Goal: Information Seeking & Learning: Learn about a topic

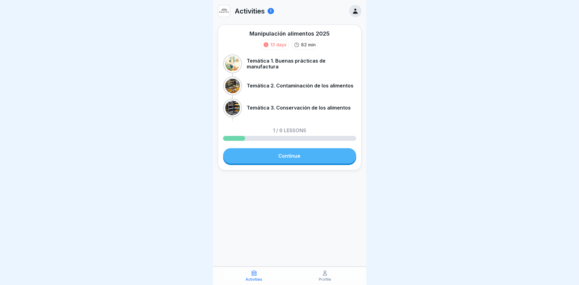
click at [289, 157] on link "Continue" at bounding box center [289, 155] width 133 height 15
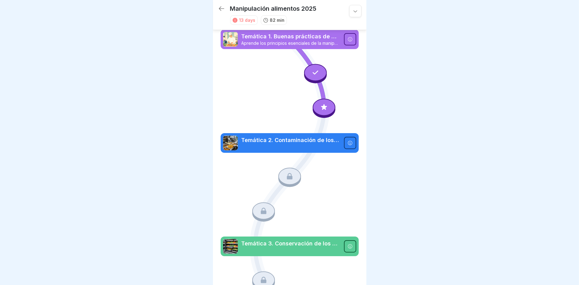
click at [321, 104] on icon at bounding box center [324, 107] width 6 height 6
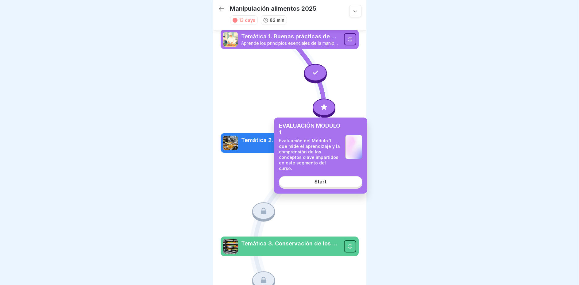
click at [316, 179] on div "Start" at bounding box center [321, 182] width 12 height 6
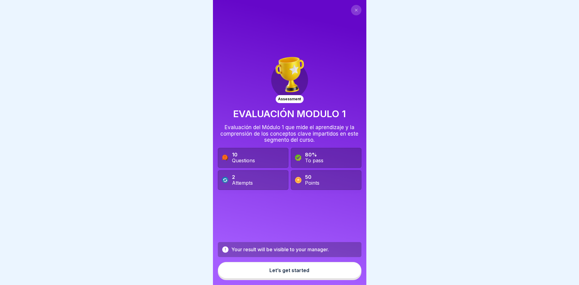
scroll to position [4, 0]
click at [355, 5] on button at bounding box center [356, 10] width 10 height 10
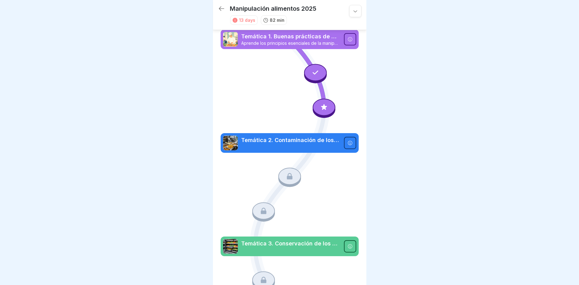
click at [315, 72] on icon at bounding box center [316, 73] width 8 height 8
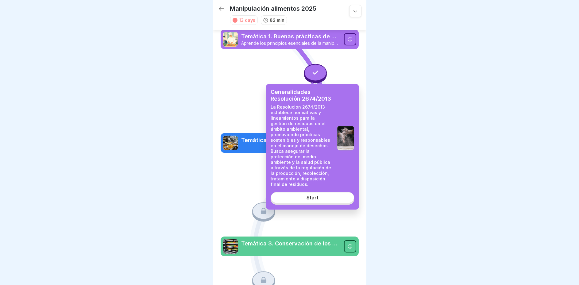
click at [307, 196] on link "Start" at bounding box center [313, 197] width 84 height 11
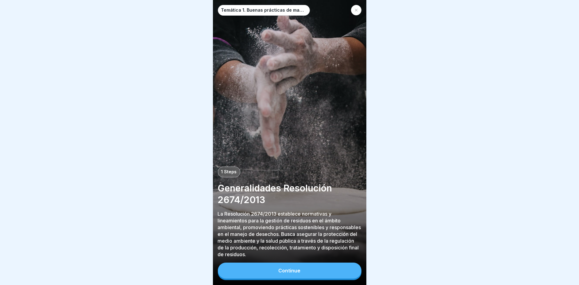
scroll to position [4, 0]
click at [278, 265] on button "Continue" at bounding box center [290, 271] width 144 height 16
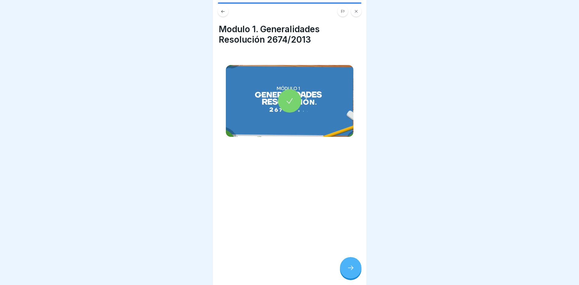
click at [287, 97] on icon at bounding box center [290, 101] width 9 height 9
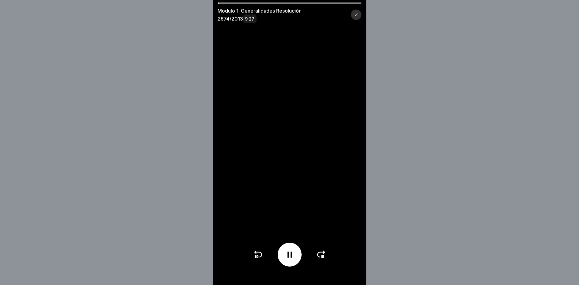
click at [358, 14] on icon at bounding box center [357, 15] width 4 height 4
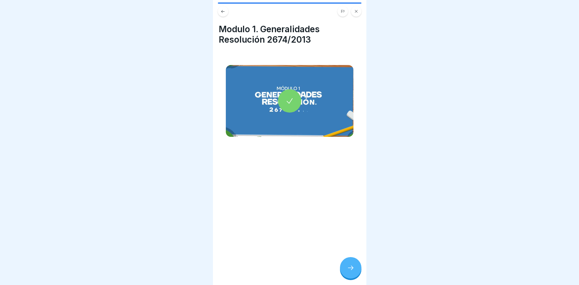
click at [350, 266] on icon at bounding box center [350, 267] width 7 height 7
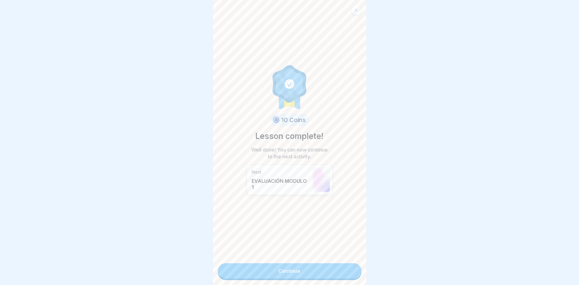
click at [293, 263] on link "Continue" at bounding box center [290, 270] width 144 height 15
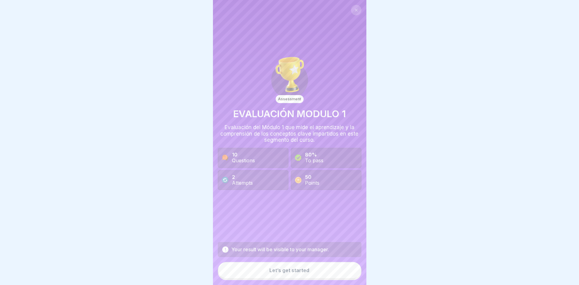
click at [288, 268] on button "Let’s get started" at bounding box center [290, 270] width 144 height 17
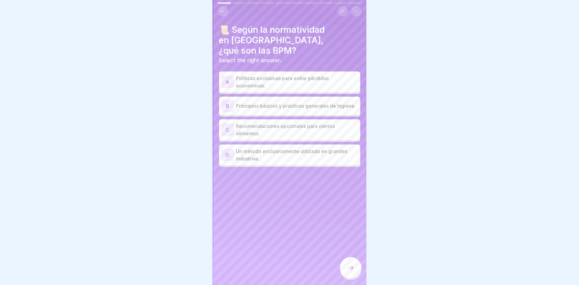
click at [227, 100] on div "B" at bounding box center [228, 106] width 12 height 12
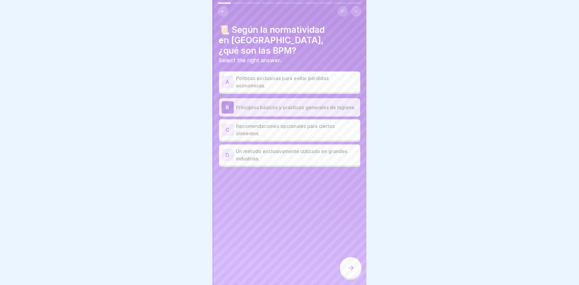
click at [347, 263] on div at bounding box center [350, 267] width 21 height 21
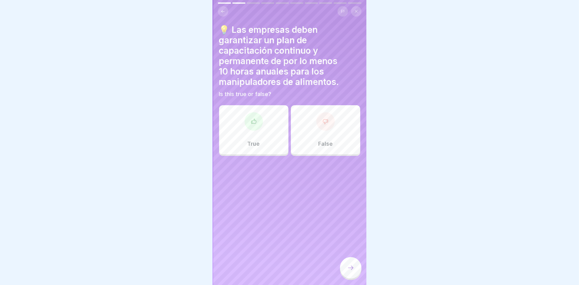
click at [314, 128] on div "False" at bounding box center [325, 129] width 69 height 49
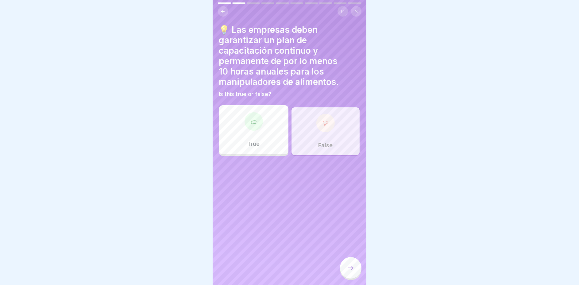
click at [277, 131] on div "True" at bounding box center [253, 129] width 69 height 49
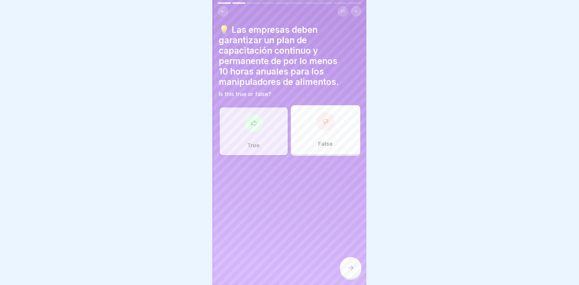
click at [348, 265] on div at bounding box center [350, 267] width 21 height 21
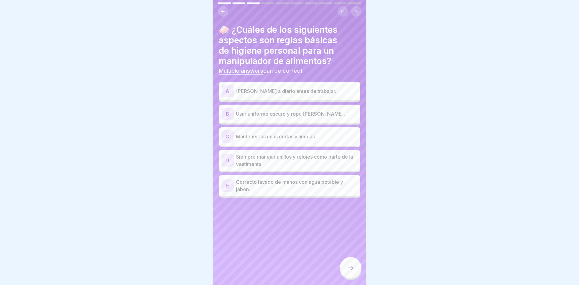
click at [229, 86] on div "A" at bounding box center [228, 91] width 12 height 12
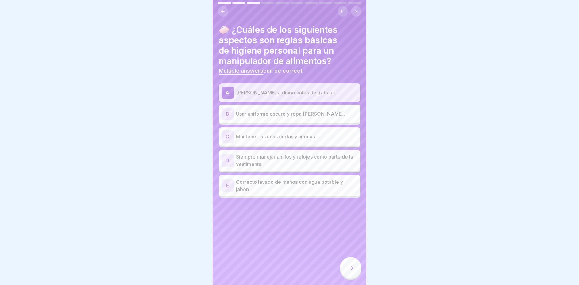
click at [233, 131] on div "C" at bounding box center [228, 137] width 12 height 12
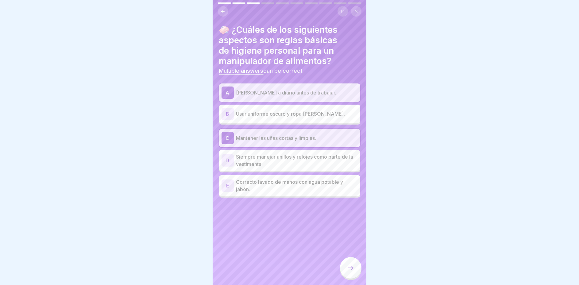
click at [232, 181] on div "E" at bounding box center [228, 186] width 12 height 12
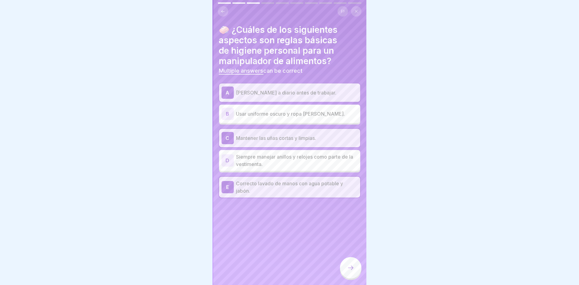
click at [348, 266] on icon at bounding box center [350, 267] width 7 height 7
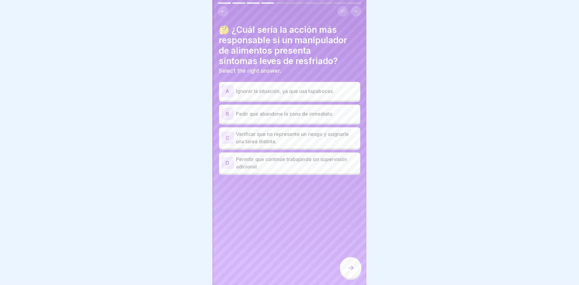
click at [230, 109] on div "B" at bounding box center [228, 114] width 12 height 12
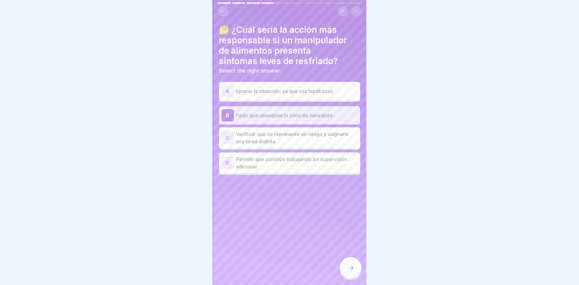
click at [345, 269] on div at bounding box center [350, 267] width 21 height 21
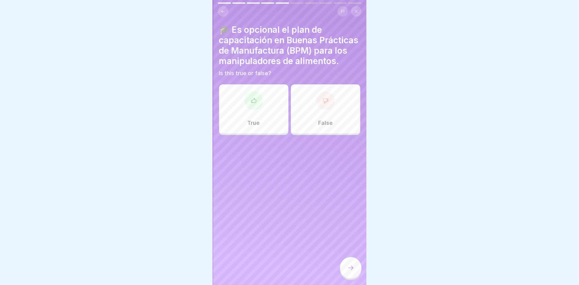
click at [326, 119] on div "False" at bounding box center [325, 108] width 69 height 49
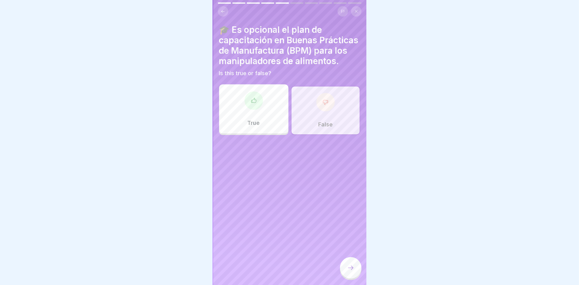
click at [354, 268] on icon at bounding box center [350, 267] width 7 height 7
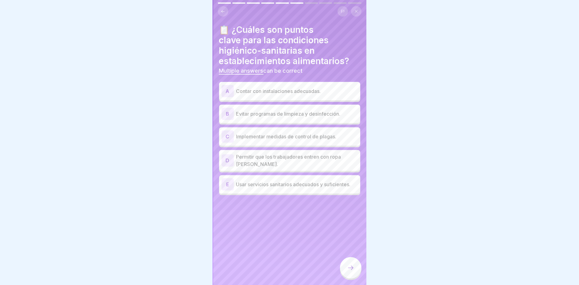
click at [229, 85] on div "A" at bounding box center [228, 91] width 12 height 12
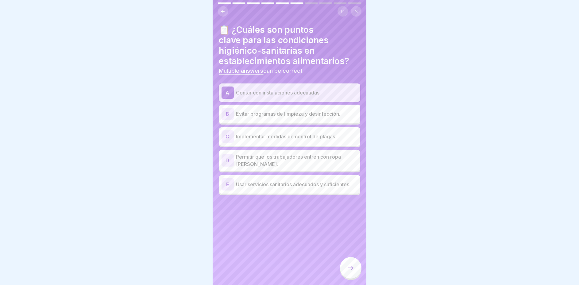
click at [228, 185] on div "E" at bounding box center [228, 184] width 12 height 12
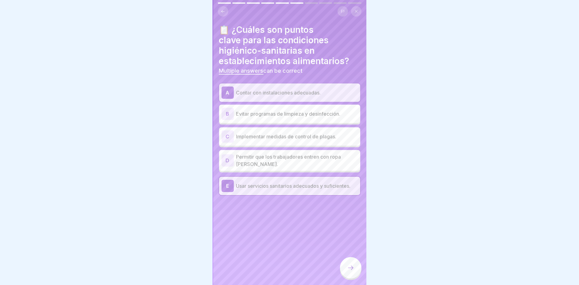
click at [230, 132] on div "C" at bounding box center [228, 137] width 12 height 12
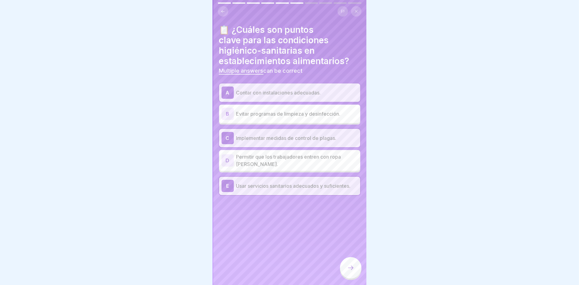
click at [353, 267] on icon at bounding box center [350, 267] width 7 height 7
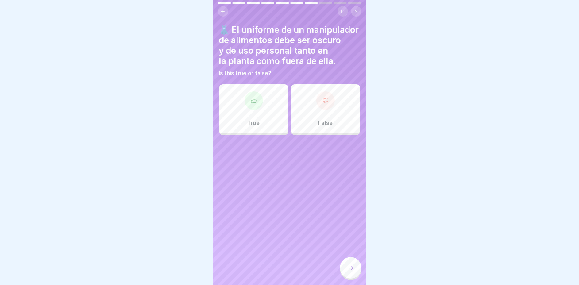
click at [309, 122] on div "False" at bounding box center [325, 108] width 69 height 49
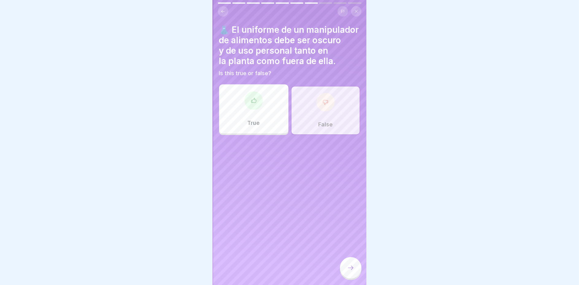
click at [348, 265] on icon at bounding box center [350, 267] width 7 height 7
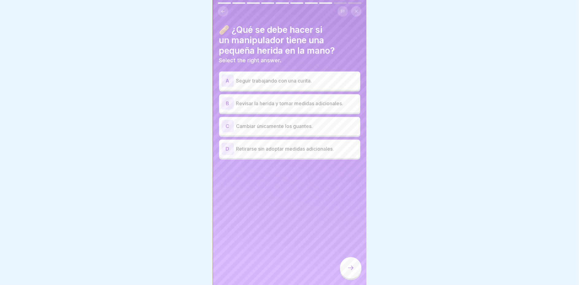
click at [229, 97] on div "B" at bounding box center [228, 103] width 12 height 12
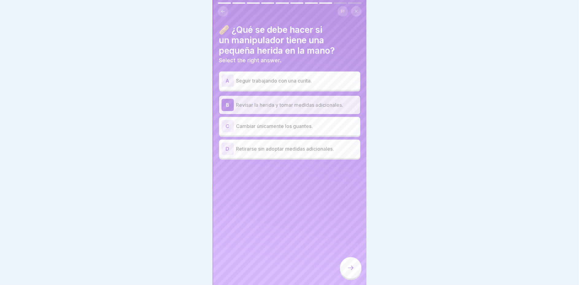
click at [349, 266] on icon at bounding box center [350, 267] width 7 height 7
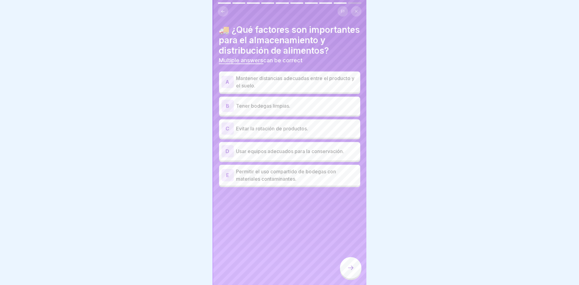
click at [225, 110] on div "B" at bounding box center [228, 106] width 12 height 12
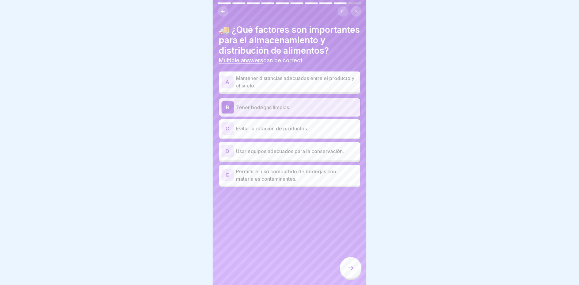
click at [229, 157] on div "D" at bounding box center [228, 151] width 12 height 12
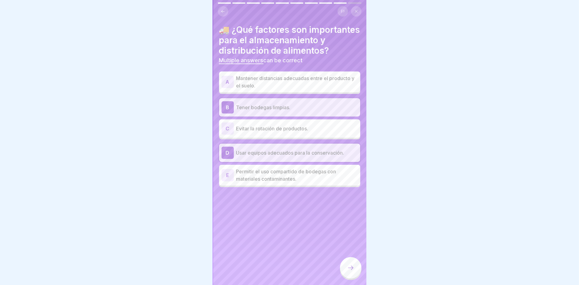
click at [226, 85] on div "A" at bounding box center [228, 82] width 12 height 12
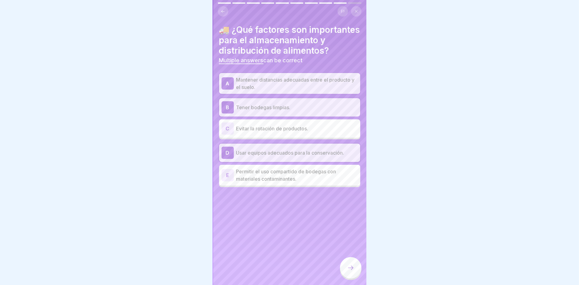
click at [350, 266] on icon at bounding box center [350, 267] width 7 height 7
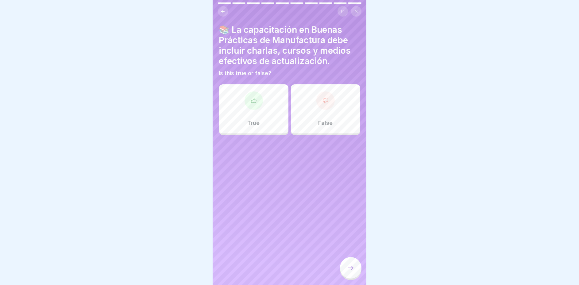
click at [249, 126] on div "True" at bounding box center [253, 108] width 69 height 49
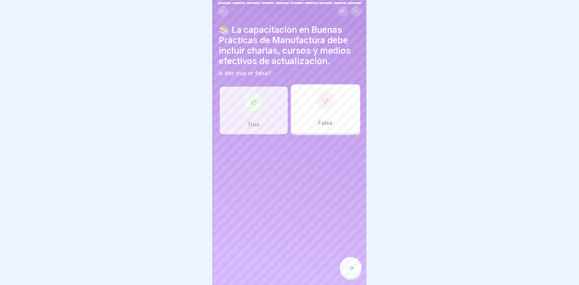
click at [349, 266] on icon at bounding box center [350, 267] width 7 height 7
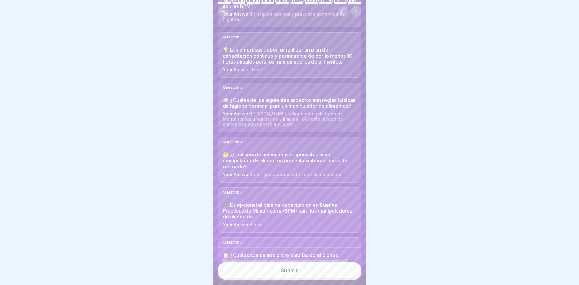
scroll to position [92, 0]
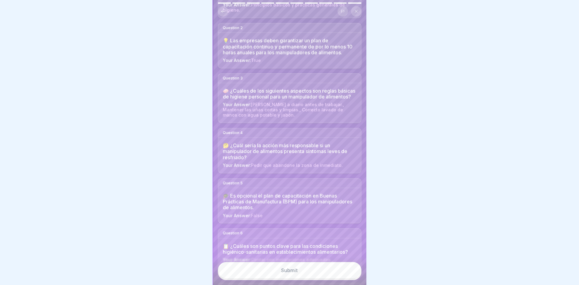
click at [308, 270] on button "Submit" at bounding box center [290, 270] width 144 height 17
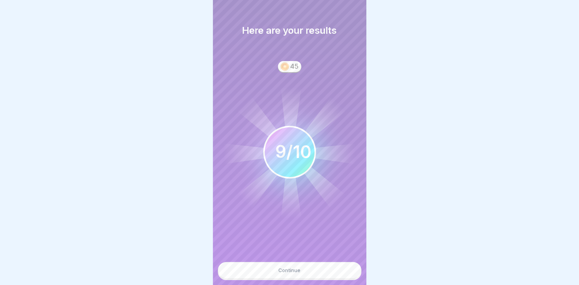
click at [308, 270] on button "Continue" at bounding box center [290, 270] width 144 height 17
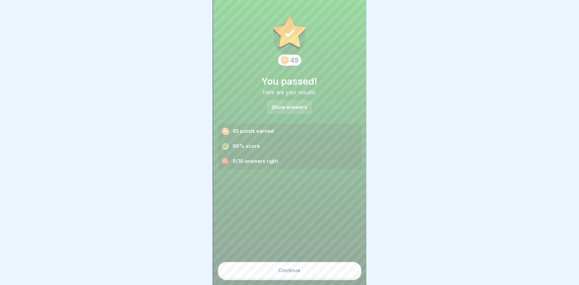
click at [305, 270] on button "Continue" at bounding box center [290, 270] width 144 height 17
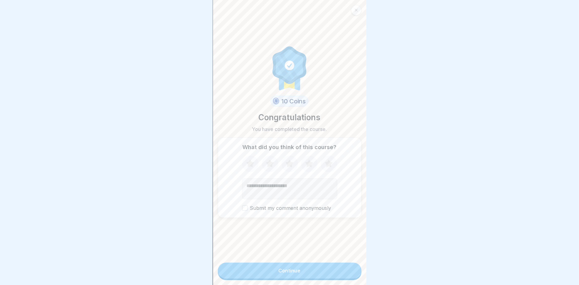
click at [329, 160] on icon at bounding box center [329, 164] width 16 height 16
click at [275, 274] on button "Continue" at bounding box center [290, 271] width 144 height 16
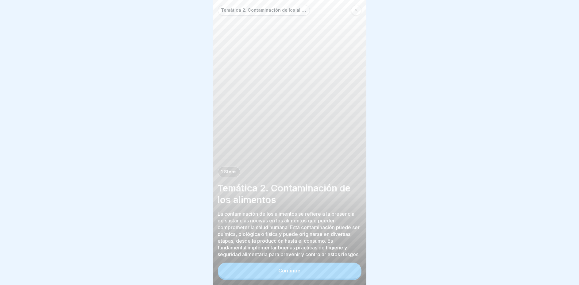
click at [292, 269] on div "Continue" at bounding box center [290, 271] width 22 height 6
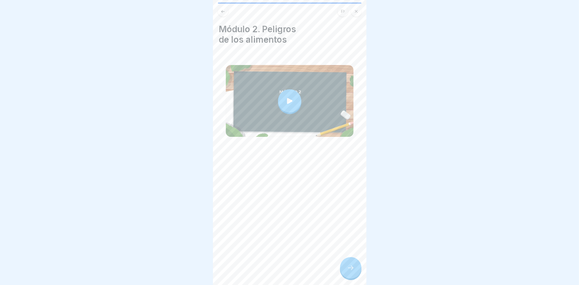
click at [289, 91] on div at bounding box center [289, 100] width 23 height 23
click at [351, 274] on div at bounding box center [350, 267] width 21 height 21
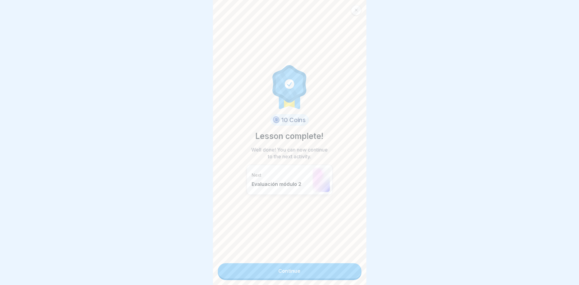
click at [274, 266] on link "Continue" at bounding box center [290, 270] width 144 height 15
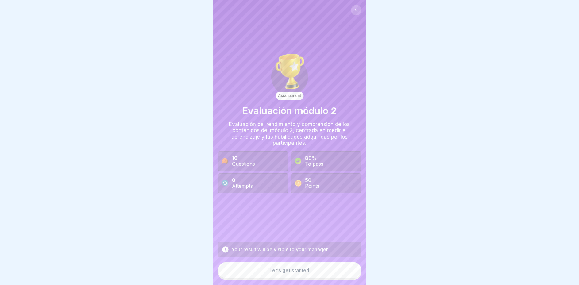
click at [266, 271] on button "Let’s get started" at bounding box center [290, 270] width 144 height 17
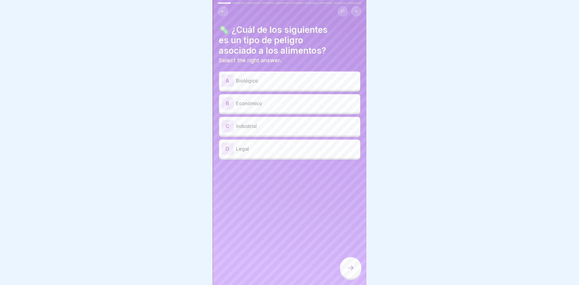
click at [272, 75] on div "A Biológico" at bounding box center [290, 81] width 136 height 12
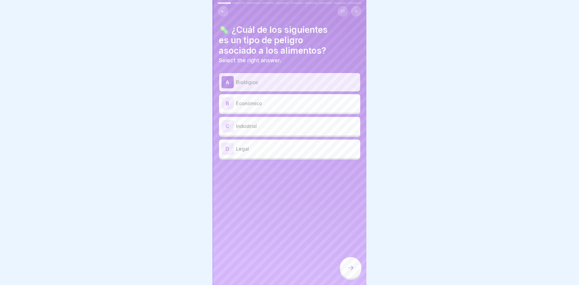
click at [346, 272] on div at bounding box center [350, 267] width 21 height 21
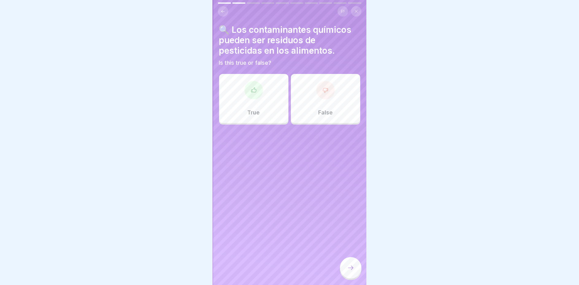
click at [275, 111] on div "True" at bounding box center [253, 98] width 69 height 49
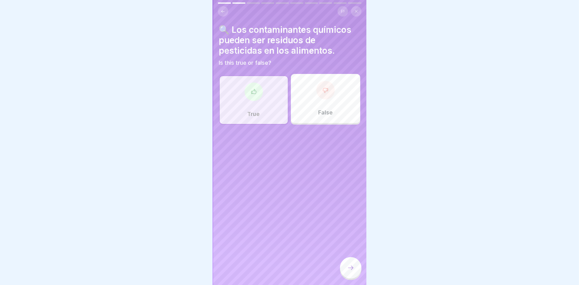
click at [345, 263] on div at bounding box center [350, 267] width 21 height 21
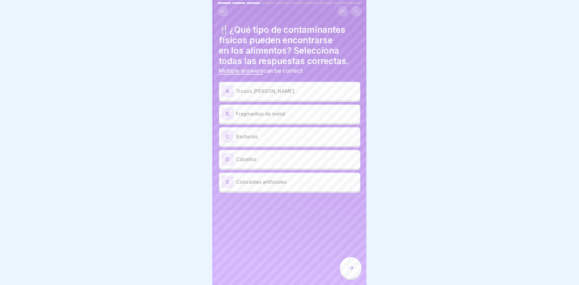
click at [264, 89] on p "Trozos de vidrio" at bounding box center [297, 91] width 122 height 7
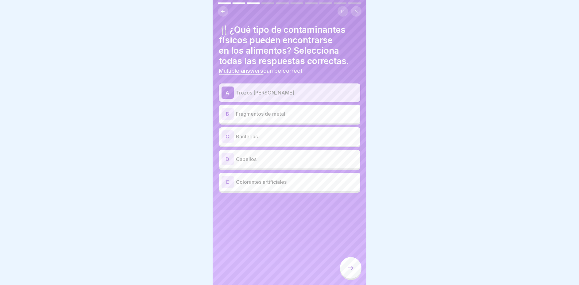
click at [261, 110] on p "Fragmentos de metal" at bounding box center [297, 113] width 122 height 7
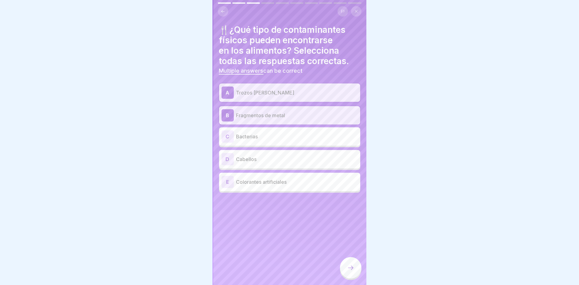
click at [349, 262] on div at bounding box center [350, 267] width 21 height 21
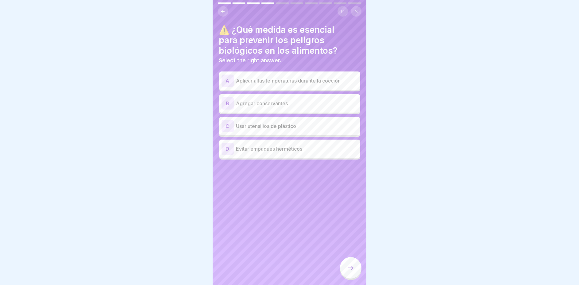
click at [228, 98] on div "B" at bounding box center [228, 103] width 12 height 12
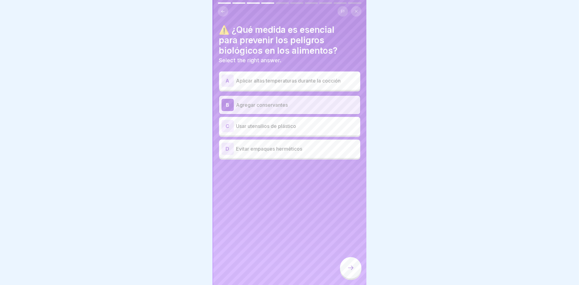
click at [347, 267] on icon at bounding box center [350, 267] width 7 height 7
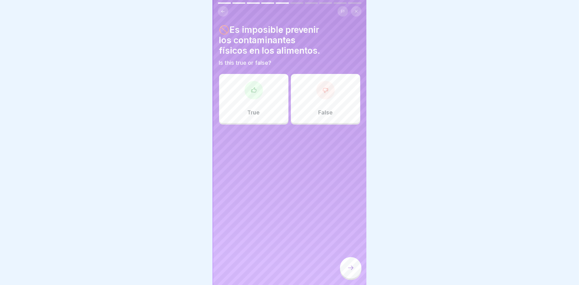
click at [328, 109] on p "False" at bounding box center [325, 112] width 14 height 7
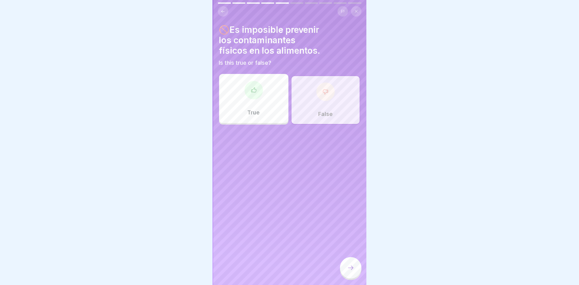
click at [347, 260] on div at bounding box center [350, 267] width 21 height 21
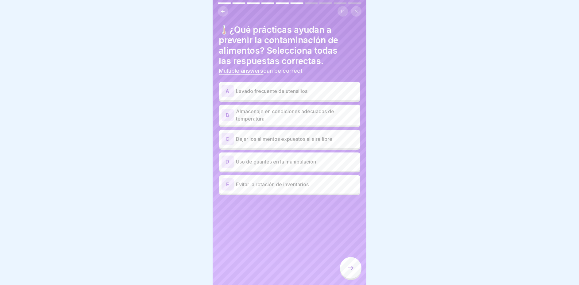
click at [255, 88] on p "Lavado frecuente de utensilios" at bounding box center [297, 91] width 122 height 7
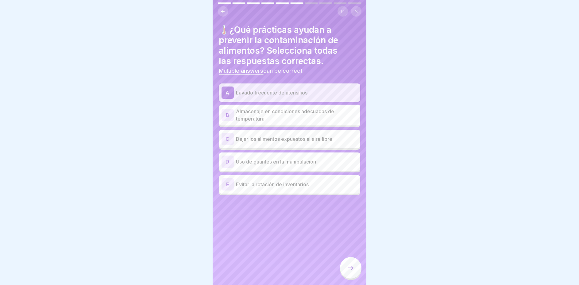
click at [252, 111] on p "Almacenaje en condiciones adecuadas de temperatura" at bounding box center [297, 115] width 122 height 15
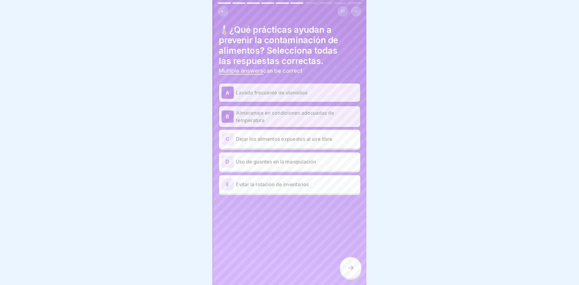
click at [346, 272] on div at bounding box center [350, 267] width 21 height 21
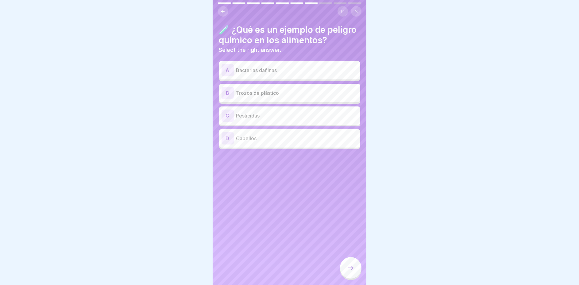
click at [257, 119] on p "Pesticidas" at bounding box center [297, 115] width 122 height 7
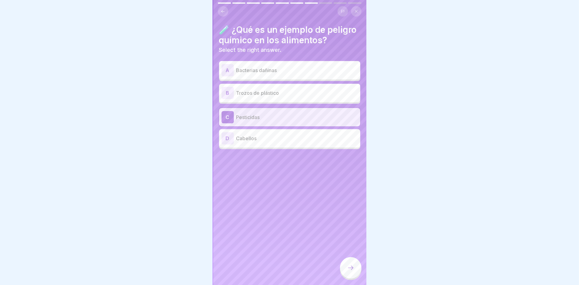
click at [283, 97] on p "Trozos de plástico" at bounding box center [297, 92] width 122 height 7
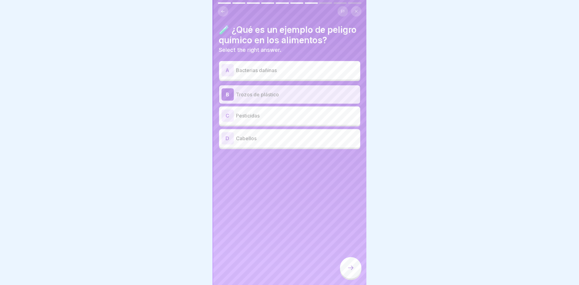
click at [276, 114] on div "C Pesticidas" at bounding box center [289, 116] width 141 height 18
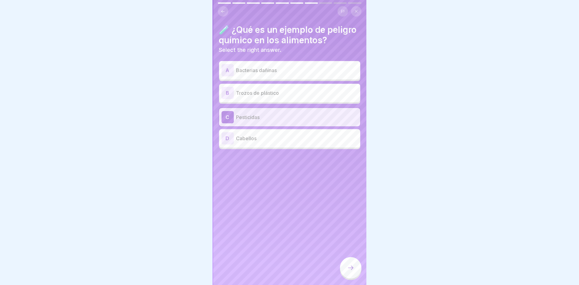
click at [351, 272] on div at bounding box center [350, 267] width 21 height 21
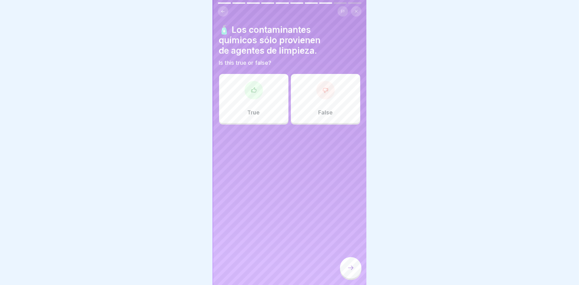
click at [325, 109] on p "False" at bounding box center [325, 112] width 14 height 7
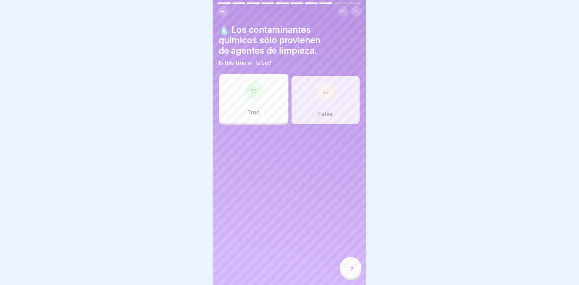
click at [345, 264] on div at bounding box center [350, 267] width 21 height 21
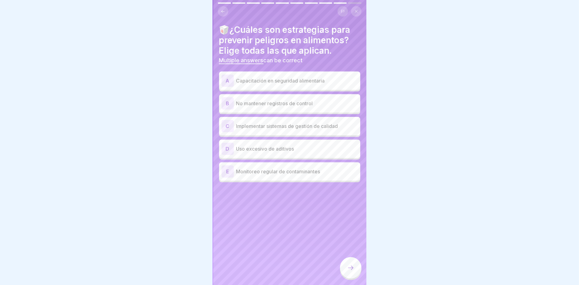
click at [251, 77] on p "Capacitación en seguridad alimentaria" at bounding box center [297, 80] width 122 height 7
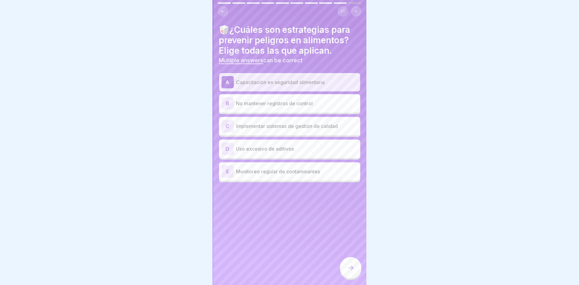
click at [286, 124] on p "Implementar sistemas de gestión de calidad" at bounding box center [297, 126] width 122 height 7
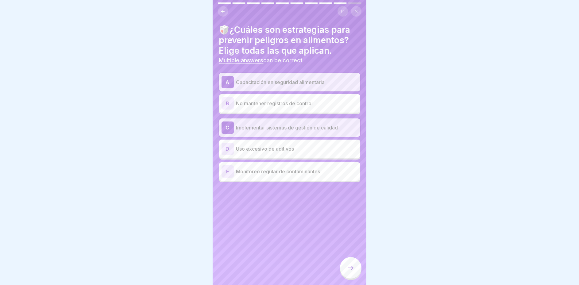
click at [284, 170] on p "Monitoreo regular de contaminantes" at bounding box center [297, 171] width 122 height 7
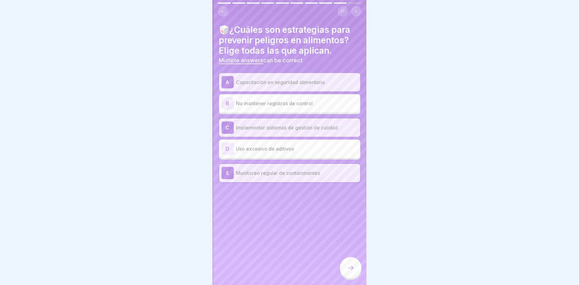
click at [350, 275] on div at bounding box center [350, 267] width 21 height 21
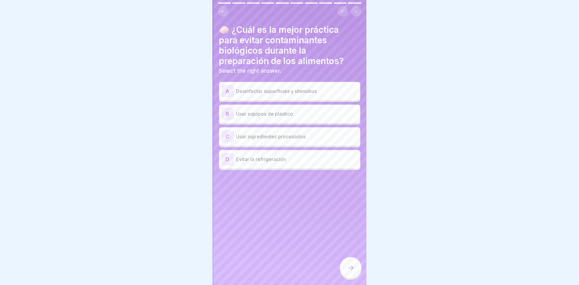
click at [287, 88] on p "Desinfectar superficies y utensilios" at bounding box center [297, 91] width 122 height 7
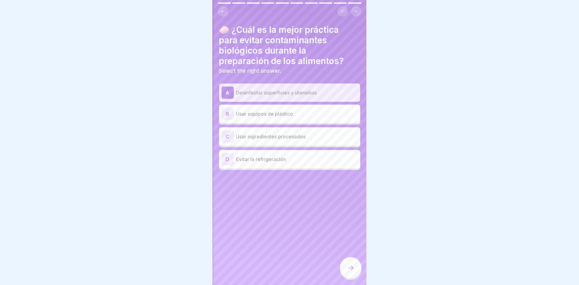
click at [345, 273] on div at bounding box center [350, 267] width 21 height 21
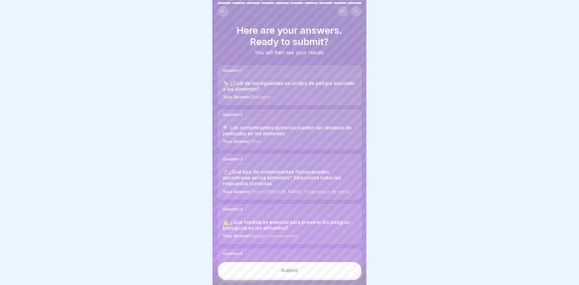
click at [301, 273] on button "Submit" at bounding box center [290, 270] width 144 height 17
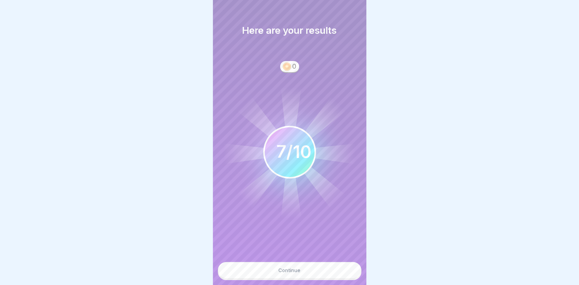
click at [301, 273] on button "Continue" at bounding box center [290, 270] width 144 height 17
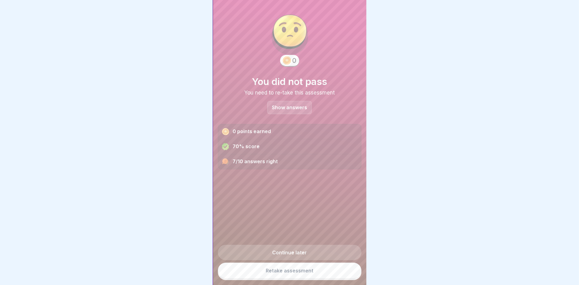
click at [301, 273] on link "Retake assessment" at bounding box center [290, 271] width 144 height 16
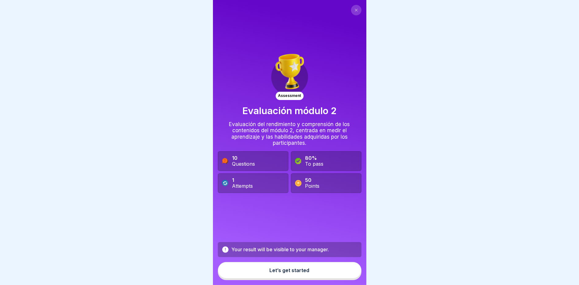
click at [290, 272] on button "Let’s get started" at bounding box center [290, 270] width 144 height 17
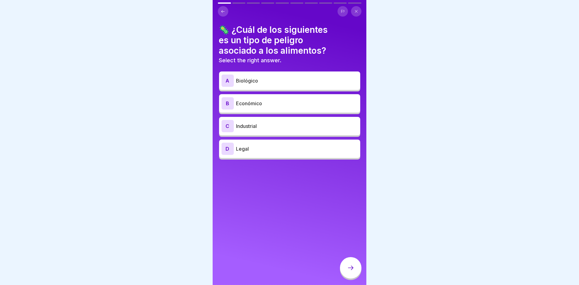
click at [275, 78] on p "Biológico" at bounding box center [297, 80] width 122 height 7
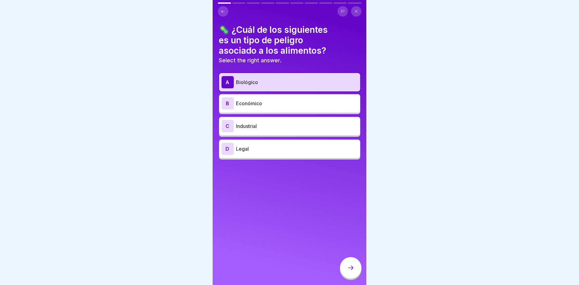
click at [347, 268] on div at bounding box center [350, 267] width 21 height 21
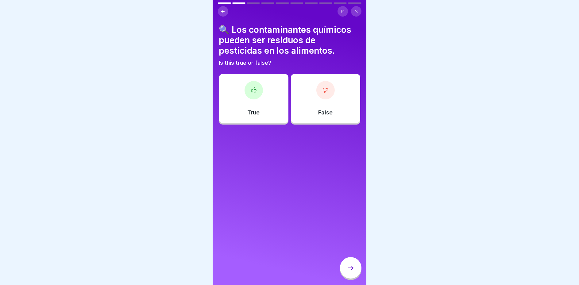
click at [265, 92] on div "True" at bounding box center [253, 98] width 69 height 49
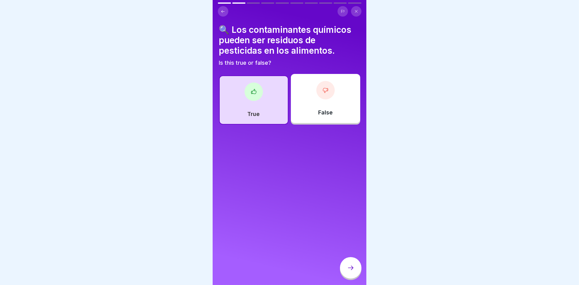
click at [350, 272] on icon at bounding box center [350, 267] width 7 height 7
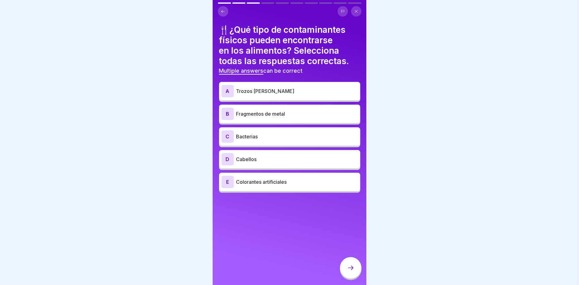
click at [286, 91] on p "Trozos [PERSON_NAME]" at bounding box center [297, 91] width 122 height 7
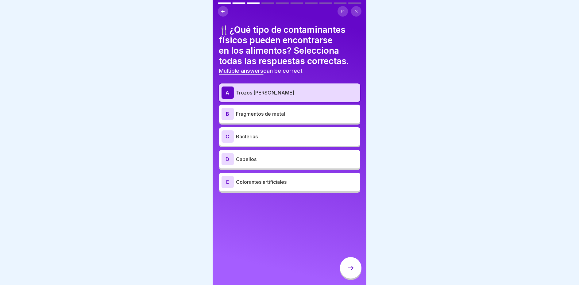
click at [296, 110] on p "Fragmentos de metal" at bounding box center [297, 113] width 122 height 7
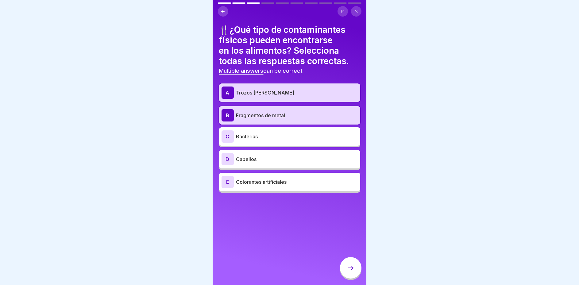
click at [267, 134] on p "Bacterias" at bounding box center [297, 136] width 122 height 7
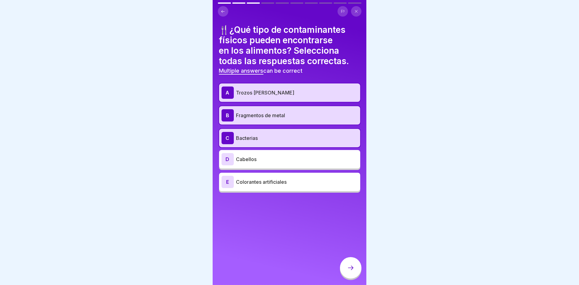
click at [350, 272] on icon at bounding box center [350, 267] width 7 height 7
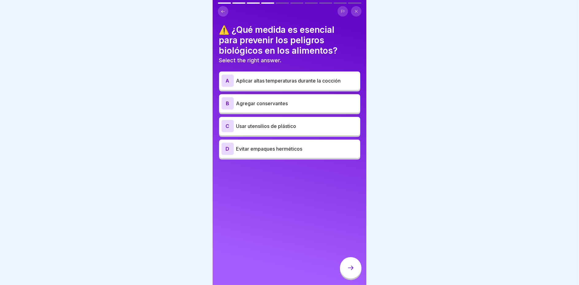
click at [230, 84] on div "A" at bounding box center [228, 81] width 12 height 12
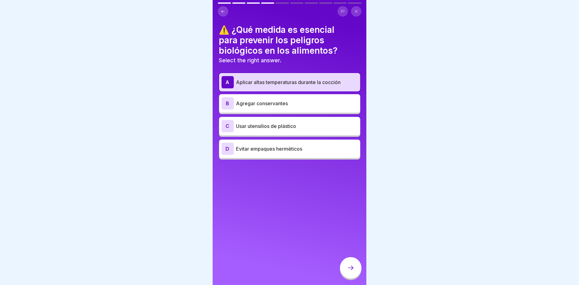
click at [236, 106] on p "Agregar conservantes" at bounding box center [297, 103] width 122 height 7
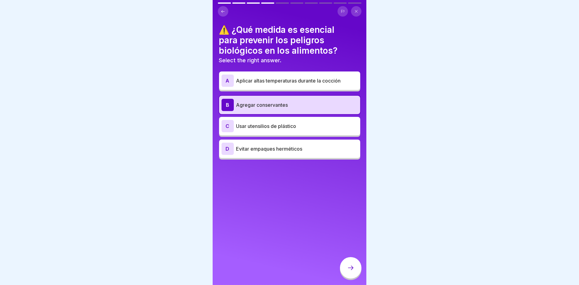
click at [243, 79] on p "Aplicar altas temperaturas durante la cocción" at bounding box center [297, 80] width 122 height 7
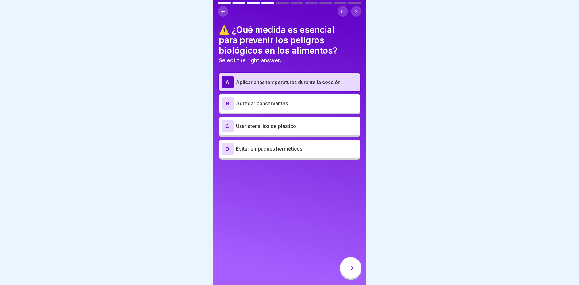
click at [255, 153] on div "D Evitar empaques herméticos" at bounding box center [290, 149] width 136 height 12
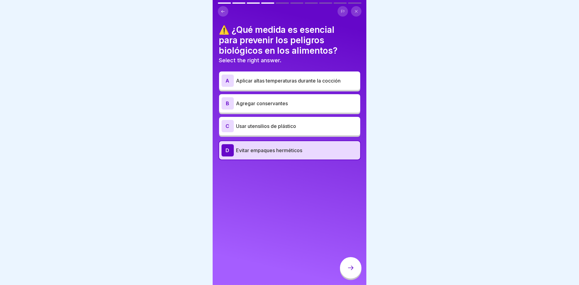
click at [349, 272] on icon at bounding box center [350, 267] width 7 height 7
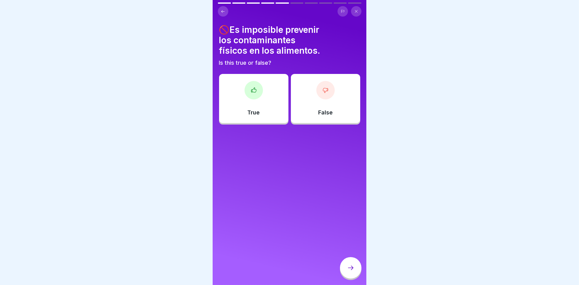
click at [314, 104] on div "False" at bounding box center [325, 98] width 69 height 49
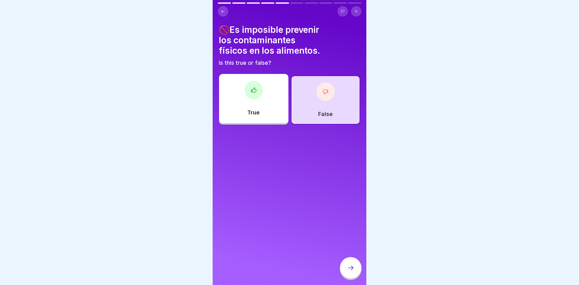
click at [314, 104] on div "False" at bounding box center [325, 100] width 69 height 49
click at [353, 279] on div at bounding box center [350, 267] width 21 height 21
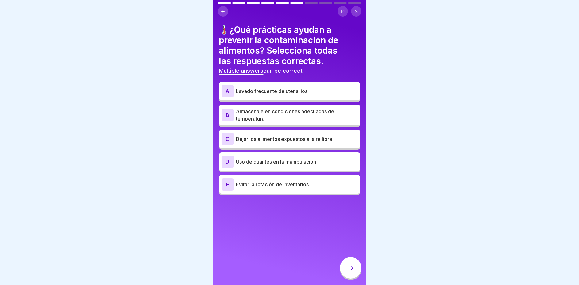
click at [250, 91] on p "Lavado frecuente de utensilios" at bounding box center [297, 91] width 122 height 7
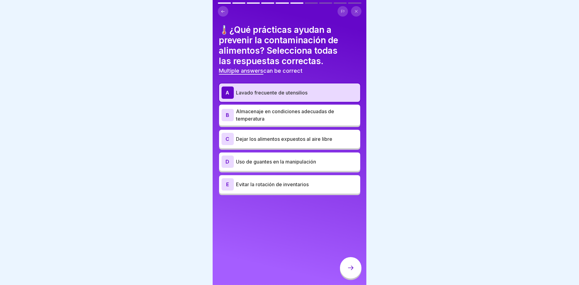
click at [259, 115] on p "Almacenaje en condiciones adecuadas de temperatura" at bounding box center [297, 115] width 122 height 15
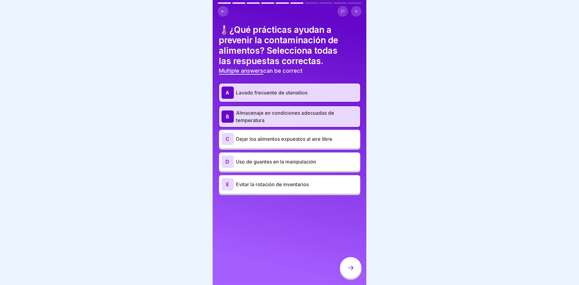
click at [269, 163] on p "Uso de guantes en la manipulación" at bounding box center [297, 161] width 122 height 7
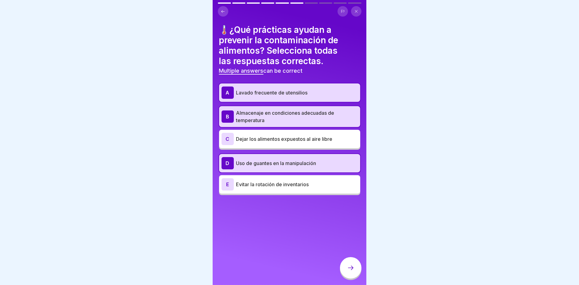
click at [228, 158] on div "D" at bounding box center [228, 163] width 12 height 12
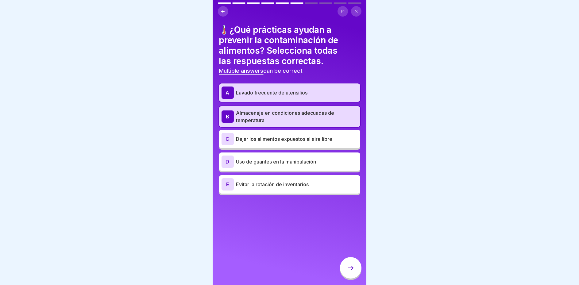
click at [244, 162] on p "Uso de guantes en la manipulación" at bounding box center [297, 161] width 122 height 7
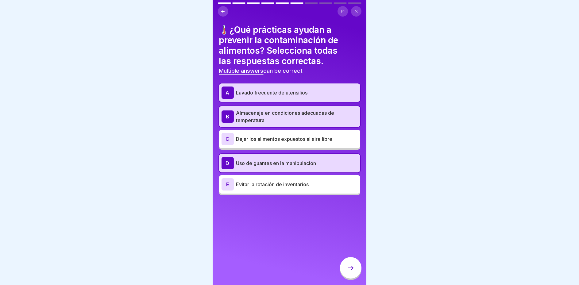
click at [354, 272] on icon at bounding box center [350, 267] width 7 height 7
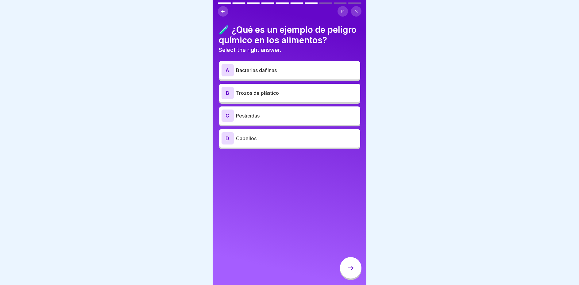
click at [267, 119] on p "Pesticidas" at bounding box center [297, 115] width 122 height 7
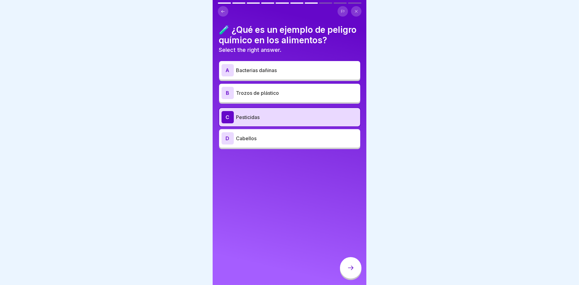
click at [271, 74] on p "Bacterias dañinas" at bounding box center [297, 70] width 122 height 7
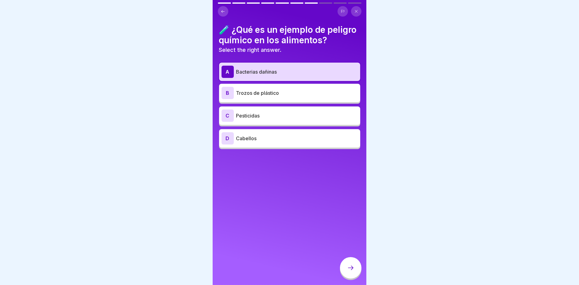
click at [266, 119] on p "Pesticidas" at bounding box center [297, 115] width 122 height 7
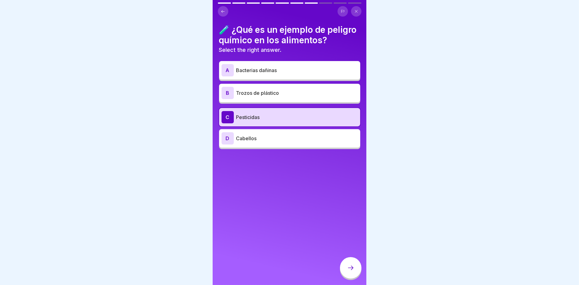
click at [349, 272] on icon at bounding box center [350, 267] width 7 height 7
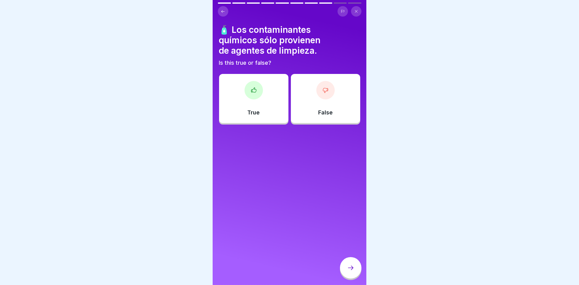
click at [272, 111] on div "True" at bounding box center [253, 98] width 69 height 49
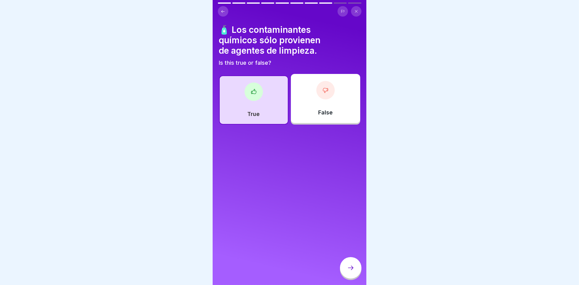
click at [347, 272] on icon at bounding box center [350, 267] width 7 height 7
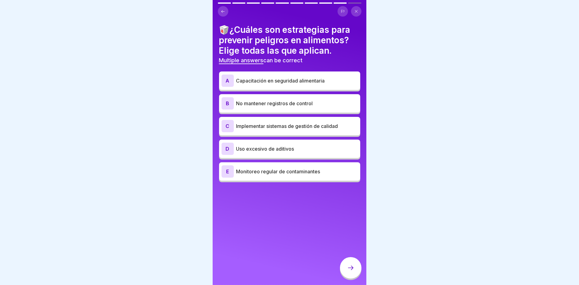
click at [284, 81] on p "Capacitación en seguridad alimentaria" at bounding box center [297, 80] width 122 height 7
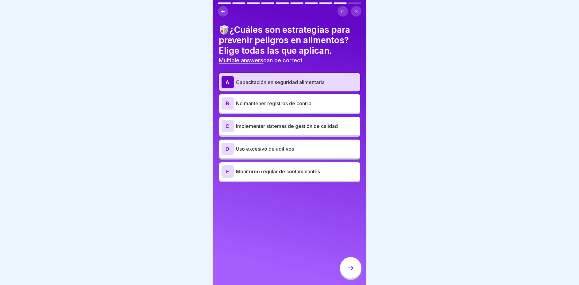
click at [264, 124] on p "Implementar sistemas de gestión de calidad" at bounding box center [297, 126] width 122 height 7
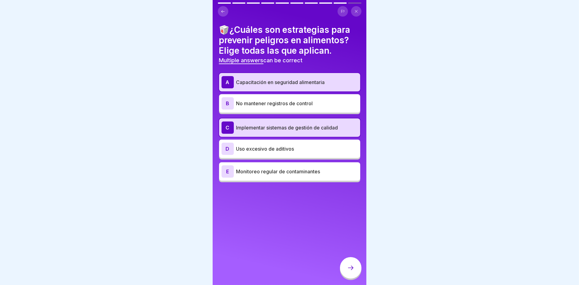
click at [351, 278] on div at bounding box center [350, 267] width 21 height 21
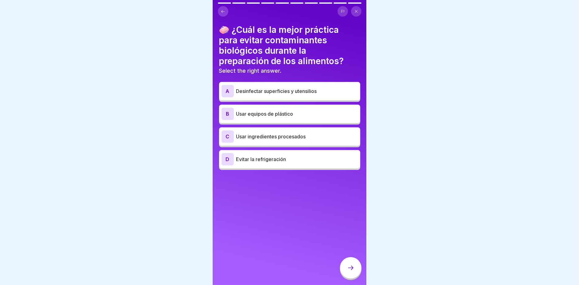
click at [279, 92] on p "Desinfectar superficies y utensilios" at bounding box center [297, 91] width 122 height 7
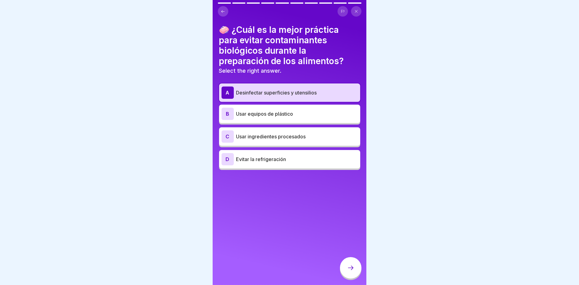
click at [353, 272] on icon at bounding box center [350, 267] width 7 height 7
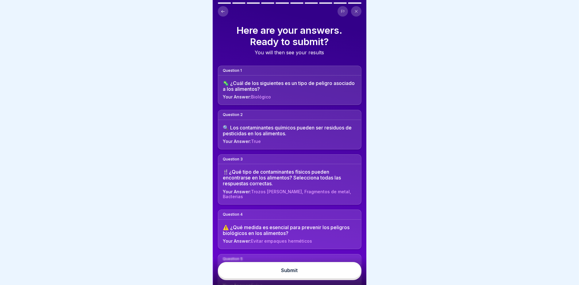
click at [305, 275] on button "Submit" at bounding box center [290, 270] width 144 height 17
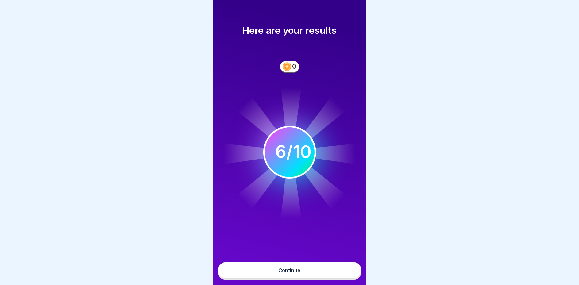
click at [269, 275] on button "Continue" at bounding box center [290, 270] width 144 height 17
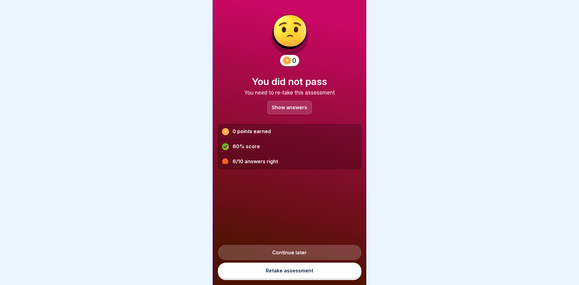
scroll to position [4, 0]
click at [288, 253] on link "Continue later" at bounding box center [290, 252] width 144 height 15
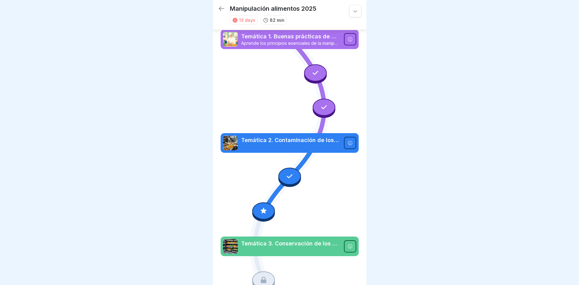
click at [267, 203] on div at bounding box center [263, 210] width 23 height 17
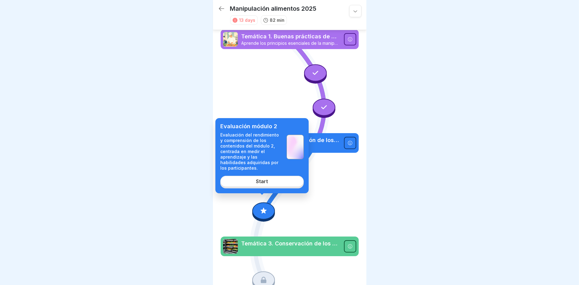
click at [267, 181] on div "Start" at bounding box center [262, 182] width 12 height 6
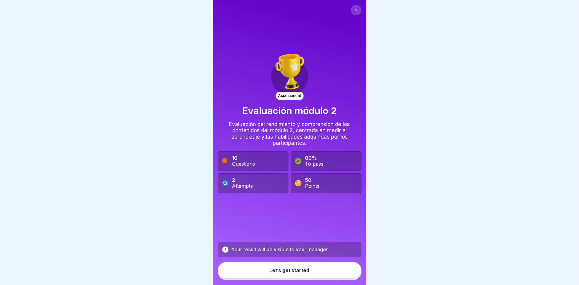
click at [355, 8] on icon at bounding box center [357, 10] width 4 height 4
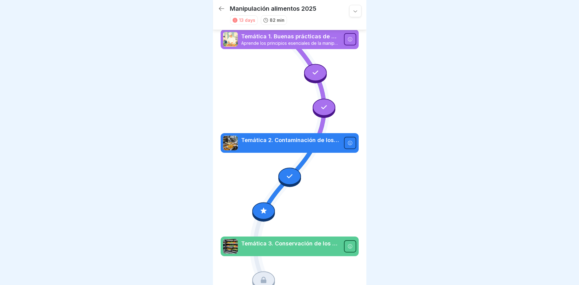
scroll to position [62, 0]
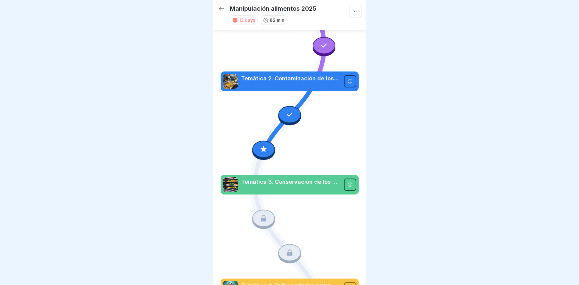
click at [286, 111] on icon at bounding box center [290, 115] width 8 height 8
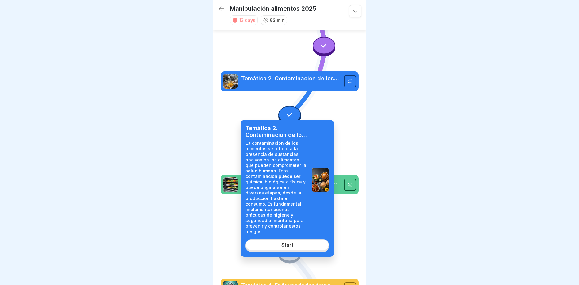
click at [285, 242] on div "Start" at bounding box center [288, 245] width 12 height 6
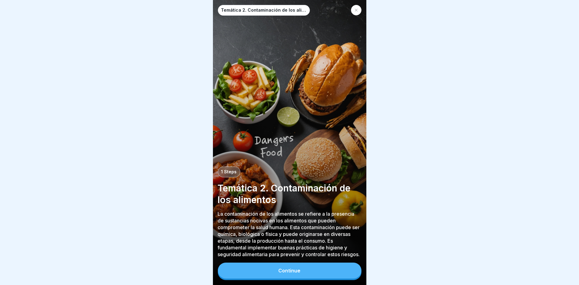
scroll to position [4, 0]
click at [358, 5] on div at bounding box center [356, 10] width 10 height 10
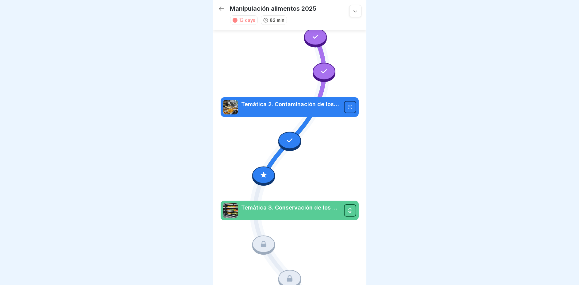
scroll to position [0, 0]
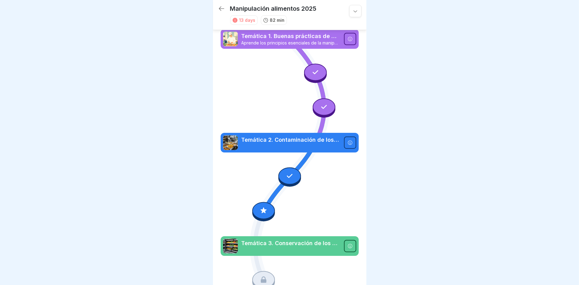
click at [344, 141] on div at bounding box center [350, 143] width 12 height 12
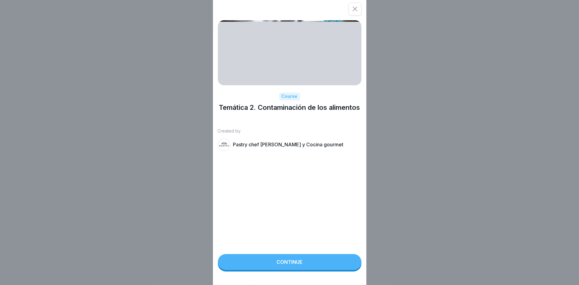
scroll to position [4, 0]
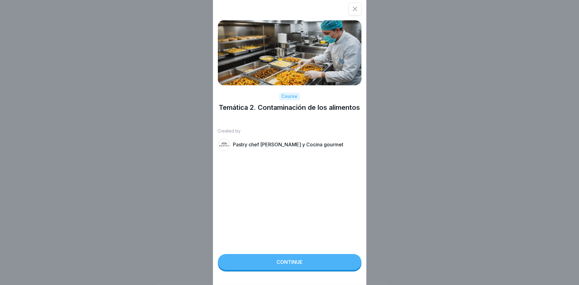
click at [290, 264] on button "Continue" at bounding box center [290, 262] width 144 height 16
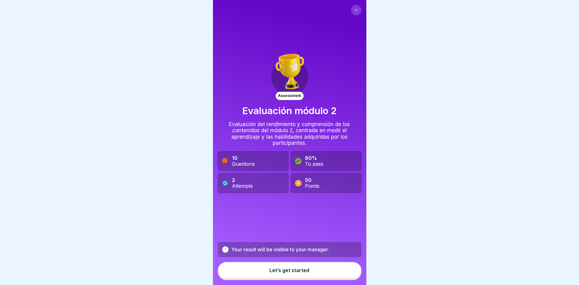
click at [279, 271] on div "Let’s get started" at bounding box center [290, 271] width 40 height 6
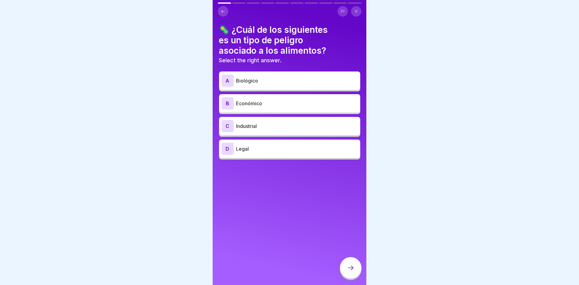
click at [285, 77] on p "Biológico" at bounding box center [297, 80] width 122 height 7
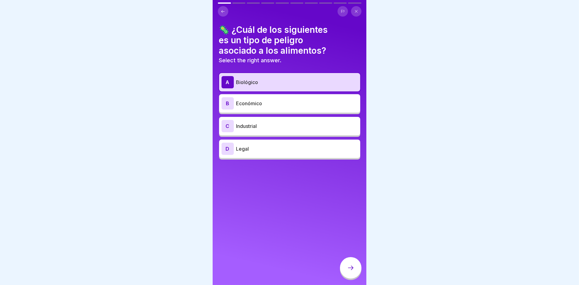
click at [236, 26] on h4 "🦠 ¿Cuál de los siguientes es un tipo de peligro asociado a los alimentos?" at bounding box center [289, 40] width 141 height 31
click at [351, 271] on icon at bounding box center [350, 267] width 7 height 7
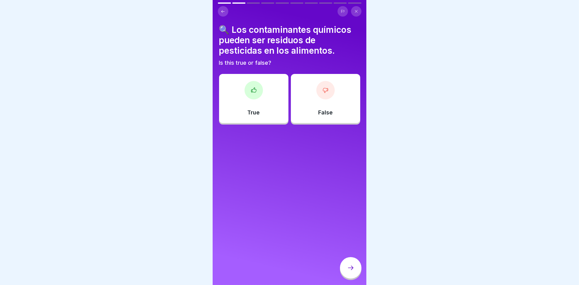
click at [254, 100] on div "True" at bounding box center [253, 98] width 69 height 49
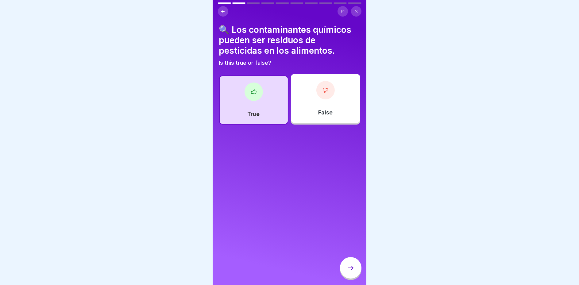
click at [354, 264] on div at bounding box center [350, 267] width 21 height 21
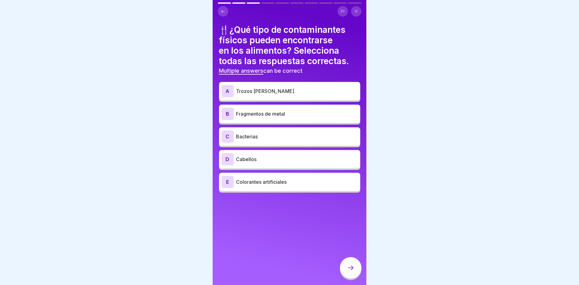
click at [259, 88] on p "Trozos [PERSON_NAME]" at bounding box center [297, 91] width 122 height 7
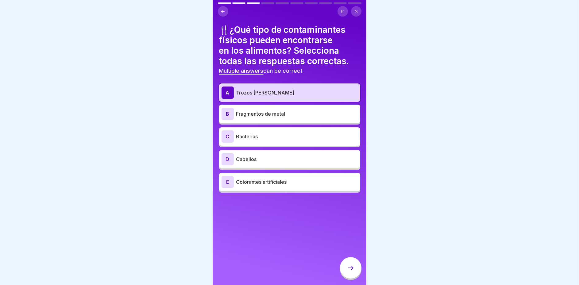
click at [264, 111] on p "Fragmentos de metal" at bounding box center [297, 113] width 122 height 7
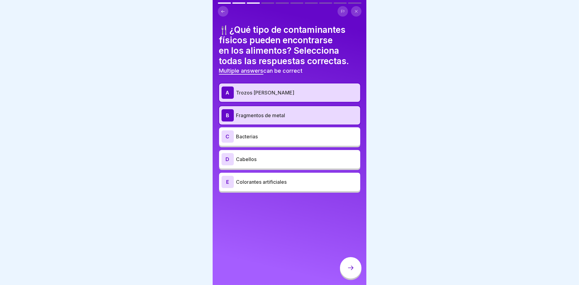
click at [259, 158] on p "Cabellos" at bounding box center [297, 159] width 122 height 7
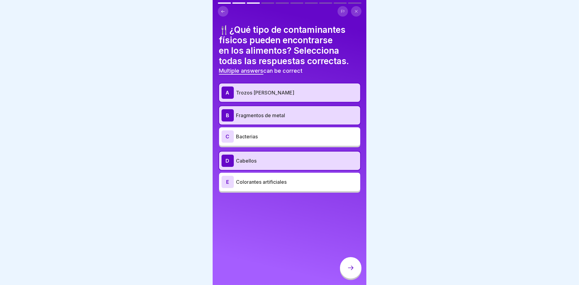
click at [353, 265] on icon at bounding box center [350, 267] width 7 height 7
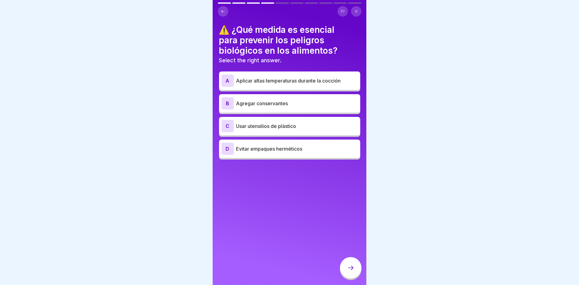
click at [320, 75] on div "A Aplicar altas temperaturas durante la cocción" at bounding box center [290, 81] width 136 height 12
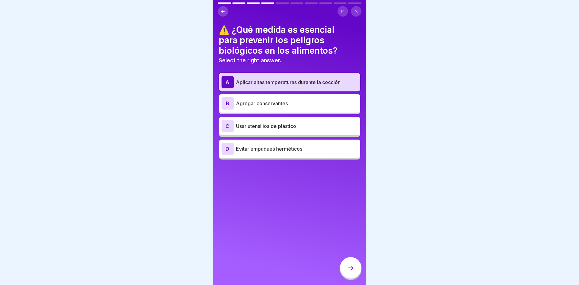
click at [267, 100] on p "Agregar conservantes" at bounding box center [297, 103] width 122 height 7
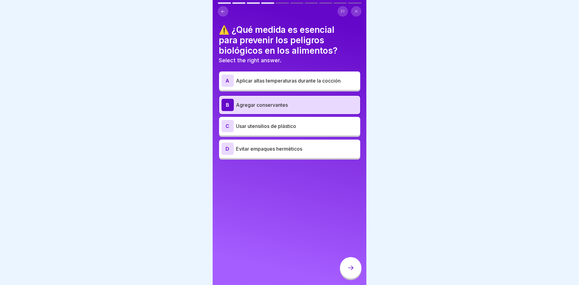
click at [259, 77] on p "Aplicar altas temperaturas durante la cocción" at bounding box center [297, 80] width 122 height 7
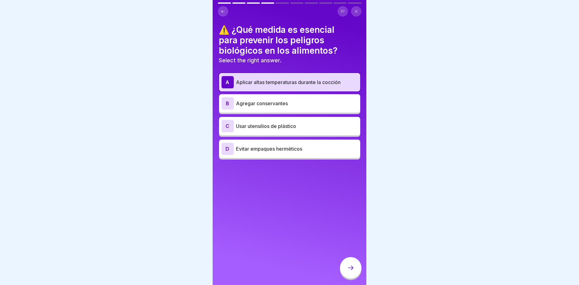
click at [350, 266] on icon at bounding box center [350, 267] width 7 height 7
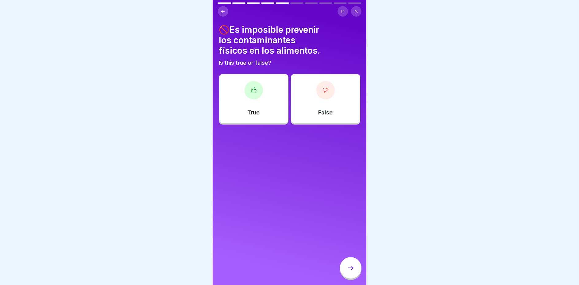
click at [333, 106] on div "False" at bounding box center [325, 98] width 69 height 49
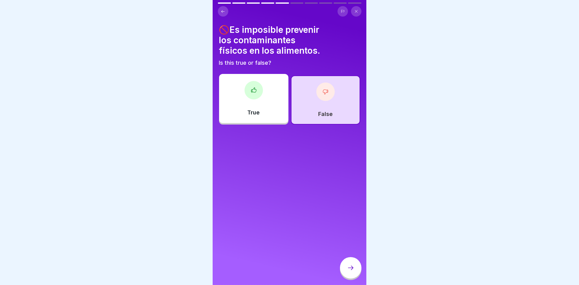
click at [351, 270] on icon at bounding box center [350, 267] width 7 height 7
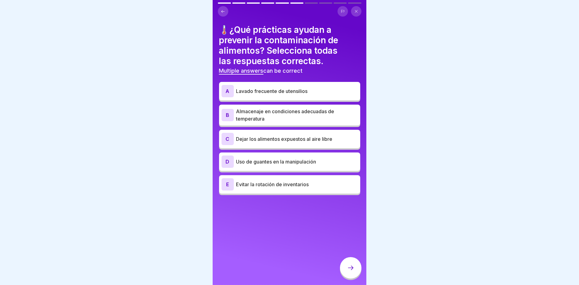
click at [275, 88] on p "Lavado frecuente de utensilios" at bounding box center [297, 91] width 122 height 7
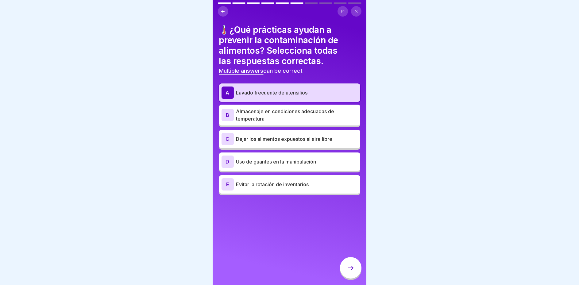
click at [283, 111] on p "Almacenaje en condiciones adecuadas de temperatura" at bounding box center [297, 115] width 122 height 15
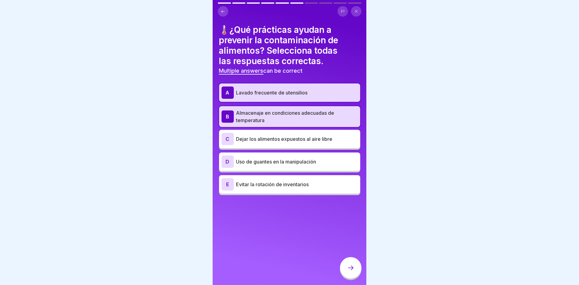
click at [354, 267] on icon at bounding box center [350, 267] width 7 height 7
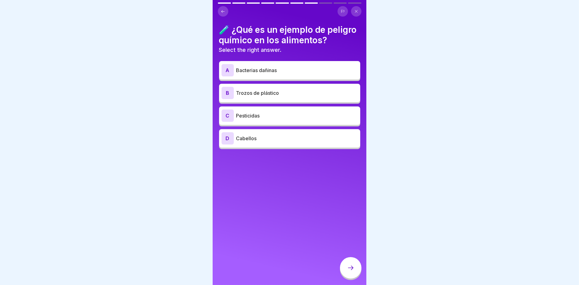
click at [255, 119] on p "Pesticidas" at bounding box center [297, 115] width 122 height 7
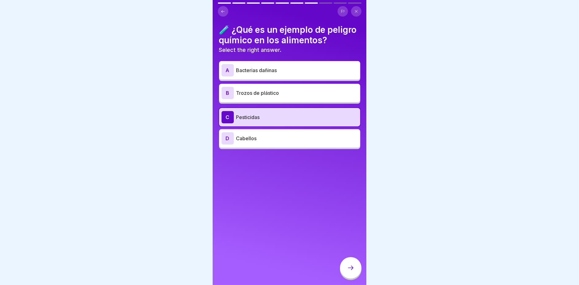
click at [259, 74] on p "Bacterias dañinas" at bounding box center [297, 70] width 122 height 7
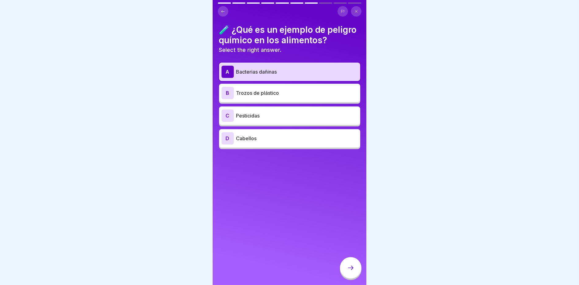
click at [269, 119] on p "Pesticidas" at bounding box center [297, 115] width 122 height 7
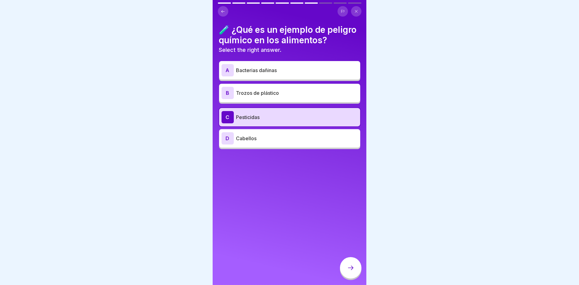
click at [355, 271] on div at bounding box center [350, 267] width 21 height 21
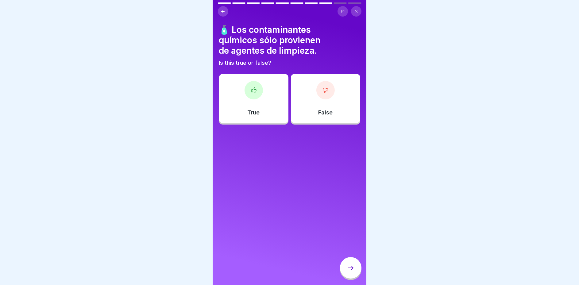
click at [329, 105] on div "False" at bounding box center [325, 98] width 69 height 49
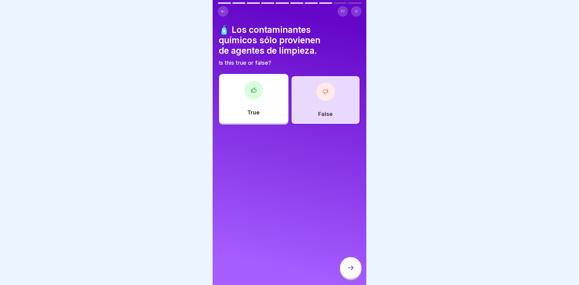
click at [348, 266] on icon at bounding box center [350, 267] width 7 height 7
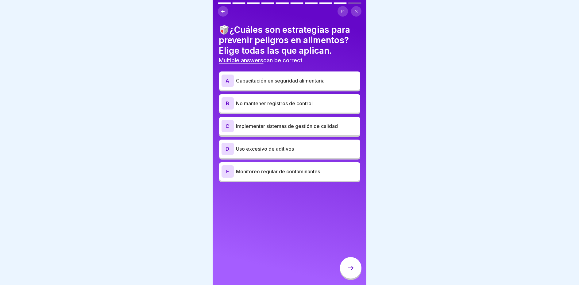
click at [275, 78] on p "Capacitación en seguridad alimentaria" at bounding box center [297, 80] width 122 height 7
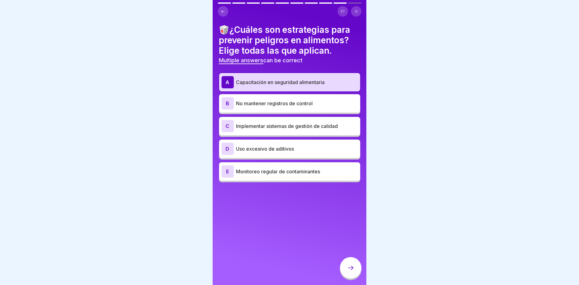
click at [313, 123] on p "Implementar sistemas de gestión de calidad" at bounding box center [297, 126] width 122 height 7
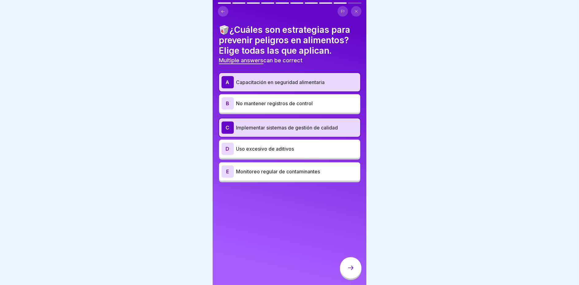
click at [355, 268] on div at bounding box center [350, 267] width 21 height 21
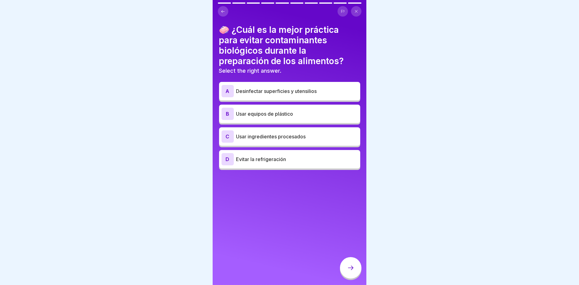
click at [264, 88] on p "Desinfectar superficies y utensilios" at bounding box center [297, 91] width 122 height 7
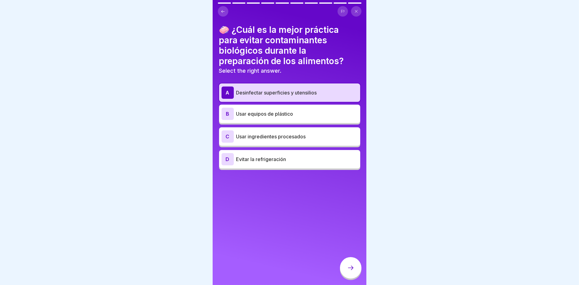
click at [349, 265] on div at bounding box center [350, 267] width 21 height 21
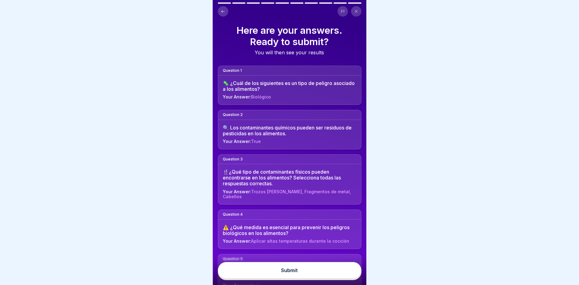
click at [314, 269] on button "Submit" at bounding box center [290, 270] width 144 height 17
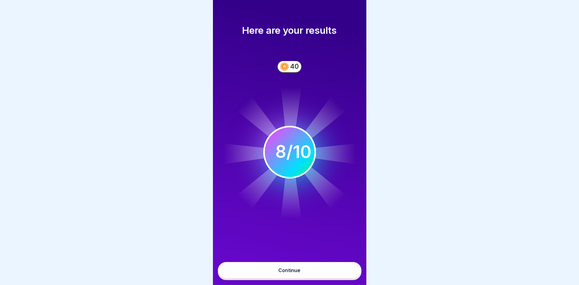
click at [308, 267] on button "Continue" at bounding box center [290, 270] width 144 height 17
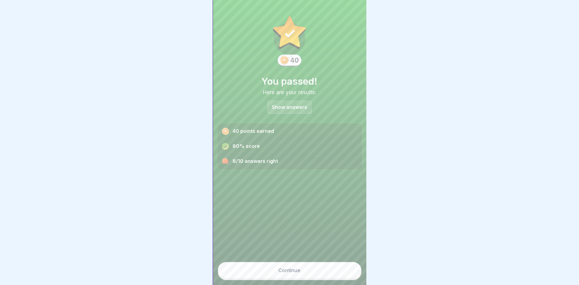
click at [309, 277] on button "Continue" at bounding box center [290, 270] width 144 height 17
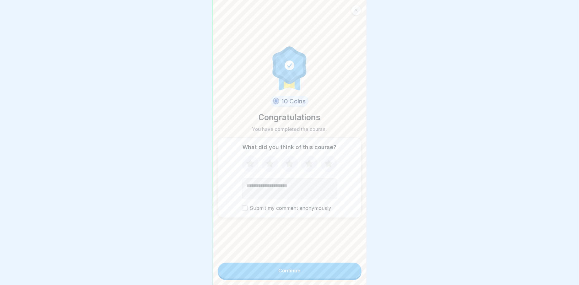
click at [323, 158] on icon at bounding box center [329, 164] width 16 height 16
click at [299, 274] on button "Continue" at bounding box center [290, 271] width 144 height 16
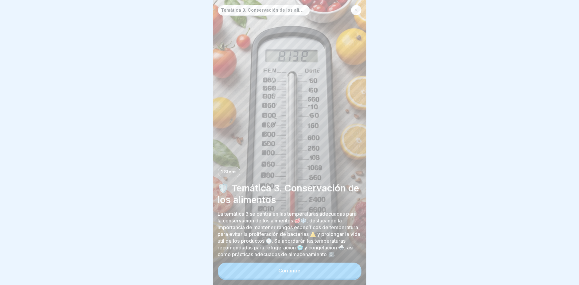
click at [299, 274] on button "Continue" at bounding box center [290, 271] width 144 height 16
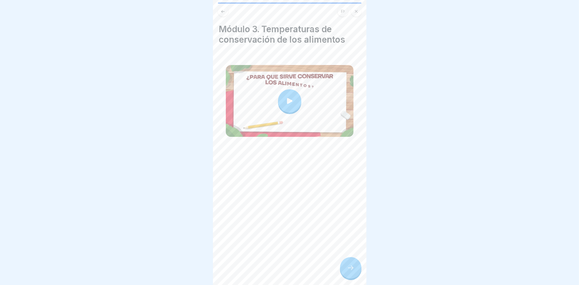
click at [291, 89] on div at bounding box center [289, 100] width 23 height 23
click at [351, 271] on icon at bounding box center [350, 267] width 7 height 7
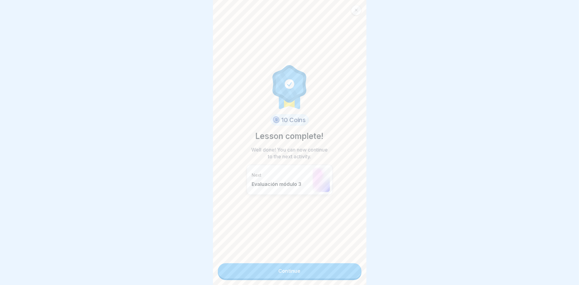
click at [298, 268] on link "Continue" at bounding box center [290, 270] width 144 height 15
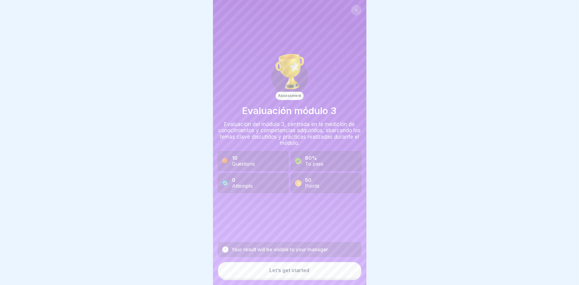
click at [305, 271] on div "Let’s get started" at bounding box center [290, 271] width 40 height 6
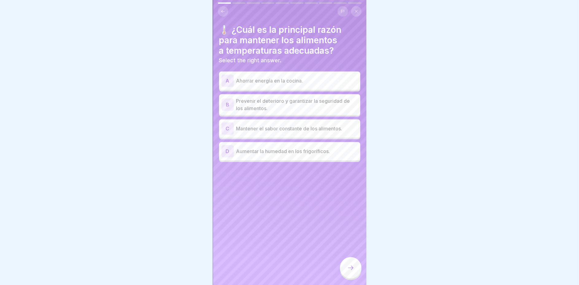
click at [267, 97] on p "Prevenir el deterioro y garantizar la seguridad de los alimentos." at bounding box center [297, 104] width 122 height 15
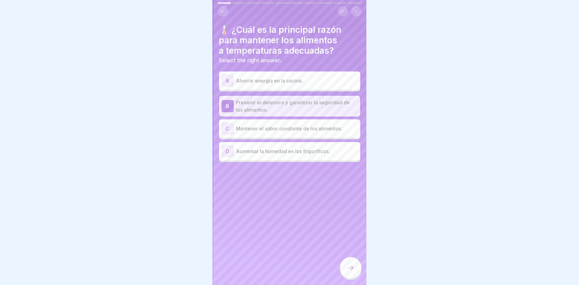
drag, startPoint x: 354, startPoint y: 273, endPoint x: 350, endPoint y: 275, distance: 4.8
click at [354, 273] on div at bounding box center [350, 267] width 21 height 21
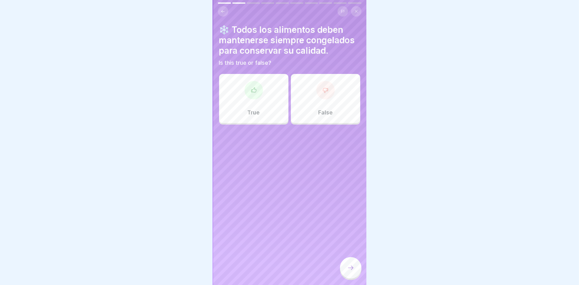
click at [275, 103] on div "True" at bounding box center [253, 98] width 69 height 49
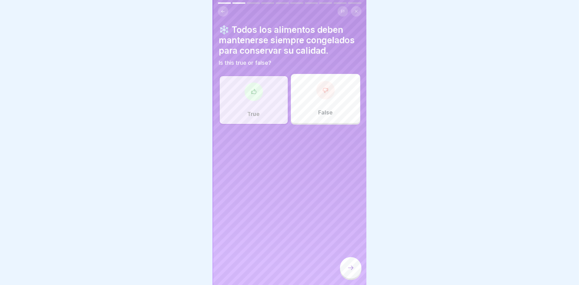
click at [347, 270] on icon at bounding box center [350, 267] width 7 height 7
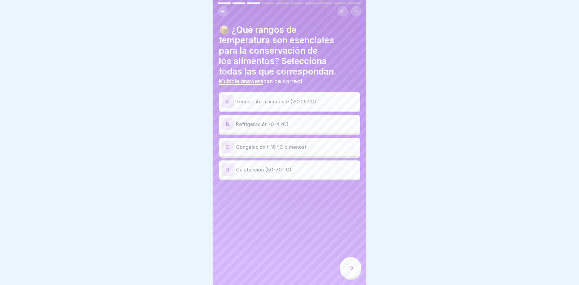
click at [240, 121] on p "Refrigeración (0-4 ºC)" at bounding box center [297, 124] width 122 height 7
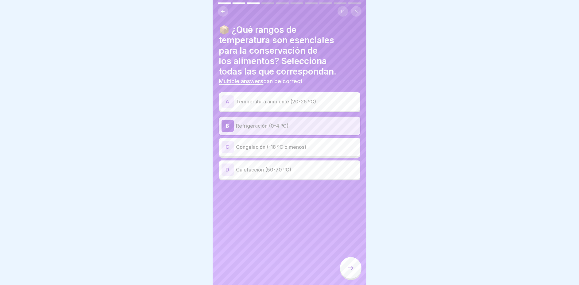
click at [246, 143] on p "Congelación (-18 ºC o menos)" at bounding box center [297, 146] width 122 height 7
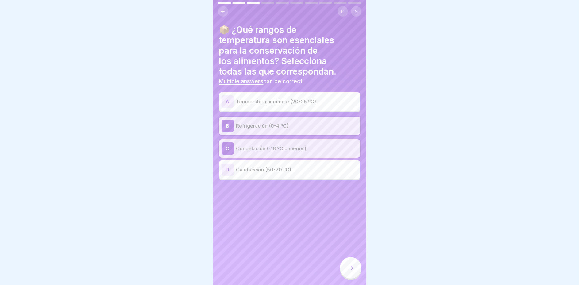
click at [351, 268] on icon at bounding box center [350, 267] width 7 height 7
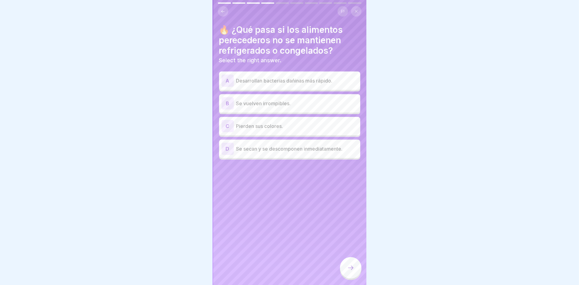
click at [283, 77] on p "Desarrollan bacterias dañinas más rápido." at bounding box center [297, 80] width 122 height 7
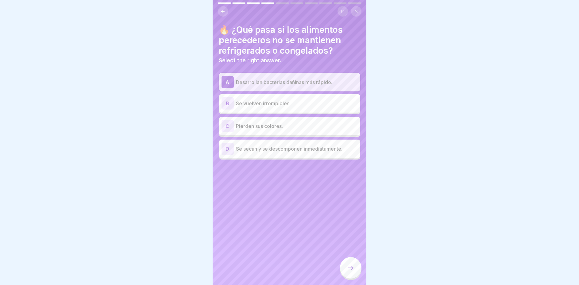
click at [251, 148] on div "D Se secan y se descomponen inmediatamente." at bounding box center [290, 149] width 136 height 12
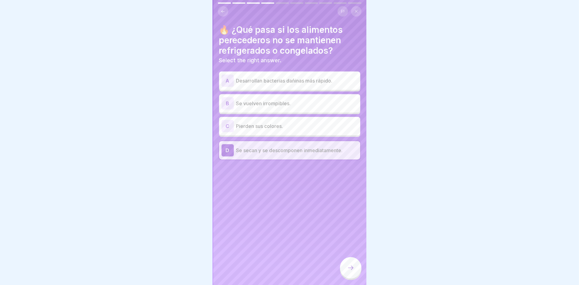
click at [243, 77] on p "Desarrollan bacterias dañinas más rápido." at bounding box center [297, 80] width 122 height 7
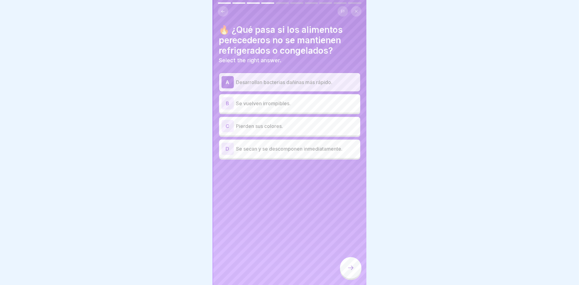
click at [347, 272] on div at bounding box center [350, 267] width 21 height 21
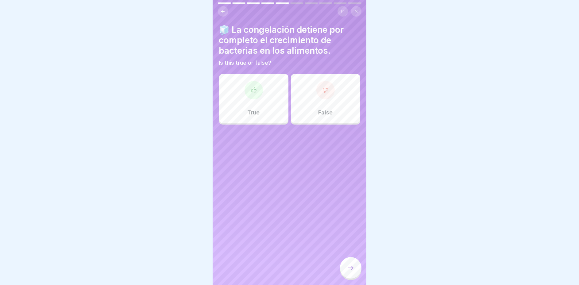
click at [252, 111] on p "True" at bounding box center [254, 112] width 12 height 7
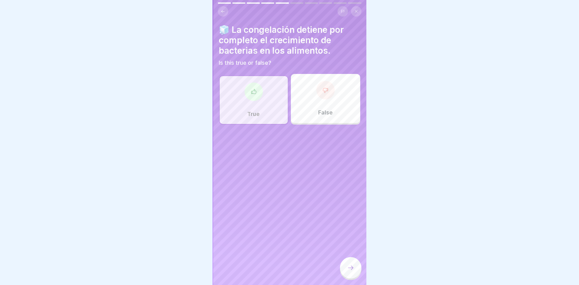
click at [350, 267] on icon at bounding box center [350, 267] width 7 height 7
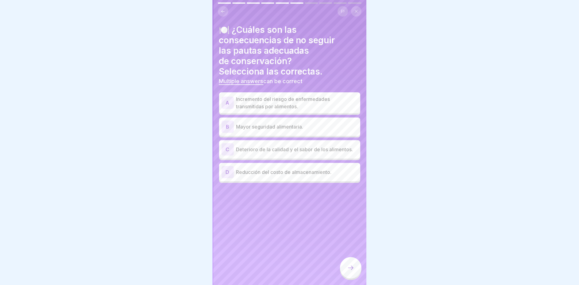
click at [277, 99] on p "Incremento del riesgo de enfermedades transmitidas por alimentos." at bounding box center [297, 102] width 122 height 15
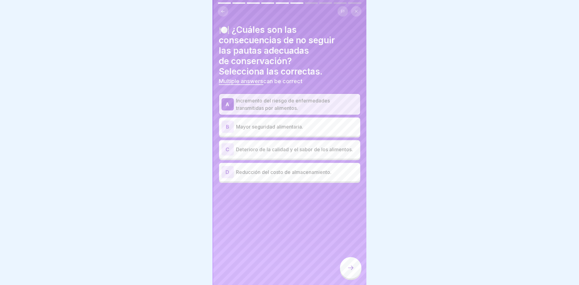
click at [268, 146] on p "Deterioro de la calidad y el sabor de los alimentos." at bounding box center [297, 149] width 122 height 7
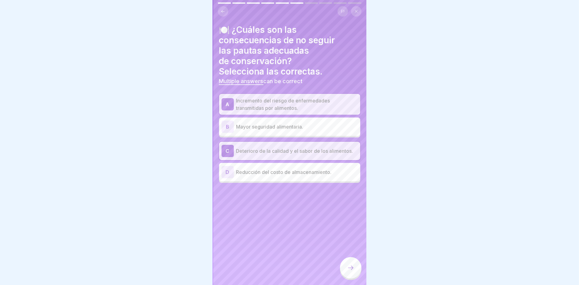
click at [346, 269] on div at bounding box center [350, 267] width 21 height 21
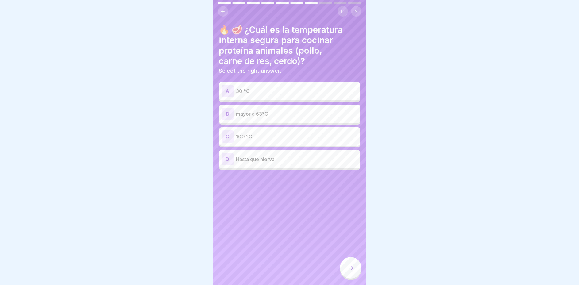
click at [271, 156] on p "Hasta que hierva" at bounding box center [297, 159] width 122 height 7
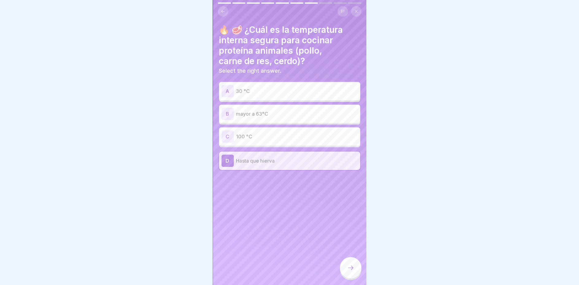
click at [290, 136] on div "C 100 °C" at bounding box center [290, 137] width 136 height 12
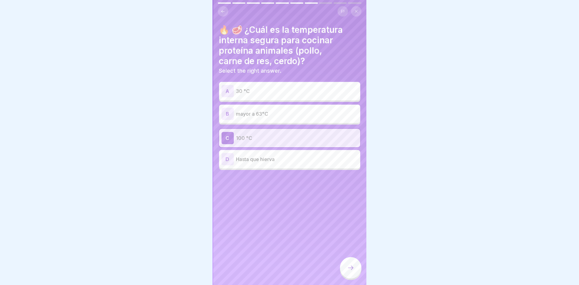
click at [356, 271] on div at bounding box center [350, 267] width 21 height 21
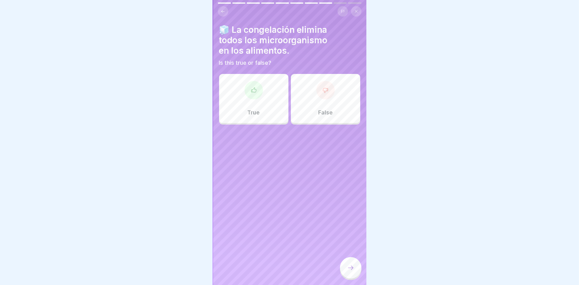
click at [323, 88] on icon at bounding box center [325, 90] width 5 height 5
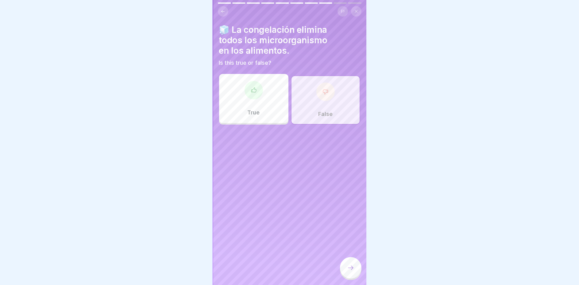
click at [346, 267] on div at bounding box center [350, 267] width 21 height 21
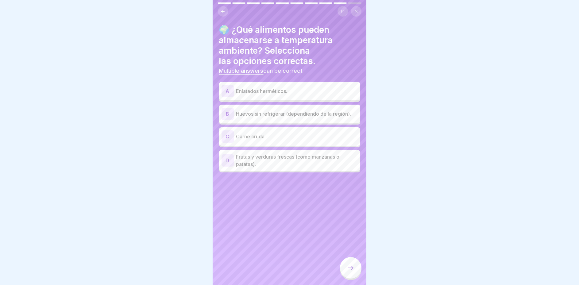
click at [258, 158] on p "Frutas y verduras frescas (como manzanas o patatas)." at bounding box center [297, 160] width 122 height 15
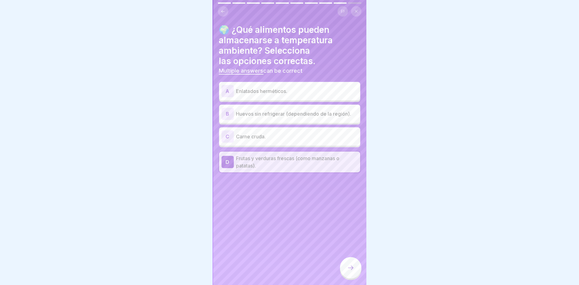
click at [265, 88] on p "Enlatados herméticos." at bounding box center [297, 91] width 122 height 7
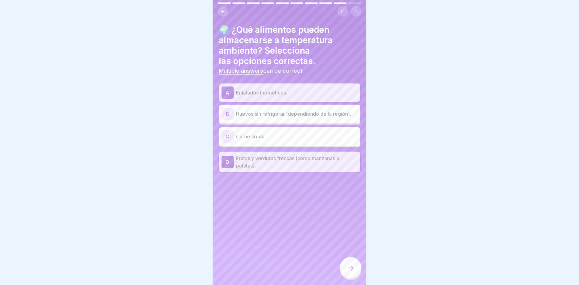
click at [267, 110] on p "Huevos sin refrigerar (dependiendo de la región)." at bounding box center [297, 113] width 122 height 7
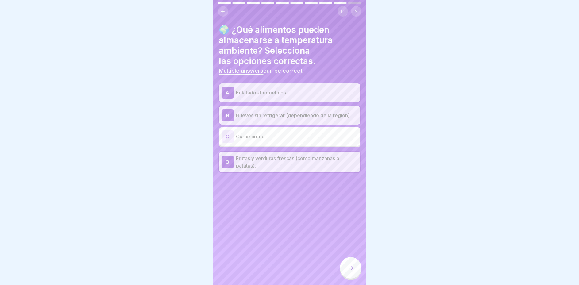
click at [353, 270] on icon at bounding box center [350, 267] width 7 height 7
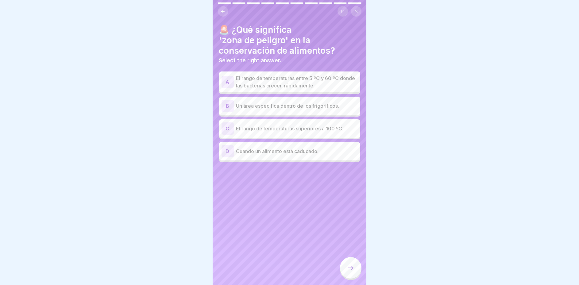
click at [293, 148] on p "Cuando un alimento está caducado." at bounding box center [297, 151] width 122 height 7
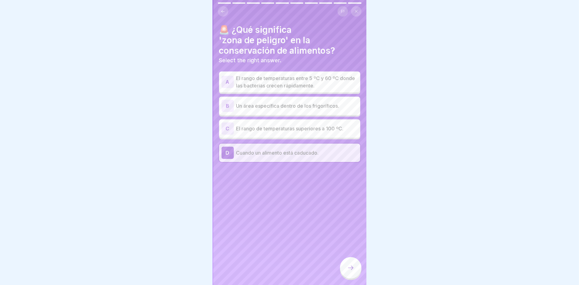
click at [347, 267] on icon at bounding box center [350, 267] width 7 height 7
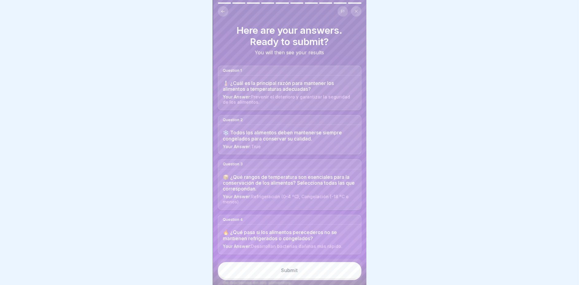
click at [294, 272] on div "Submit" at bounding box center [290, 271] width 17 height 6
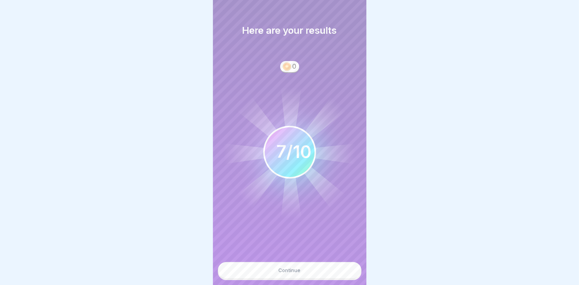
click at [311, 273] on button "Continue" at bounding box center [290, 270] width 144 height 17
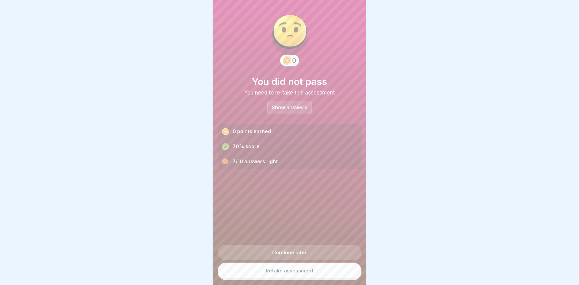
click at [296, 248] on link "Continue later" at bounding box center [290, 252] width 144 height 15
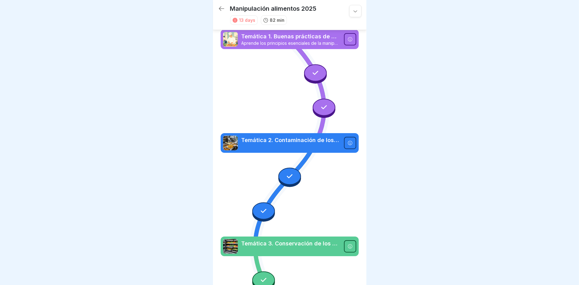
scroll to position [162, 0]
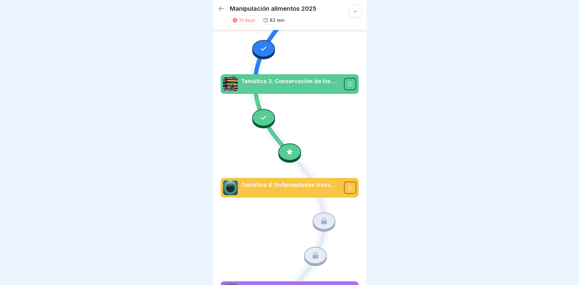
click at [261, 109] on div at bounding box center [263, 117] width 23 height 17
click at [325, 141] on icon at bounding box center [290, 170] width 138 height 587
click at [348, 82] on icon at bounding box center [350, 84] width 5 height 5
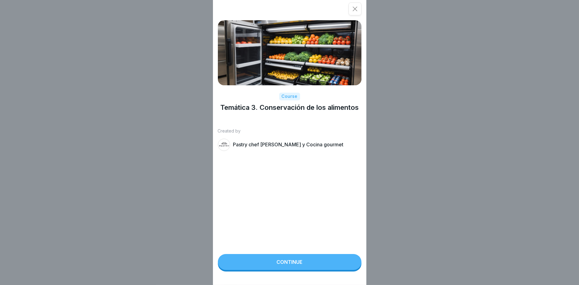
click at [290, 265] on div "Continue" at bounding box center [290, 262] width 26 height 6
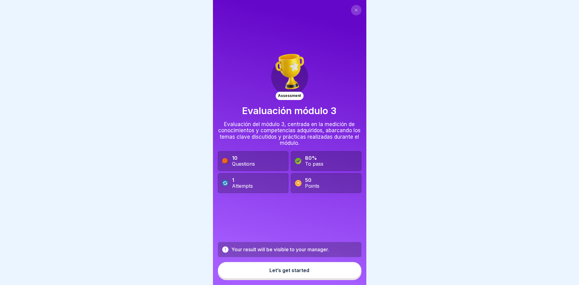
click at [289, 277] on button "Let’s get started" at bounding box center [290, 270] width 144 height 17
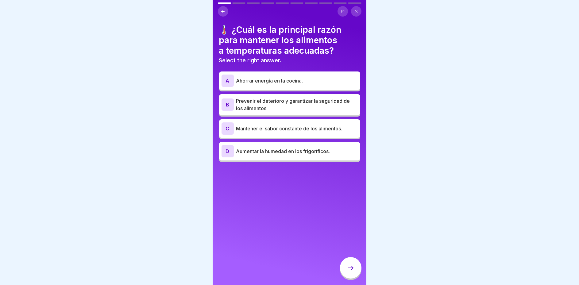
click at [269, 103] on p "Prevenir el deterioro y garantizar la seguridad de los alimentos." at bounding box center [297, 104] width 122 height 15
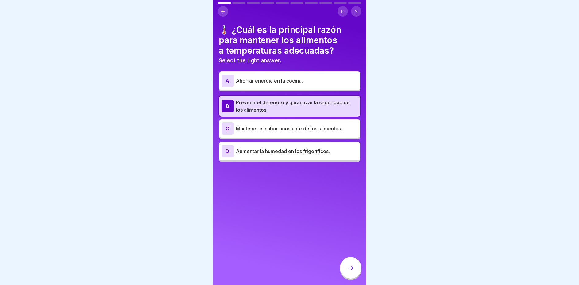
click at [348, 268] on icon at bounding box center [350, 267] width 7 height 7
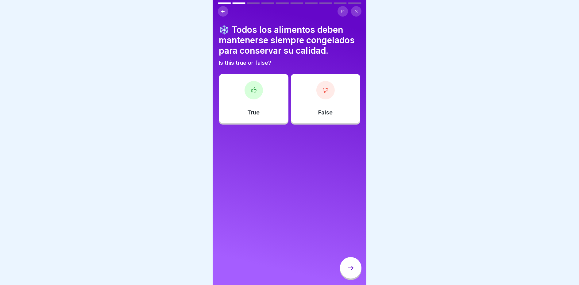
click at [276, 101] on div "True" at bounding box center [253, 98] width 69 height 49
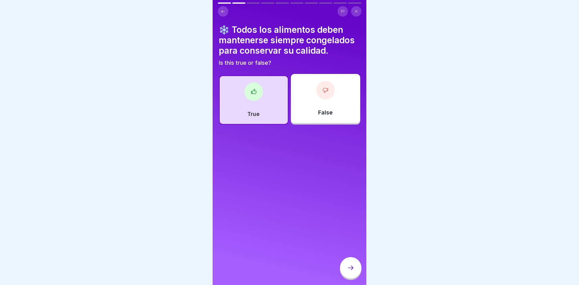
click at [357, 266] on div at bounding box center [350, 267] width 21 height 21
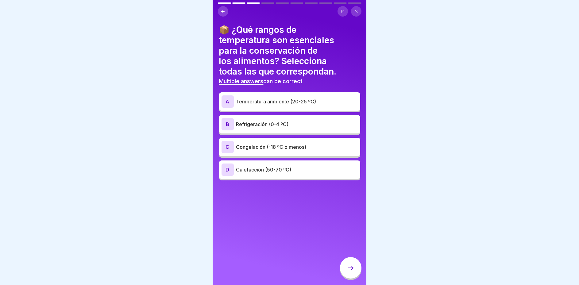
click at [265, 145] on p "Congelación (-18 ºC o menos)" at bounding box center [297, 146] width 122 height 7
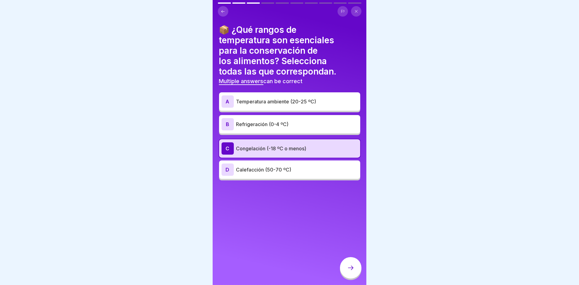
click at [274, 122] on p "Refrigeración (0-4 ºC)" at bounding box center [297, 124] width 122 height 7
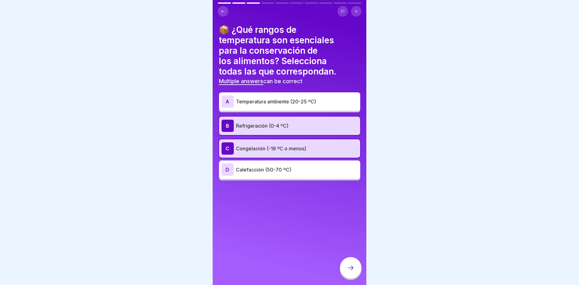
click at [353, 267] on icon at bounding box center [350, 267] width 7 height 7
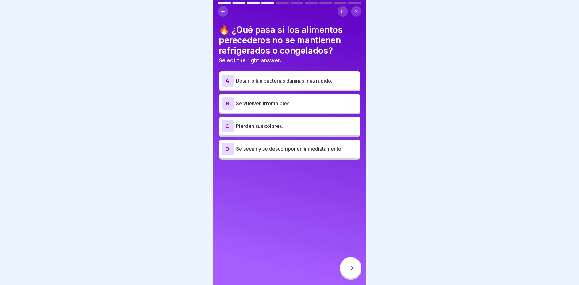
click at [246, 75] on div "A Desarrollan bacterias dañinas más rápido." at bounding box center [290, 81] width 136 height 12
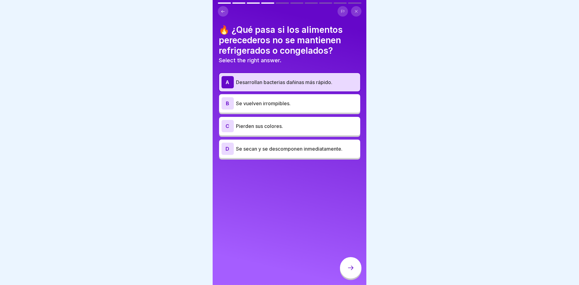
click at [261, 143] on div "D Se secan y se descomponen inmediatamente." at bounding box center [290, 149] width 136 height 12
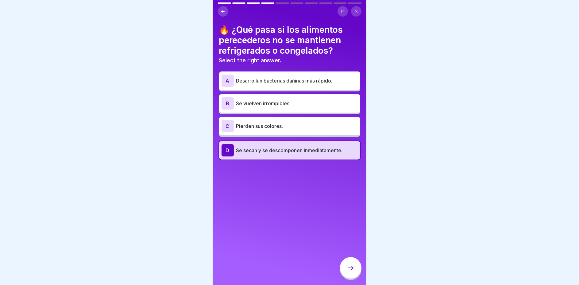
click at [345, 270] on div at bounding box center [350, 267] width 21 height 21
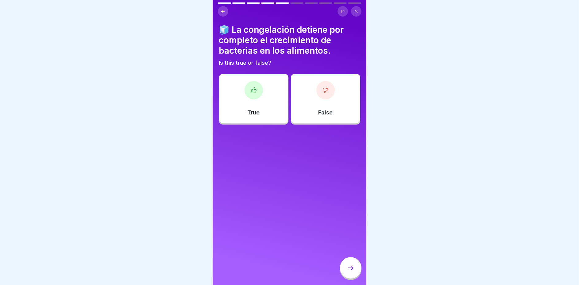
click at [267, 107] on div "True" at bounding box center [253, 98] width 69 height 49
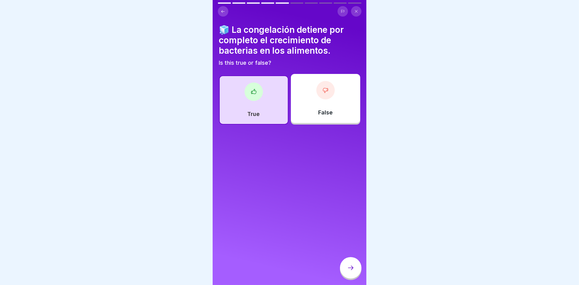
click at [322, 113] on p "False" at bounding box center [325, 112] width 14 height 7
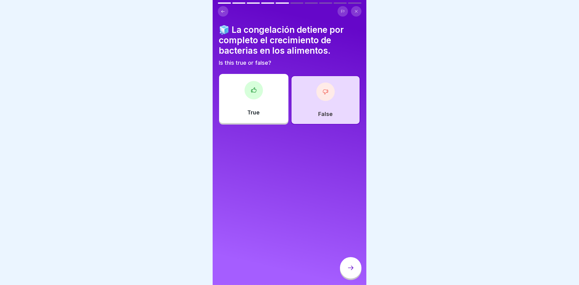
click at [269, 107] on div "True" at bounding box center [253, 98] width 69 height 49
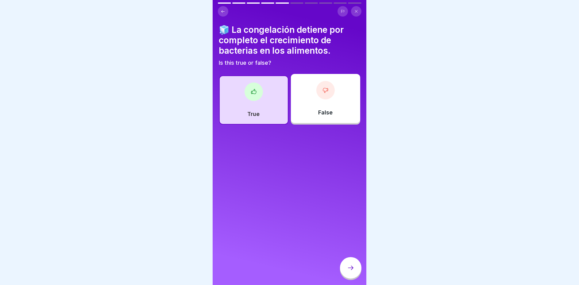
click at [349, 267] on div at bounding box center [350, 267] width 21 height 21
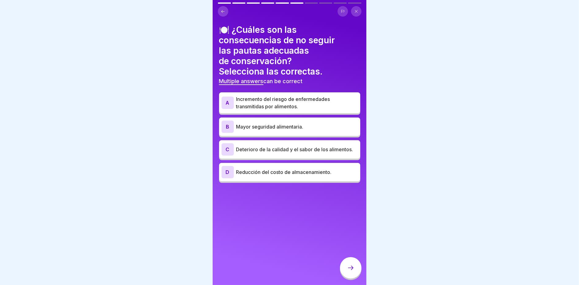
click at [271, 96] on p "Incremento del riesgo de enfermedades transmitidas por alimentos." at bounding box center [297, 102] width 122 height 15
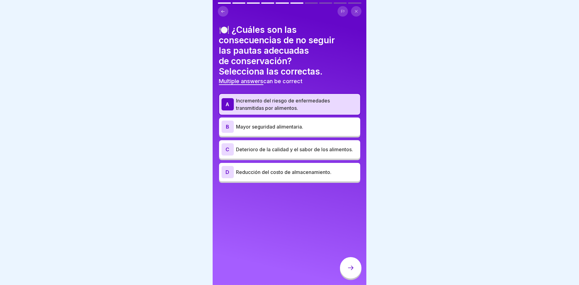
click at [351, 278] on div at bounding box center [350, 267] width 21 height 21
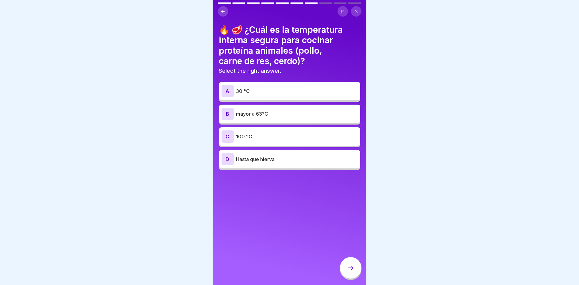
click at [298, 115] on p "mayor a 63°C" at bounding box center [297, 113] width 122 height 7
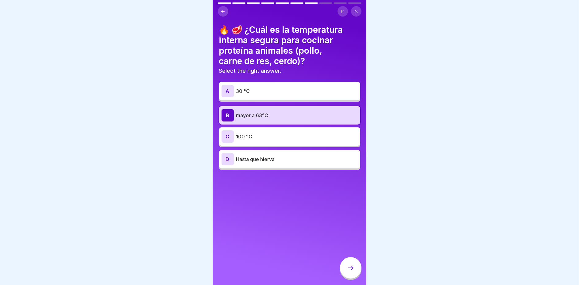
click at [344, 269] on div at bounding box center [350, 267] width 21 height 21
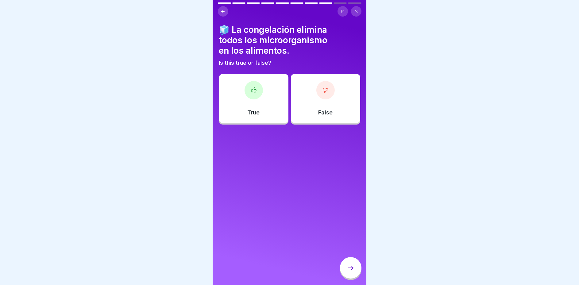
click at [324, 109] on p "False" at bounding box center [325, 112] width 14 height 7
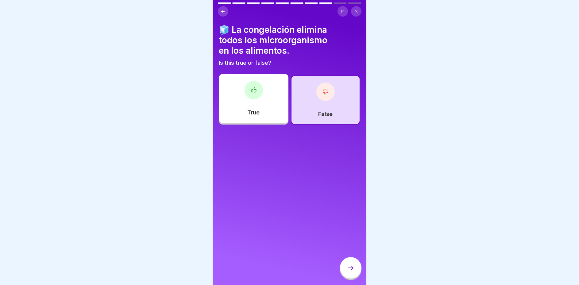
click at [356, 267] on div at bounding box center [350, 267] width 21 height 21
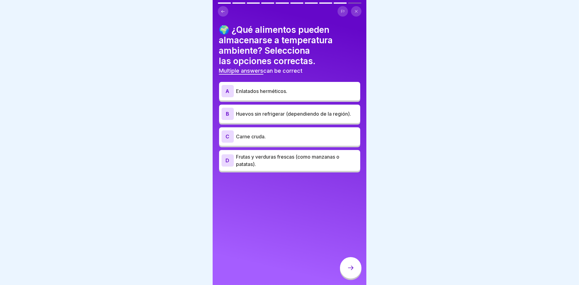
click at [248, 82] on div "A Enlatados herméticos." at bounding box center [289, 91] width 141 height 18
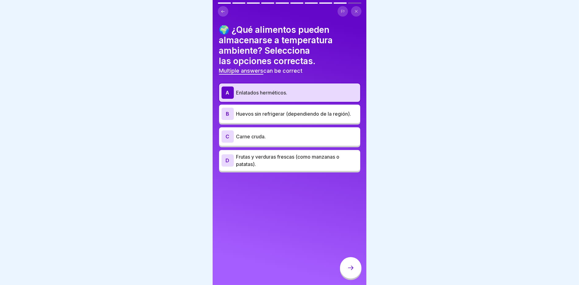
click at [273, 163] on p "Frutas y verduras frescas (como manzanas o patatas)." at bounding box center [297, 160] width 122 height 15
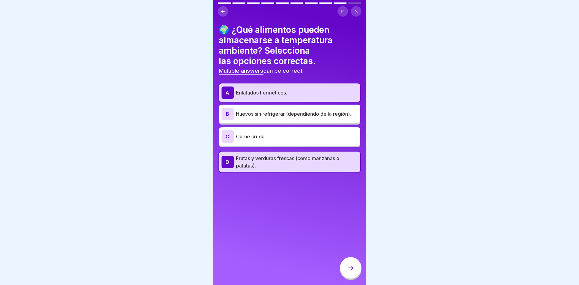
click at [353, 272] on icon at bounding box center [350, 267] width 7 height 7
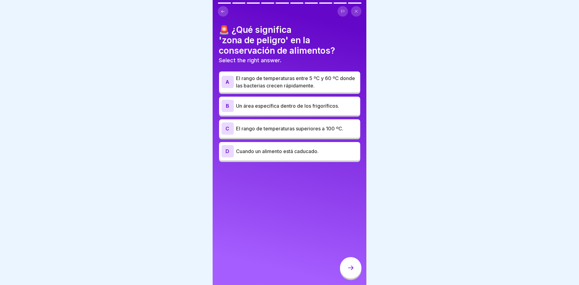
click at [264, 75] on p "El rango de temperaturas entre 5 ºC y 60 ºC donde las bacterias crecen rápidame…" at bounding box center [297, 82] width 122 height 15
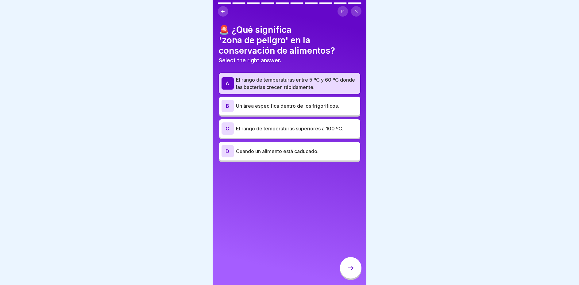
click at [350, 267] on div at bounding box center [350, 267] width 21 height 21
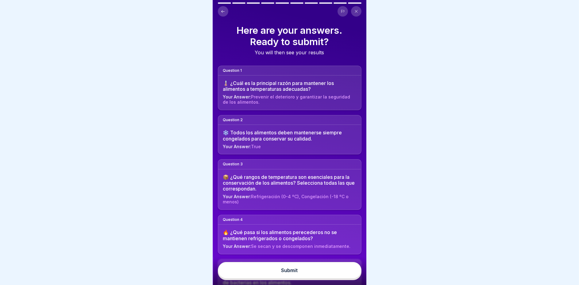
click at [327, 278] on button "Submit" at bounding box center [290, 270] width 144 height 17
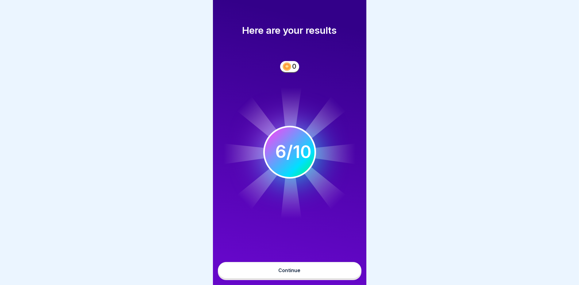
scroll to position [4, 0]
click at [297, 274] on button "Continue" at bounding box center [290, 270] width 144 height 17
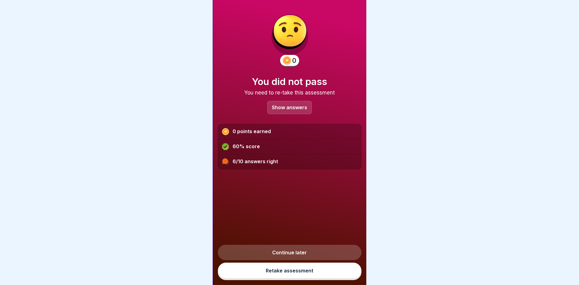
click at [314, 253] on link "Continue later" at bounding box center [290, 252] width 144 height 15
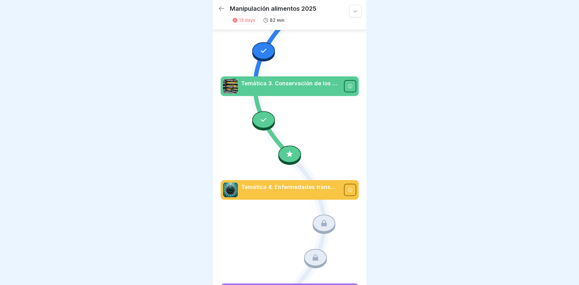
scroll to position [162, 0]
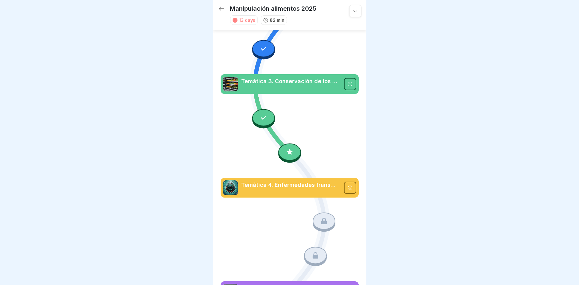
click at [260, 114] on icon at bounding box center [264, 118] width 8 height 8
click at [321, 135] on icon at bounding box center [290, 170] width 138 height 587
click at [348, 82] on icon at bounding box center [350, 84] width 5 height 5
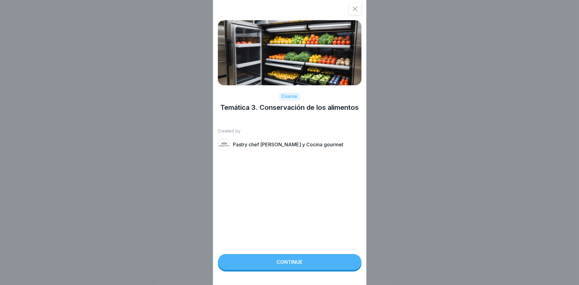
click at [289, 270] on button "Continue" at bounding box center [290, 262] width 144 height 16
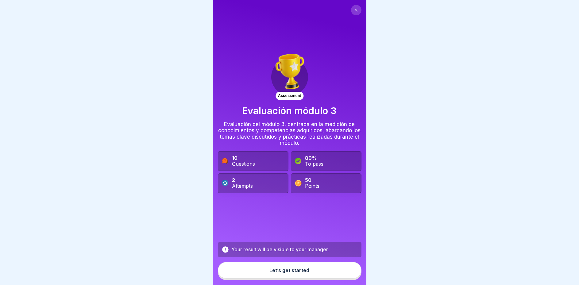
click at [294, 270] on button "Let’s get started" at bounding box center [290, 270] width 144 height 17
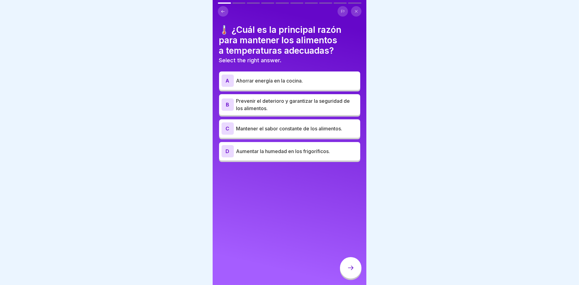
click at [267, 102] on p "Prevenir el deterioro y garantizar la seguridad de los alimentos." at bounding box center [297, 104] width 122 height 15
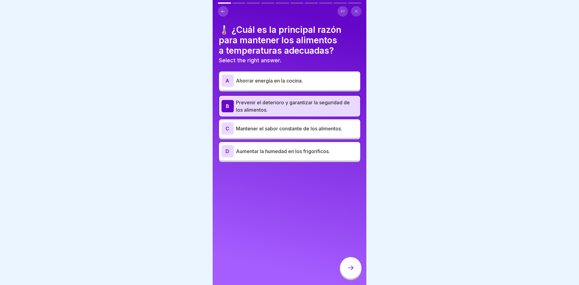
click at [344, 275] on div at bounding box center [350, 267] width 21 height 21
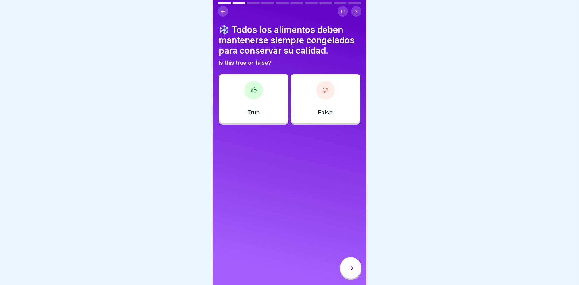
click at [324, 100] on div "False" at bounding box center [325, 98] width 69 height 49
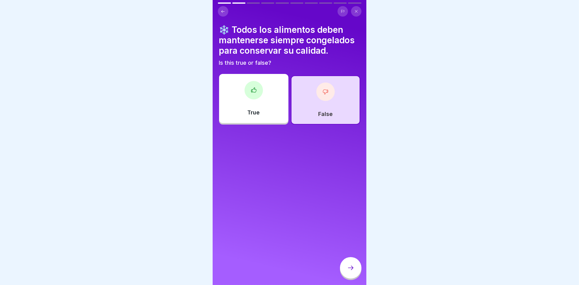
click at [345, 277] on div at bounding box center [350, 267] width 21 height 21
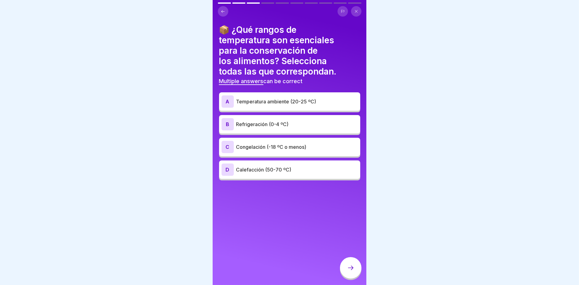
click at [272, 145] on p "Congelación (-18 ºC o menos)" at bounding box center [297, 146] width 122 height 7
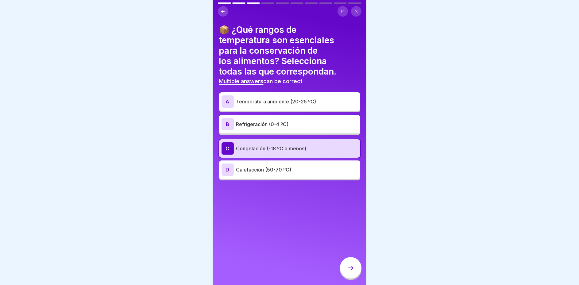
click at [253, 98] on p "Temperatura ambiente (20-25 ºC)" at bounding box center [297, 101] width 122 height 7
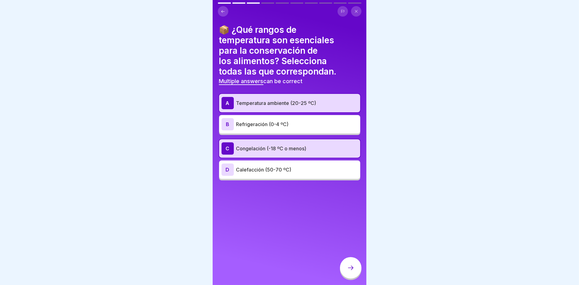
click at [260, 99] on p "Temperatura ambiente (20-25 ºC)" at bounding box center [297, 102] width 122 height 7
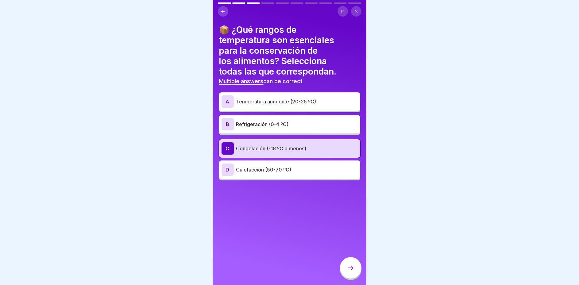
click at [351, 270] on icon at bounding box center [350, 267] width 7 height 7
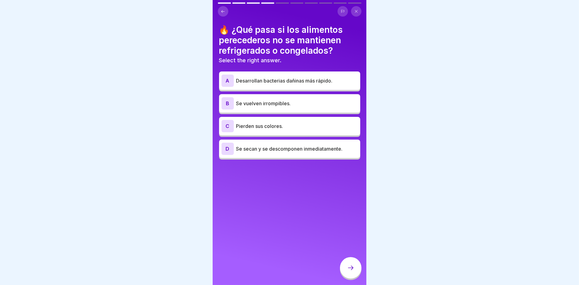
click at [317, 77] on p "Desarrollan bacterias dañinas más rápido." at bounding box center [297, 80] width 122 height 7
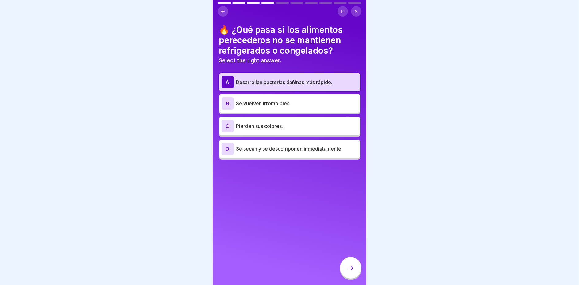
click at [344, 272] on div at bounding box center [350, 267] width 21 height 21
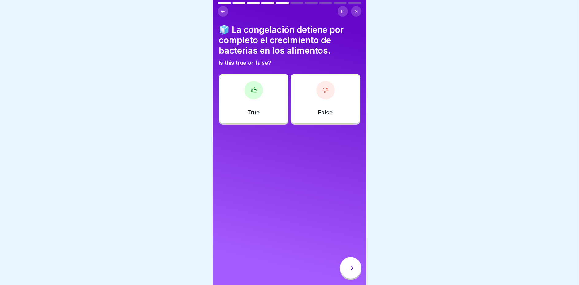
click at [260, 94] on div "True" at bounding box center [253, 98] width 69 height 49
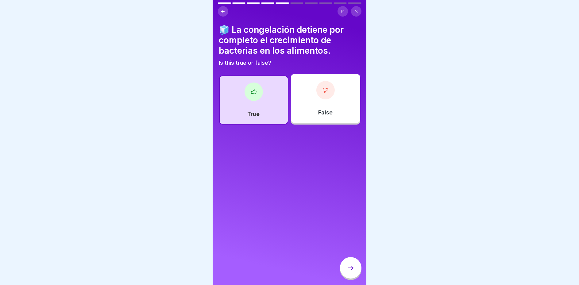
click at [335, 111] on div "False" at bounding box center [325, 98] width 69 height 49
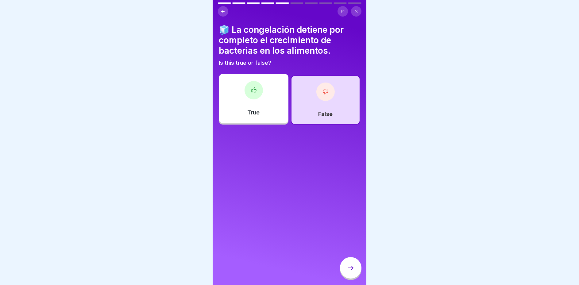
click at [335, 111] on div "False" at bounding box center [325, 100] width 69 height 49
click at [349, 263] on div at bounding box center [350, 267] width 21 height 21
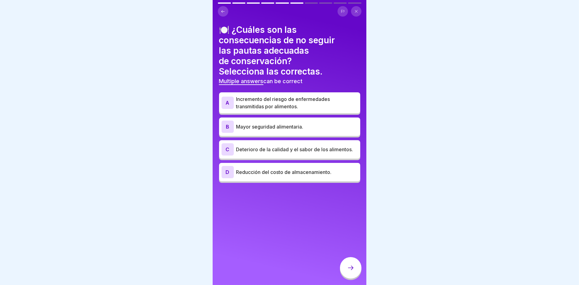
click at [264, 92] on div "A Incremento del riesgo de enfermedades transmitidas por alimentos." at bounding box center [289, 102] width 141 height 21
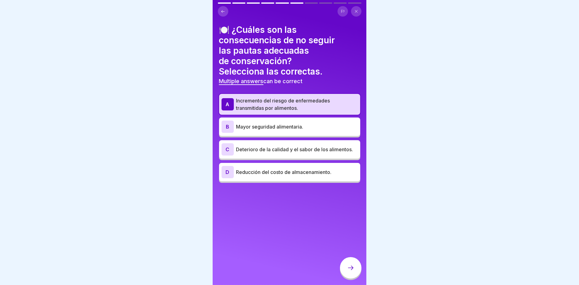
click at [298, 152] on p "Deterioro de la calidad y el sabor de los alimentos." at bounding box center [297, 149] width 122 height 7
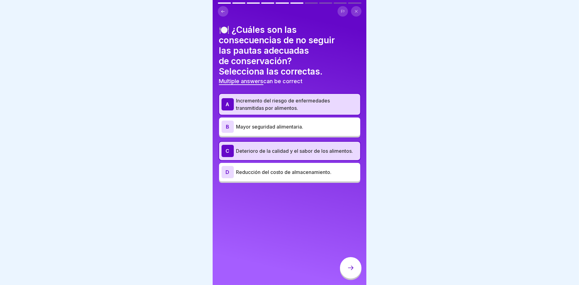
click at [348, 270] on icon at bounding box center [350, 267] width 7 height 7
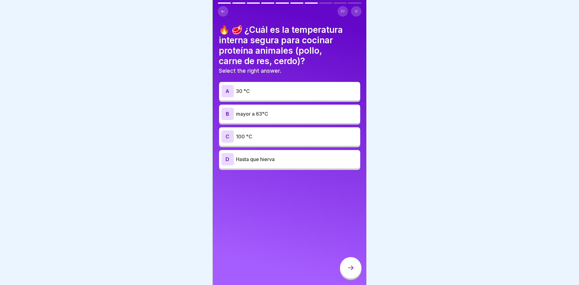
click at [269, 111] on p "mayor a 63°C" at bounding box center [297, 113] width 122 height 7
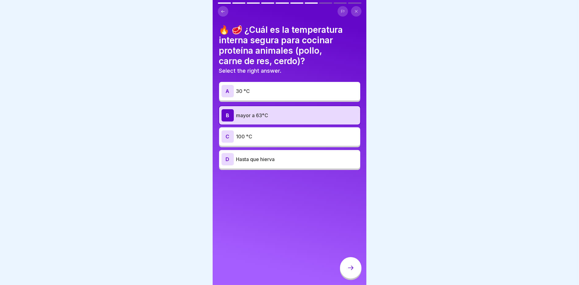
click at [260, 138] on div "C 100 °C" at bounding box center [290, 137] width 136 height 12
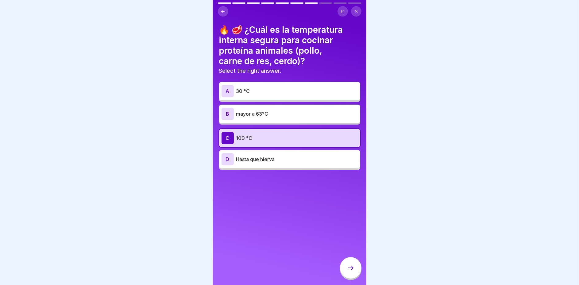
click at [274, 108] on div "B mayor a 63°C" at bounding box center [290, 114] width 136 height 12
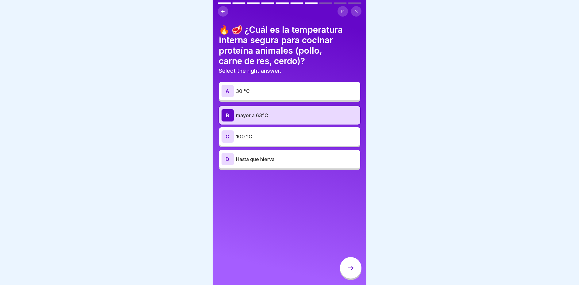
click at [349, 271] on icon at bounding box center [350, 267] width 7 height 7
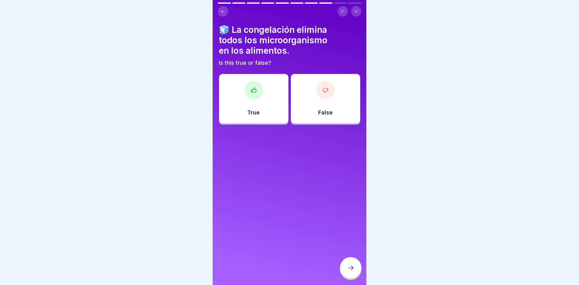
click at [313, 112] on div "False" at bounding box center [325, 98] width 69 height 49
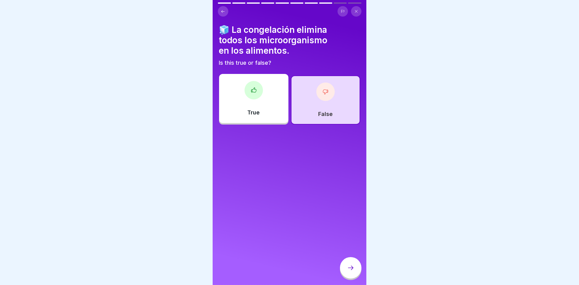
click at [352, 262] on div at bounding box center [350, 267] width 21 height 21
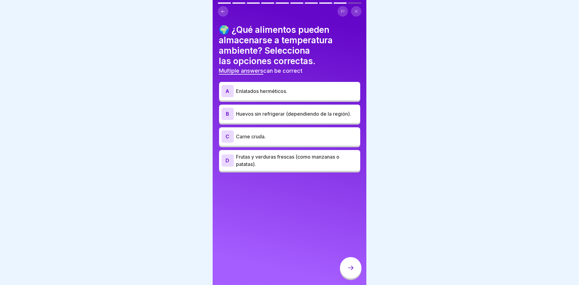
click at [278, 88] on p "Enlatados herméticos." at bounding box center [297, 91] width 122 height 7
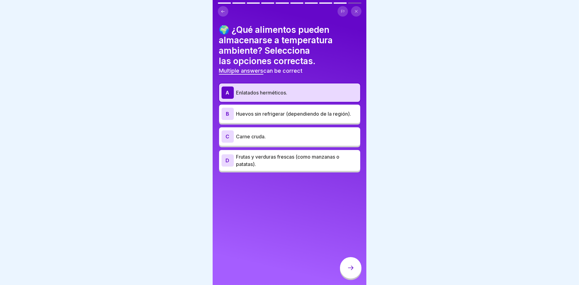
click at [265, 158] on p "Frutas y verduras frescas (como manzanas o patatas)." at bounding box center [297, 160] width 122 height 15
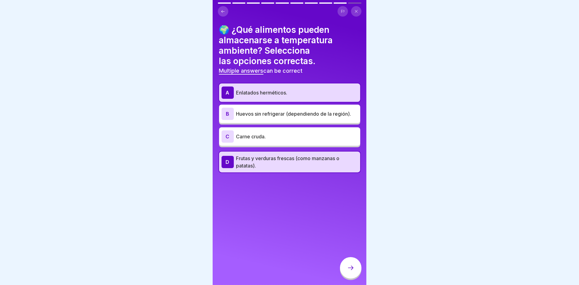
click at [264, 133] on p "Carne cruda." at bounding box center [297, 136] width 122 height 7
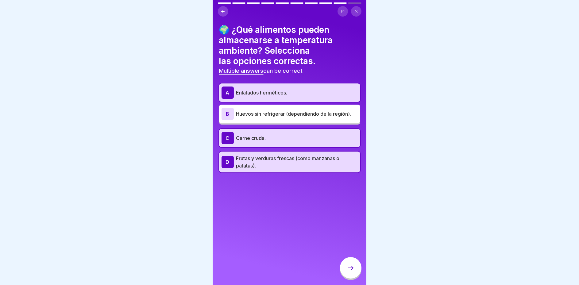
click at [231, 89] on div "A" at bounding box center [228, 93] width 12 height 12
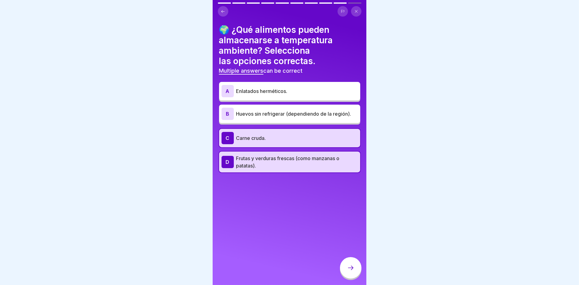
click at [227, 132] on div "C" at bounding box center [228, 138] width 12 height 12
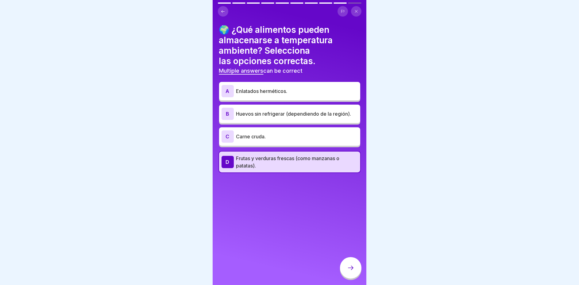
click at [244, 88] on p "Enlatados herméticos." at bounding box center [297, 91] width 122 height 7
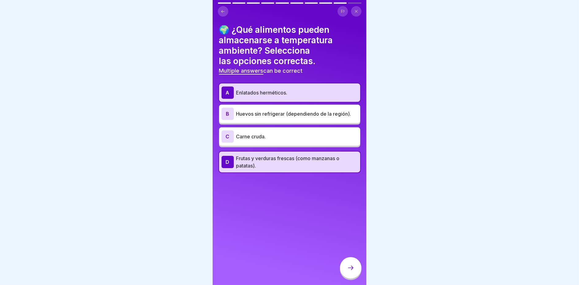
click at [345, 273] on div at bounding box center [350, 267] width 21 height 21
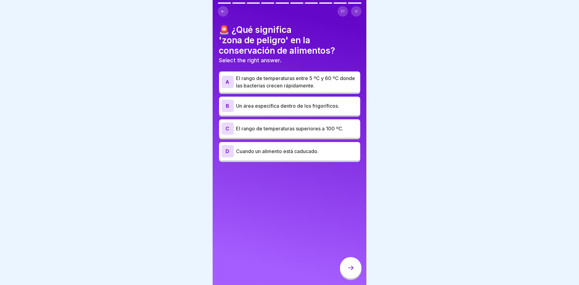
click at [221, 11] on icon at bounding box center [223, 11] width 5 height 5
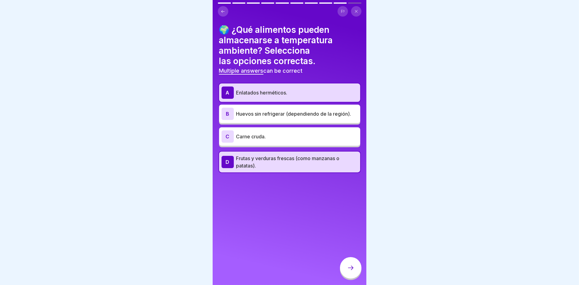
click at [247, 112] on p "Huevos sin refrigerar (dependiendo de la región)." at bounding box center [297, 113] width 122 height 7
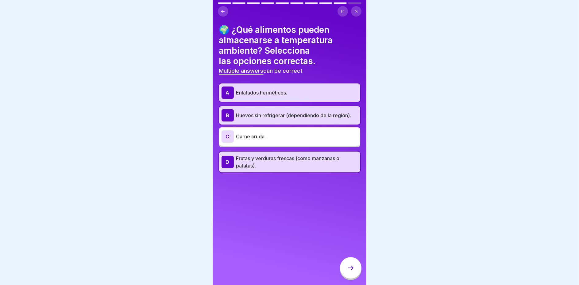
click at [349, 269] on icon at bounding box center [350, 267] width 7 height 7
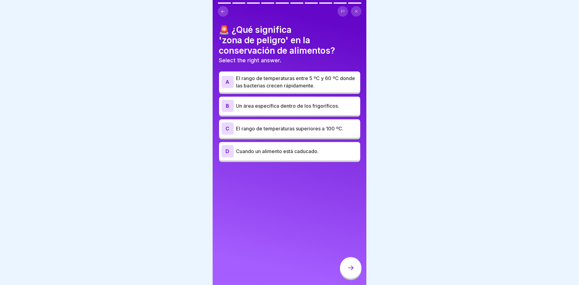
click at [265, 84] on p "El rango de temperaturas entre 5 ºC y 60 ºC donde las bacterias crecen rápidame…" at bounding box center [297, 82] width 122 height 15
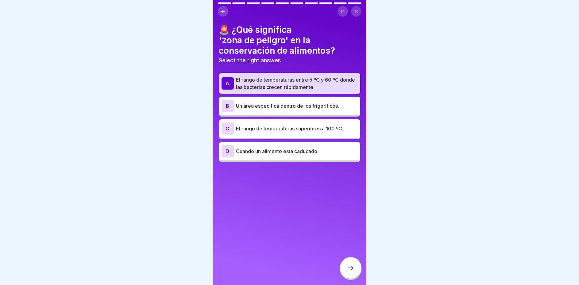
click at [261, 102] on p "Un área específica dentro de los frigoríficos." at bounding box center [297, 105] width 122 height 7
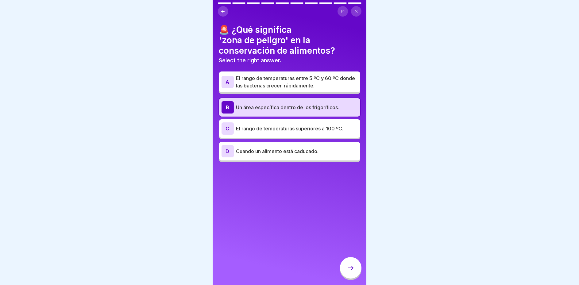
click at [248, 80] on p "El rango de temperaturas entre 5 ºC y 60 ºC donde las bacterias crecen rápidame…" at bounding box center [297, 82] width 122 height 15
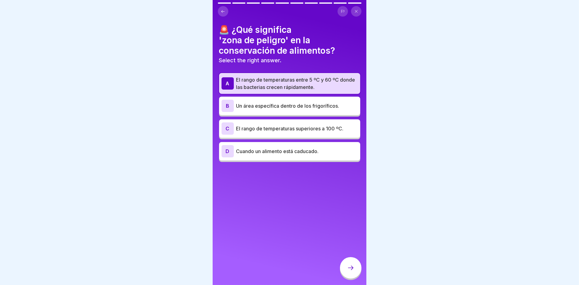
click at [346, 268] on div at bounding box center [350, 267] width 21 height 21
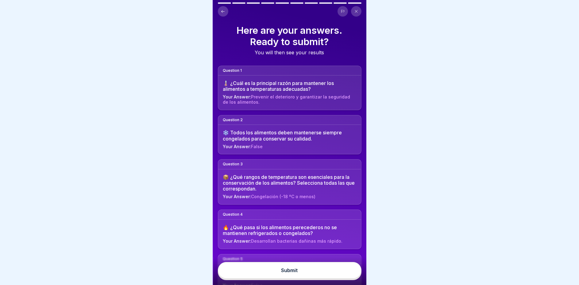
click at [303, 276] on button "Submit" at bounding box center [290, 270] width 144 height 17
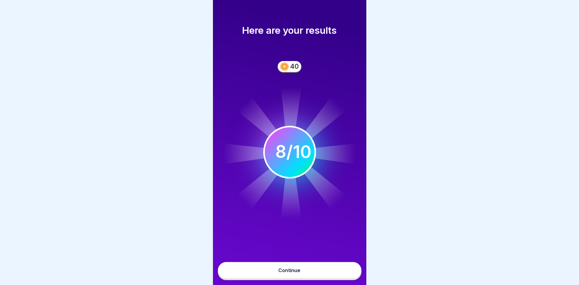
click at [290, 273] on div "Continue" at bounding box center [290, 271] width 22 height 6
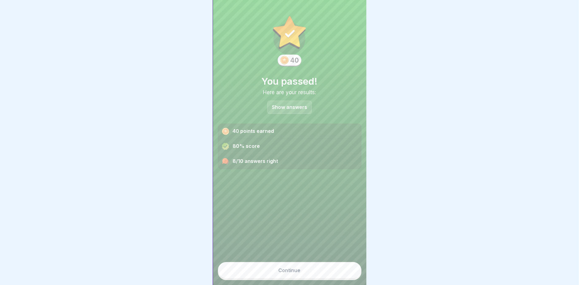
click at [288, 272] on div "Continue" at bounding box center [290, 271] width 22 height 6
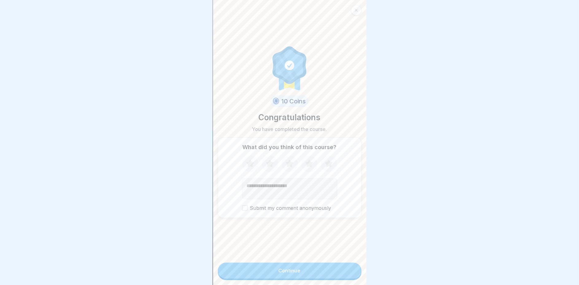
click at [325, 163] on icon at bounding box center [329, 164] width 8 height 8
click at [306, 275] on button "Continue" at bounding box center [290, 271] width 144 height 16
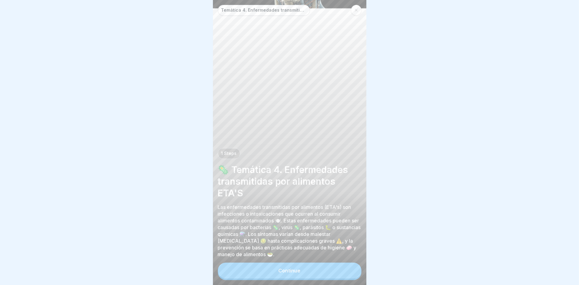
scroll to position [4, 0]
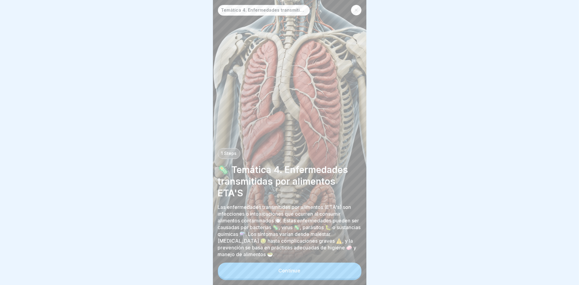
click at [297, 267] on button "Continue" at bounding box center [290, 271] width 144 height 16
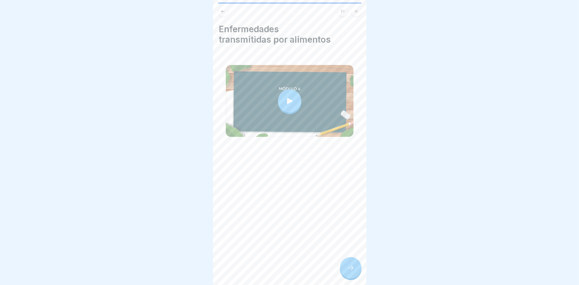
click at [288, 97] on icon at bounding box center [290, 101] width 9 height 9
click at [347, 269] on icon at bounding box center [350, 267] width 7 height 7
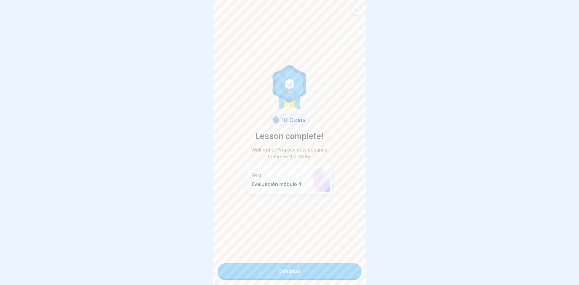
click at [294, 263] on link "Continue" at bounding box center [290, 270] width 144 height 15
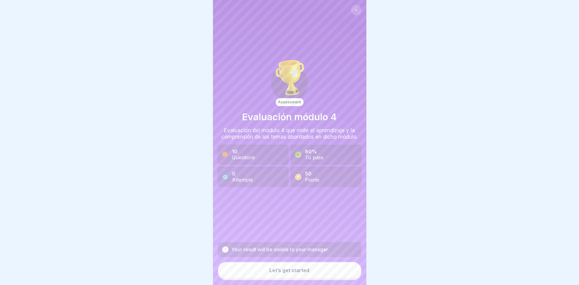
click at [294, 263] on button "Let’s get started" at bounding box center [290, 270] width 144 height 17
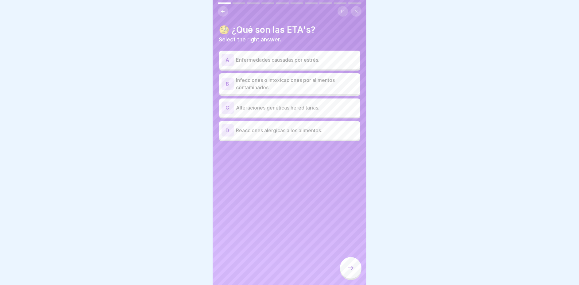
click at [295, 77] on p "Infecciones o intoxicaciones por alimentos contaminados." at bounding box center [297, 83] width 122 height 15
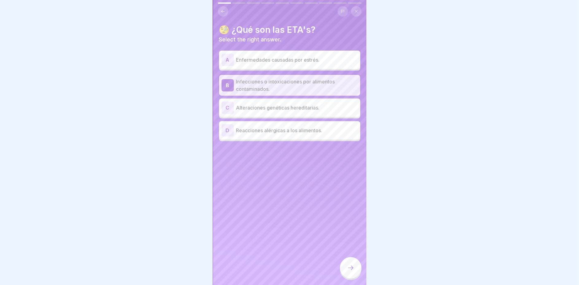
click at [352, 271] on icon at bounding box center [350, 267] width 7 height 7
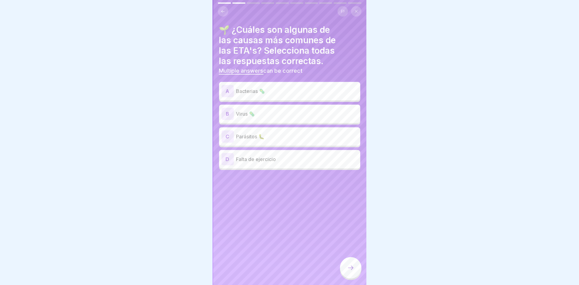
click at [250, 88] on p "Bacterias 🦠" at bounding box center [297, 91] width 122 height 7
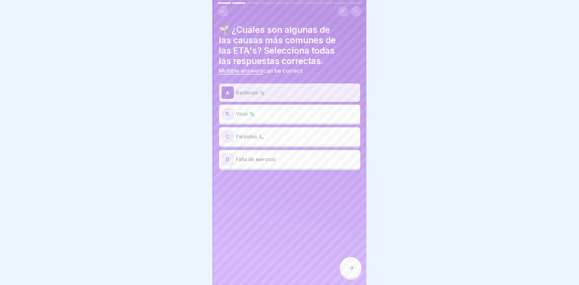
click at [251, 133] on p "Parásitos 🐛" at bounding box center [297, 136] width 122 height 7
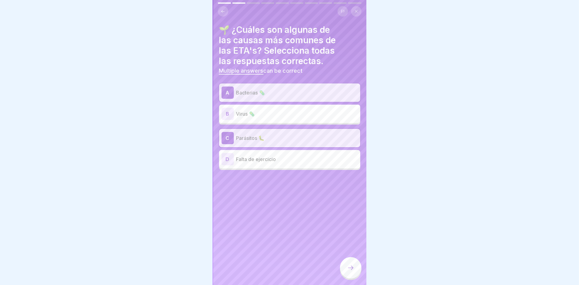
click at [250, 110] on p "Virus 🦠" at bounding box center [297, 113] width 122 height 7
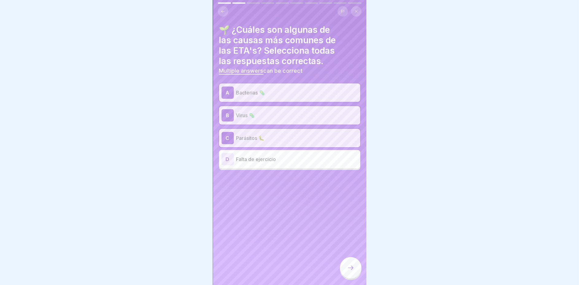
click at [350, 261] on div at bounding box center [350, 267] width 21 height 21
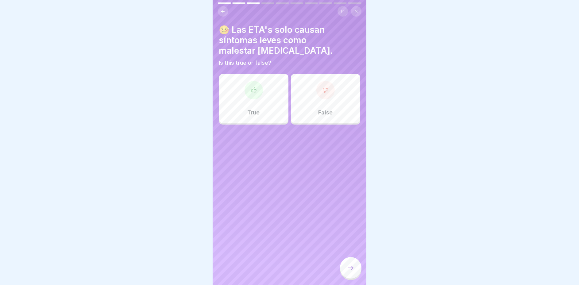
click at [258, 101] on div "True" at bounding box center [253, 98] width 69 height 49
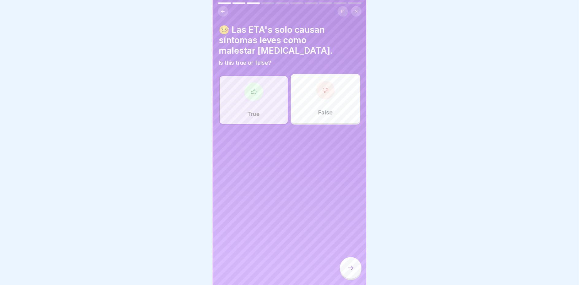
click at [258, 101] on div "True" at bounding box center [253, 100] width 69 height 49
click at [349, 266] on icon at bounding box center [350, 267] width 7 height 7
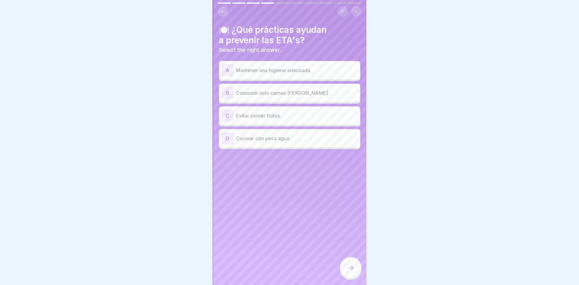
click at [298, 67] on p "Mantener una higiene adecuada." at bounding box center [297, 70] width 122 height 7
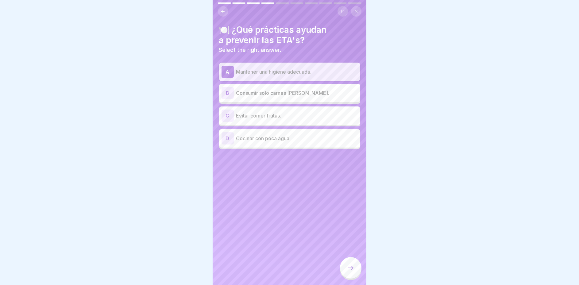
click at [353, 268] on icon at bounding box center [351, 268] width 6 height 4
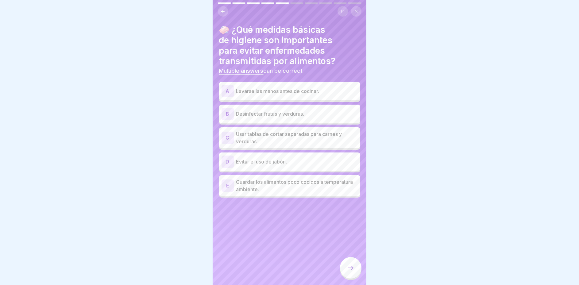
click at [279, 88] on p "Lavarse las manos antes de cocinar." at bounding box center [297, 91] width 122 height 7
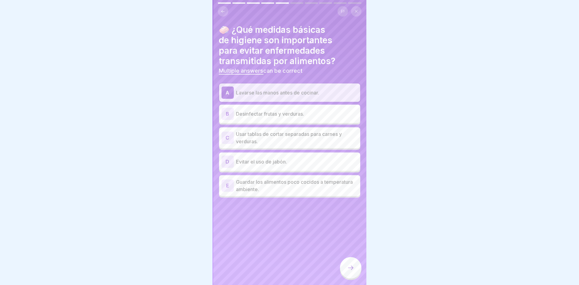
click at [275, 111] on p "Desinfectar frutas y verduras." at bounding box center [297, 113] width 122 height 7
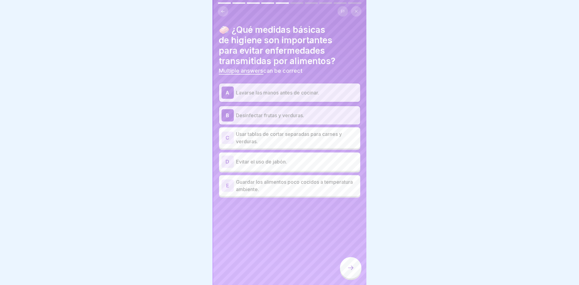
click at [254, 131] on p "Usar tablas de cortar separadas para carnes y verduras." at bounding box center [297, 138] width 122 height 15
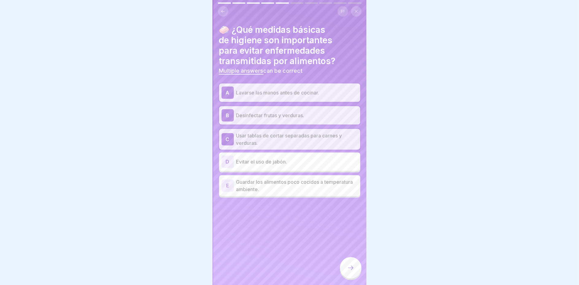
click at [347, 267] on icon at bounding box center [350, 267] width 7 height 7
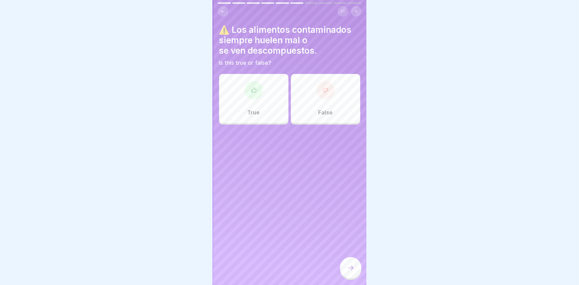
click at [262, 102] on div "True" at bounding box center [253, 98] width 69 height 49
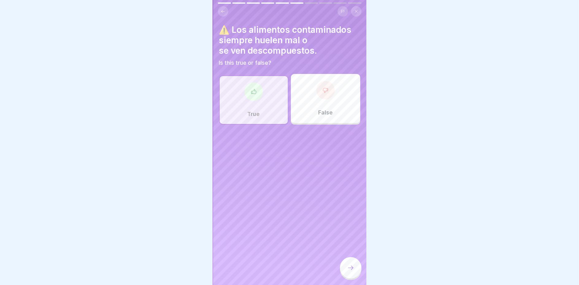
click at [325, 99] on div "False" at bounding box center [325, 98] width 69 height 49
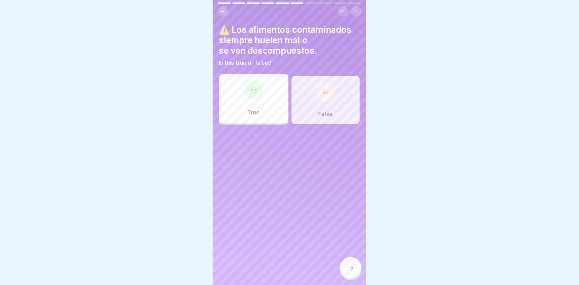
click at [349, 269] on icon at bounding box center [350, 267] width 7 height 7
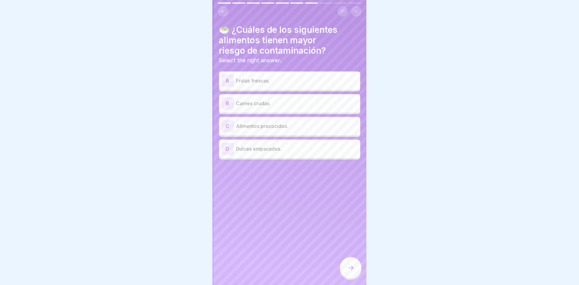
click at [252, 100] on p "Carnes crudas." at bounding box center [297, 103] width 122 height 7
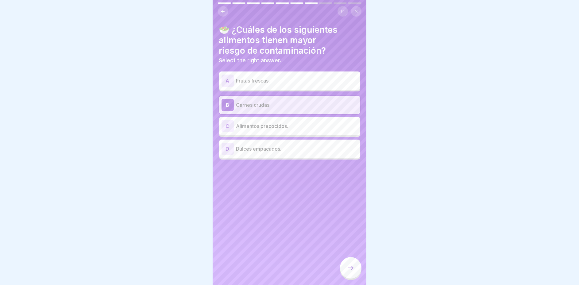
click at [256, 77] on p "Frutas frescas." at bounding box center [297, 80] width 122 height 7
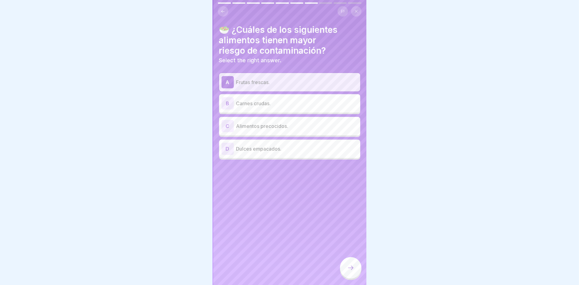
click at [355, 269] on div at bounding box center [350, 267] width 21 height 21
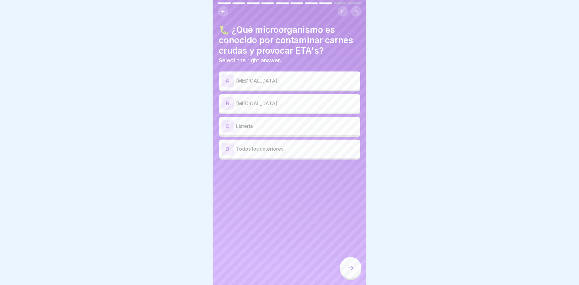
click at [264, 146] on p "Todos los anteriores" at bounding box center [297, 148] width 122 height 7
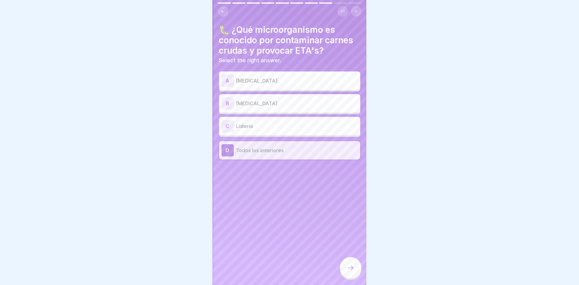
click at [352, 267] on icon at bounding box center [350, 267] width 7 height 7
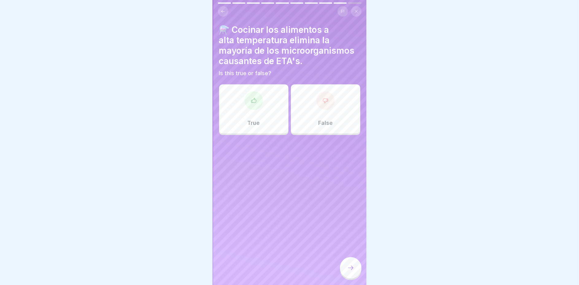
click at [263, 111] on div "True" at bounding box center [253, 108] width 69 height 49
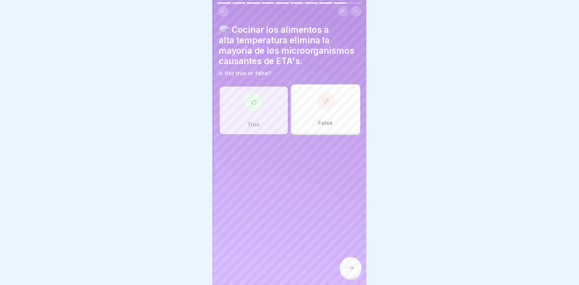
click at [353, 270] on icon at bounding box center [350, 267] width 7 height 7
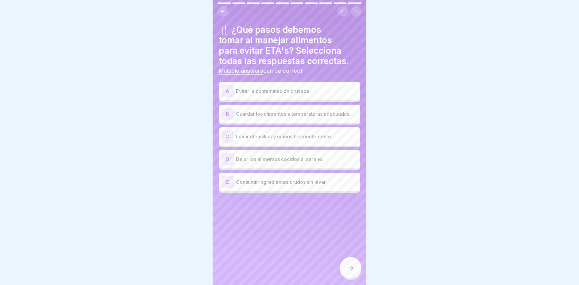
click at [251, 88] on p "Evitar la contaminación cruzada." at bounding box center [297, 91] width 122 height 7
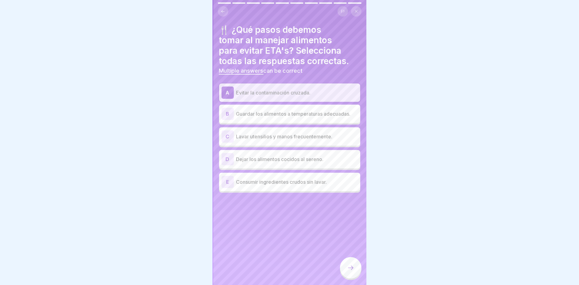
click at [295, 133] on p "Lavar utensilios y manos frecuentemente." at bounding box center [297, 136] width 122 height 7
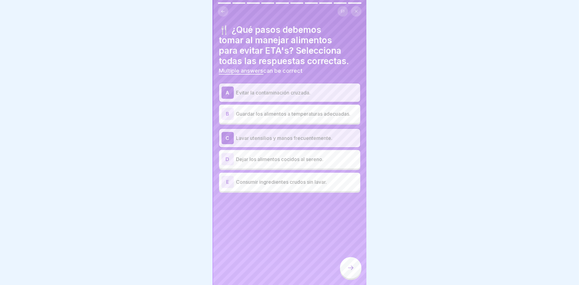
click at [274, 110] on p "Guardar los alimentos a temperaturas adecuadas." at bounding box center [297, 113] width 122 height 7
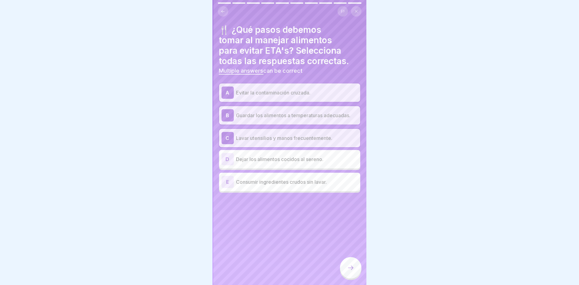
click at [349, 266] on icon at bounding box center [350, 267] width 7 height 7
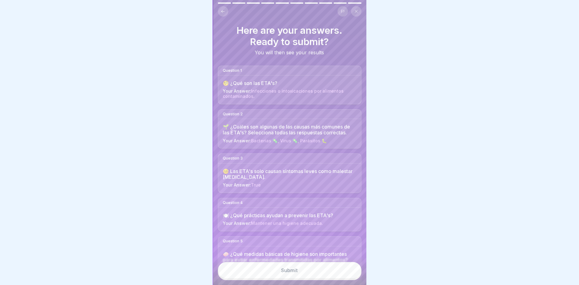
click at [287, 269] on div "Submit" at bounding box center [290, 271] width 17 height 6
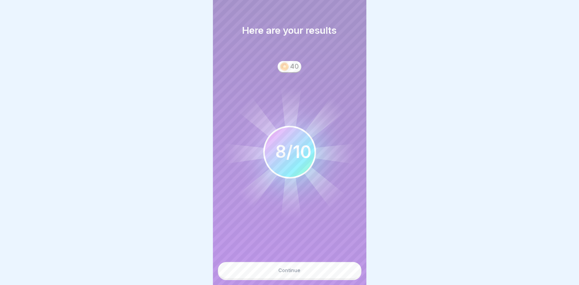
drag, startPoint x: 287, startPoint y: 269, endPoint x: 299, endPoint y: 254, distance: 19.2
click at [298, 271] on div "Continue" at bounding box center [290, 271] width 22 height 6
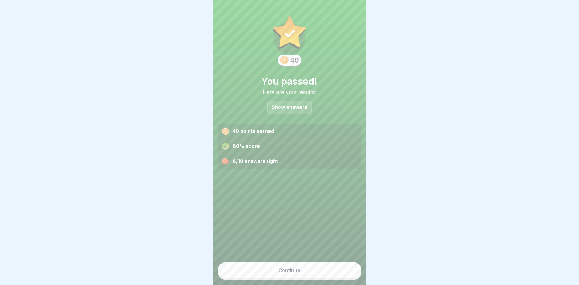
click at [298, 271] on button "Continue" at bounding box center [290, 270] width 144 height 17
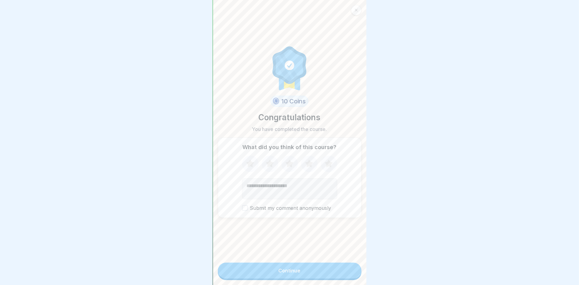
click at [325, 163] on icon at bounding box center [329, 164] width 8 height 8
click at [313, 272] on button "Continue" at bounding box center [290, 271] width 144 height 16
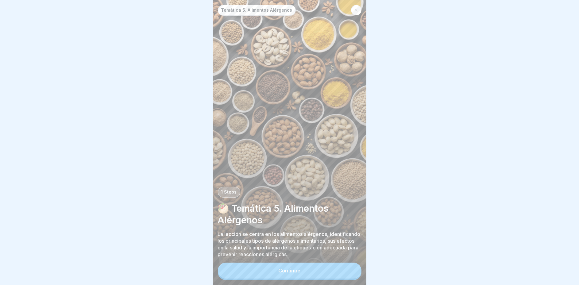
click at [313, 272] on button "Continue" at bounding box center [290, 271] width 144 height 16
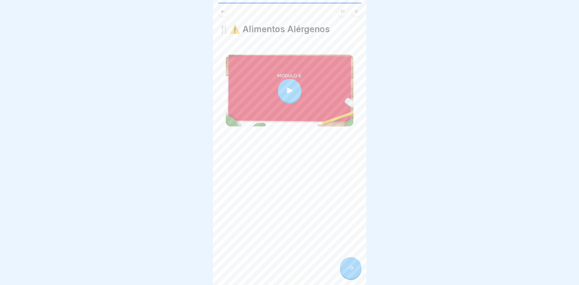
click at [287, 88] on icon at bounding box center [290, 91] width 6 height 6
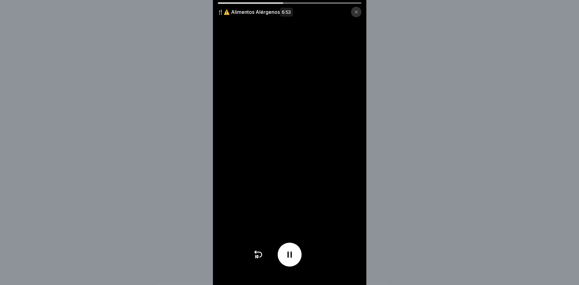
click at [294, 256] on icon at bounding box center [290, 255] width 10 height 10
click at [293, 257] on icon at bounding box center [290, 255] width 10 height 10
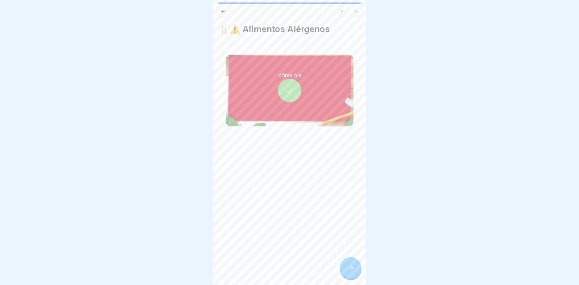
click at [350, 270] on icon at bounding box center [350, 267] width 7 height 7
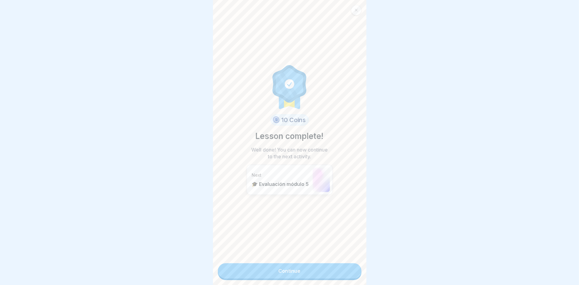
click at [303, 263] on link "Continue" at bounding box center [290, 270] width 144 height 15
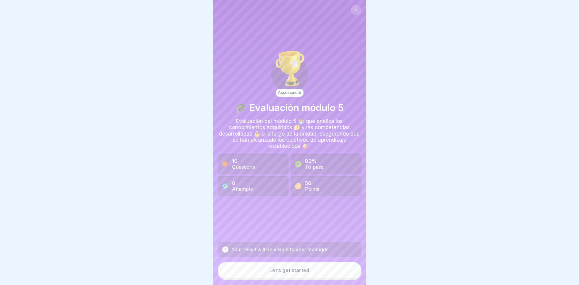
click at [305, 269] on div "Let’s get started" at bounding box center [290, 271] width 40 height 6
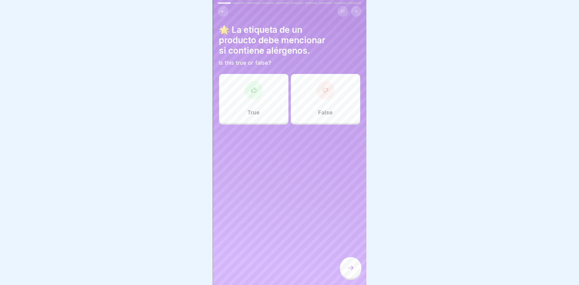
click at [257, 87] on div at bounding box center [254, 90] width 18 height 18
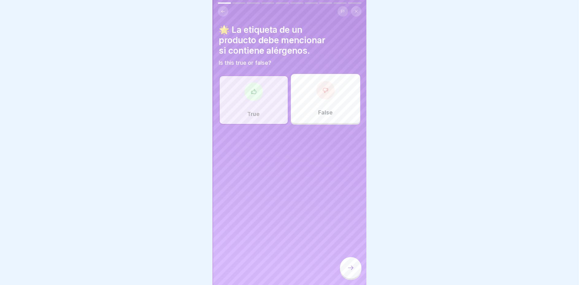
click at [352, 269] on icon at bounding box center [350, 267] width 7 height 7
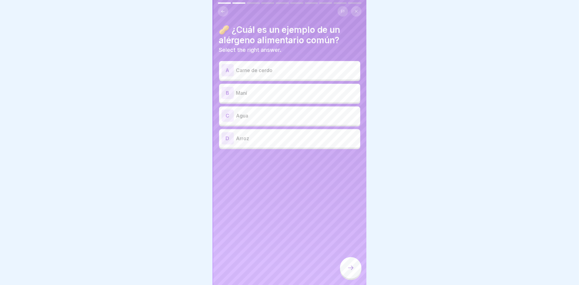
click at [271, 87] on div "B Maní" at bounding box center [290, 93] width 136 height 12
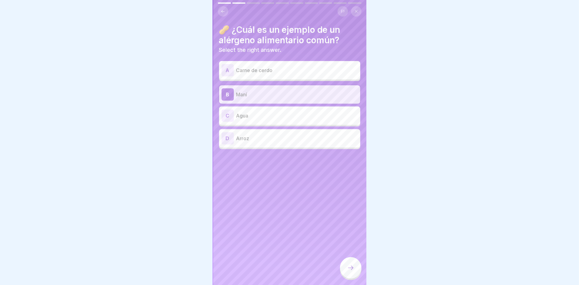
click at [265, 67] on p "Carne de cerdo" at bounding box center [297, 70] width 122 height 7
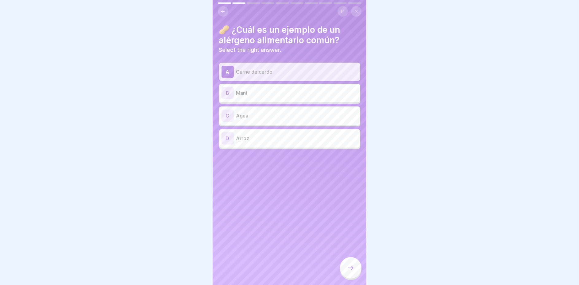
click at [259, 92] on div "B Maní" at bounding box center [290, 93] width 136 height 12
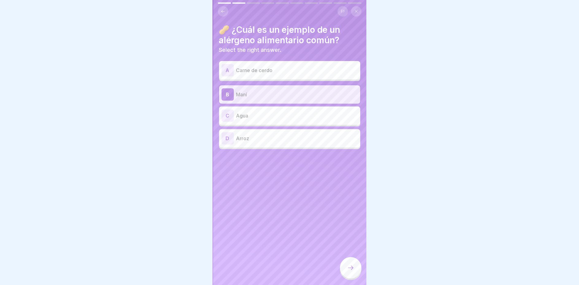
click at [353, 269] on icon at bounding box center [350, 267] width 7 height 7
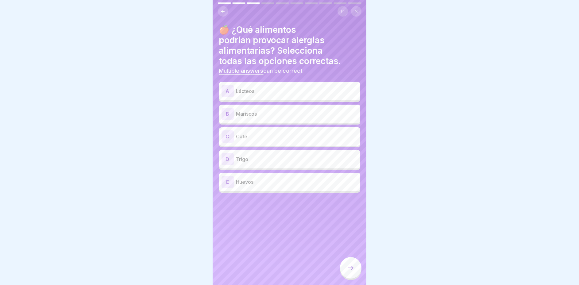
click at [283, 88] on p "Lácteos" at bounding box center [297, 91] width 122 height 7
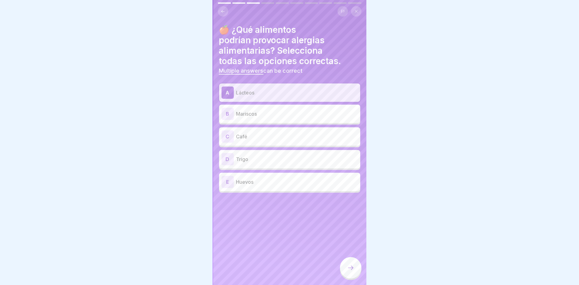
click at [280, 111] on p "Mariscos" at bounding box center [297, 113] width 122 height 7
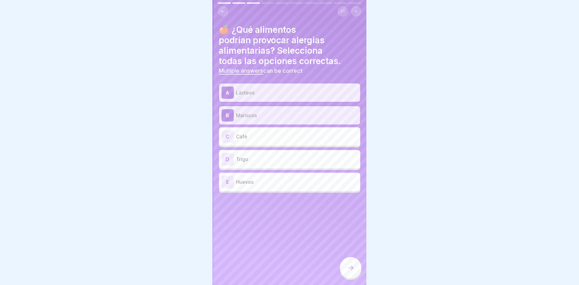
click at [267, 159] on div "D Trigo" at bounding box center [290, 159] width 136 height 12
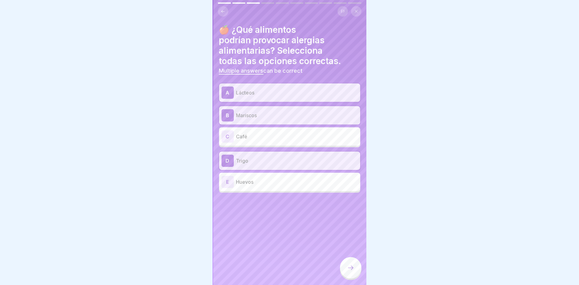
click at [287, 181] on p "Huevos" at bounding box center [297, 181] width 122 height 7
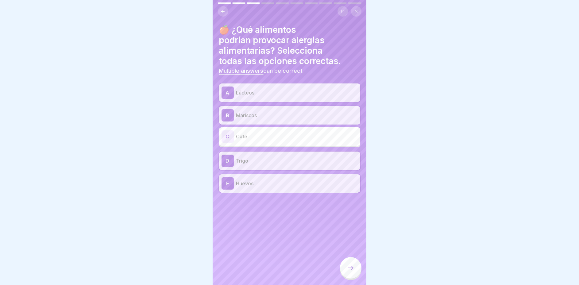
click at [249, 181] on p "Huevos" at bounding box center [297, 183] width 122 height 7
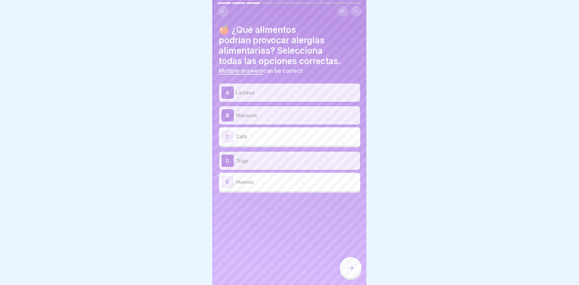
click at [350, 263] on div at bounding box center [350, 267] width 21 height 21
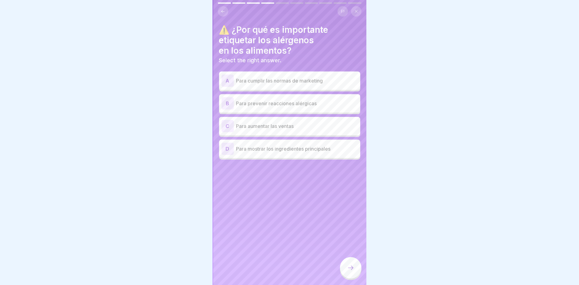
click at [351, 145] on p "Para mostrar los ingredientes principales" at bounding box center [297, 148] width 122 height 7
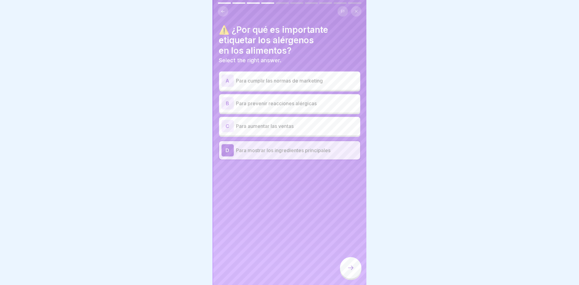
click at [272, 100] on p "Para prevenir reacciones alérgicas" at bounding box center [297, 103] width 122 height 7
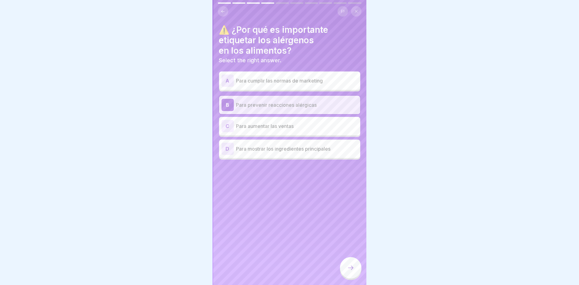
click at [350, 271] on icon at bounding box center [350, 267] width 7 height 7
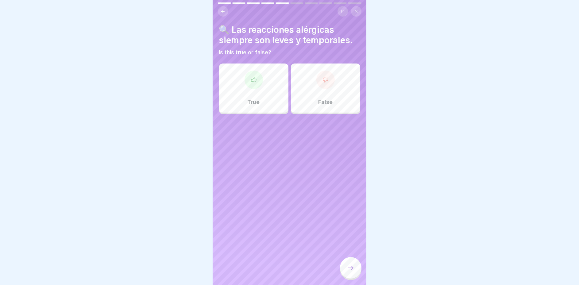
click at [227, 6] on button at bounding box center [223, 11] width 10 height 10
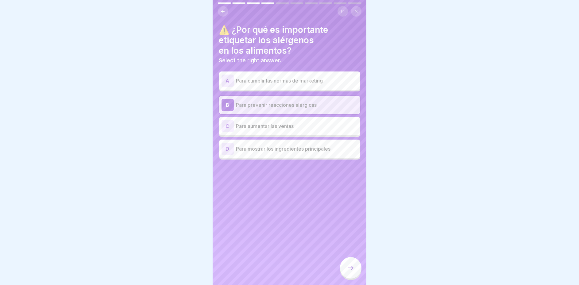
click at [346, 262] on div at bounding box center [350, 267] width 21 height 21
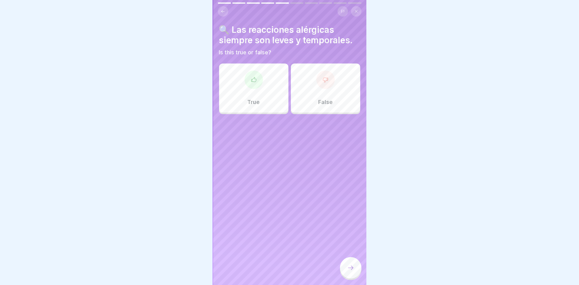
click at [266, 98] on div "True" at bounding box center [253, 88] width 69 height 49
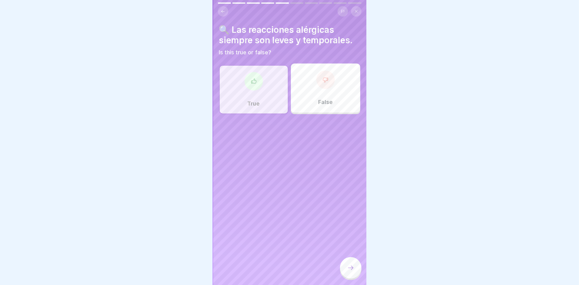
click at [336, 95] on div "False" at bounding box center [325, 88] width 69 height 49
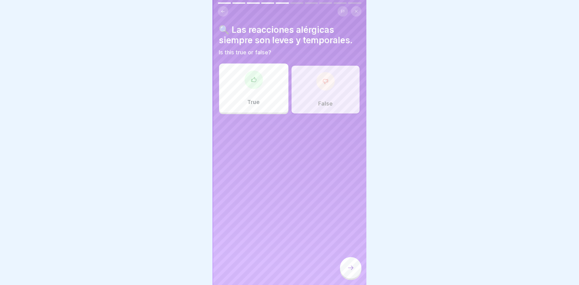
click at [353, 266] on icon at bounding box center [350, 267] width 7 height 7
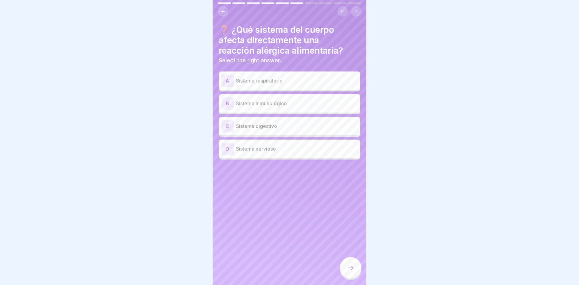
click at [274, 79] on p "Sistema respiratorio" at bounding box center [297, 80] width 122 height 7
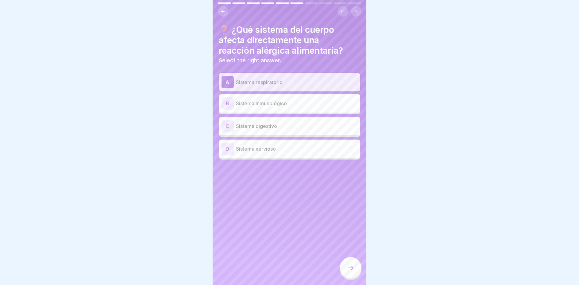
click at [352, 266] on icon at bounding box center [350, 267] width 7 height 7
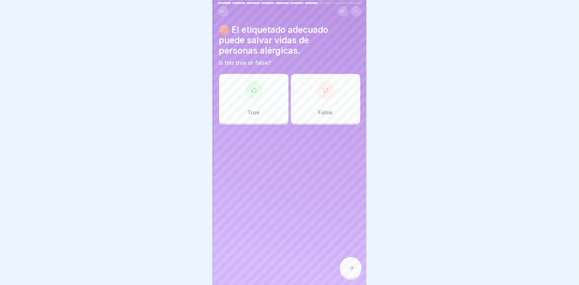
click at [272, 102] on div "True" at bounding box center [253, 98] width 69 height 49
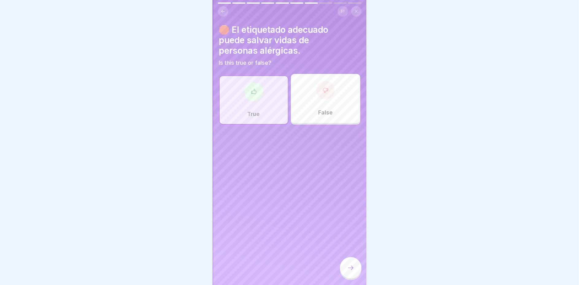
click at [353, 269] on icon at bounding box center [350, 267] width 7 height 7
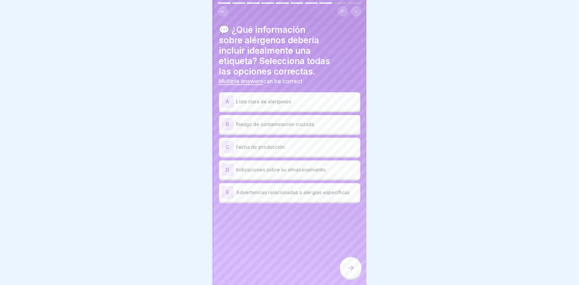
click at [278, 102] on div "A Lista clara de alérgenos" at bounding box center [290, 101] width 136 height 12
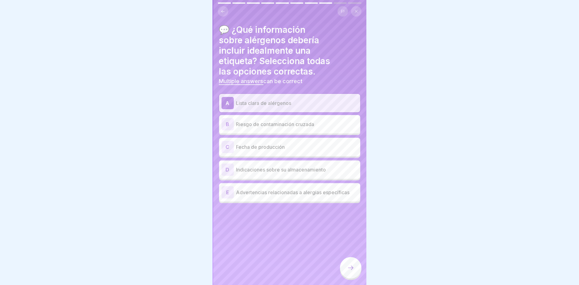
click at [268, 189] on p "Advertencias relacionadas a alergias específicas" at bounding box center [297, 192] width 122 height 7
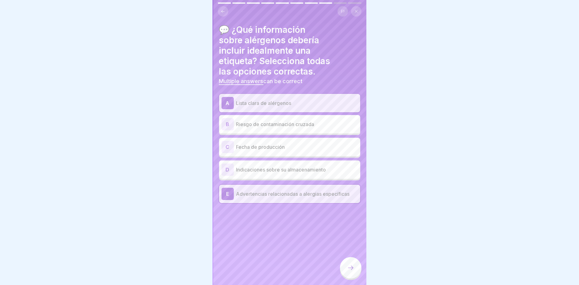
click at [223, 188] on div "E" at bounding box center [228, 194] width 12 height 12
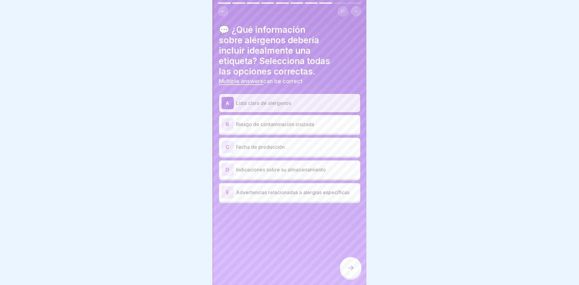
click at [270, 144] on p "Fecha de producción" at bounding box center [297, 146] width 122 height 7
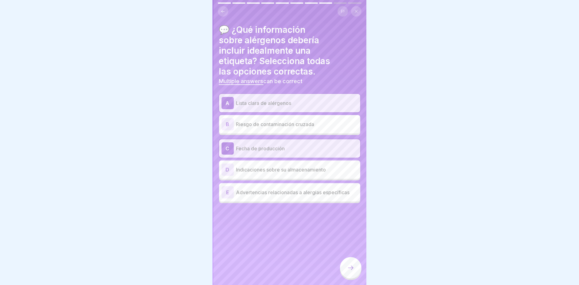
click at [243, 145] on p "Fecha de producción" at bounding box center [297, 148] width 122 height 7
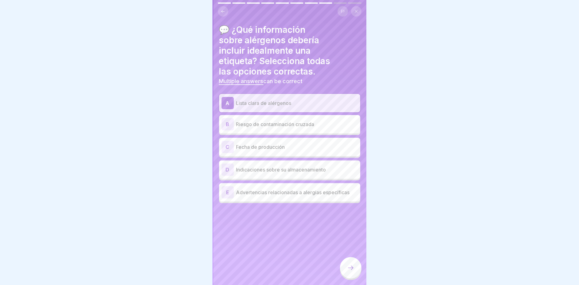
click at [245, 190] on p "Advertencias relacionadas a alergias específicas" at bounding box center [297, 192] width 122 height 7
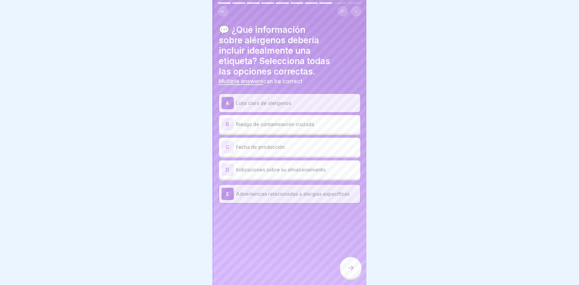
click at [361, 269] on div at bounding box center [350, 267] width 21 height 21
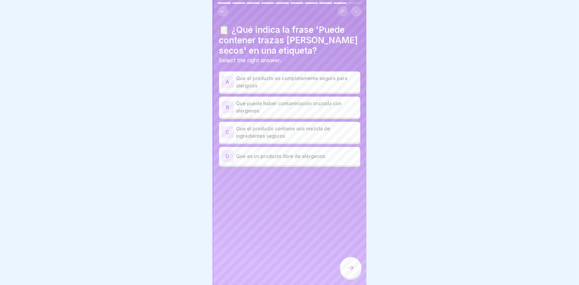
click at [267, 125] on p "Que el producto contiene una mezcla de ingredientes seguros" at bounding box center [297, 132] width 122 height 15
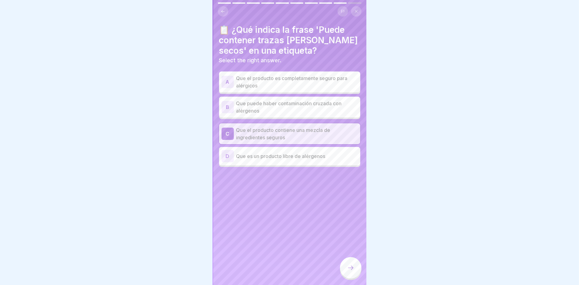
click at [262, 153] on p "Que es un producto libre de alérgenos" at bounding box center [297, 156] width 122 height 7
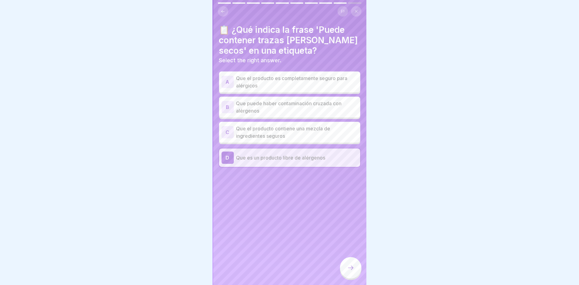
click at [297, 100] on p "Que puede haber contaminación cruzada con alérgenos" at bounding box center [297, 107] width 122 height 15
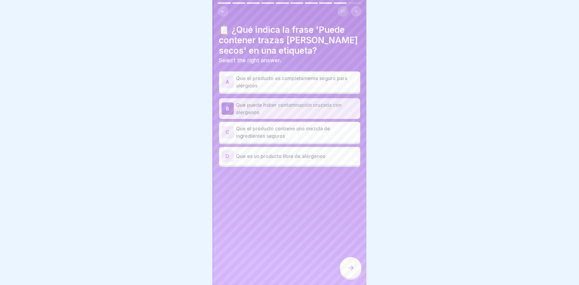
click at [343, 267] on div at bounding box center [350, 267] width 21 height 21
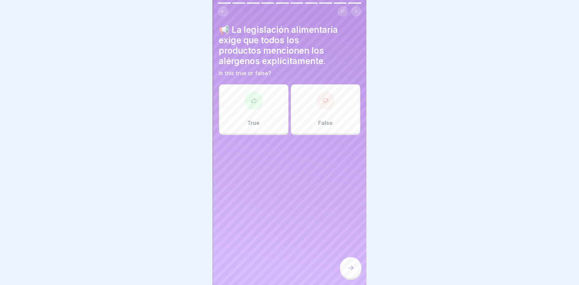
click at [313, 105] on div "False" at bounding box center [325, 108] width 69 height 49
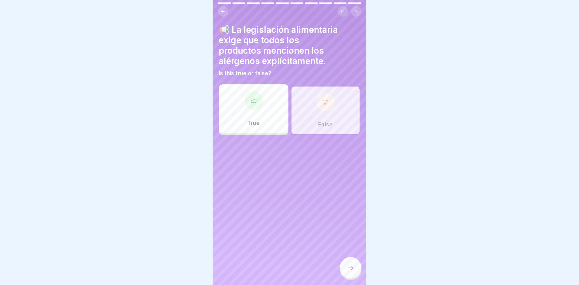
click at [347, 270] on icon at bounding box center [350, 267] width 7 height 7
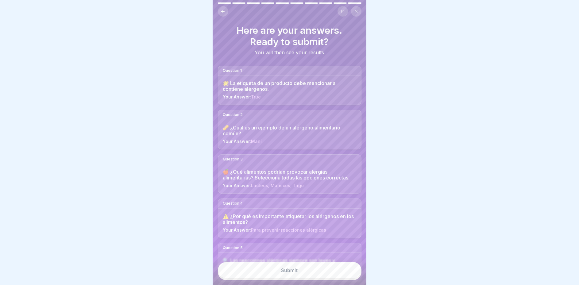
click at [306, 274] on button "Submit" at bounding box center [290, 270] width 144 height 17
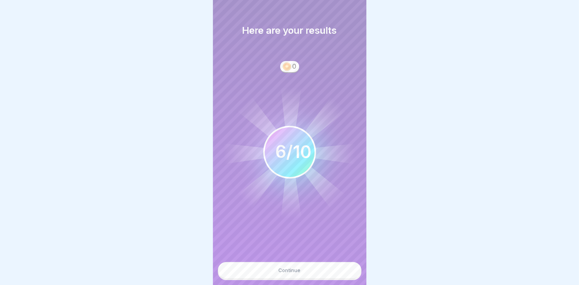
click at [285, 264] on button "Continue" at bounding box center [290, 270] width 144 height 17
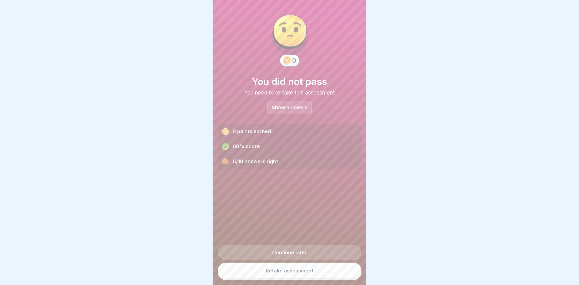
click at [283, 268] on link "Retake assessment" at bounding box center [290, 271] width 144 height 16
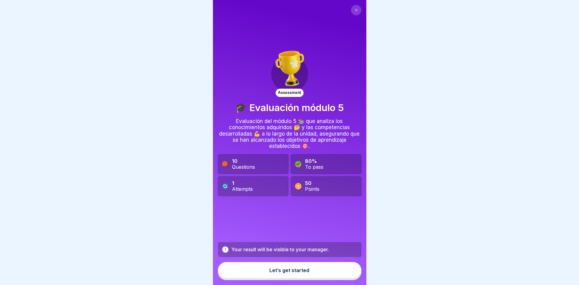
click at [280, 278] on button "Let’s get started" at bounding box center [290, 270] width 144 height 17
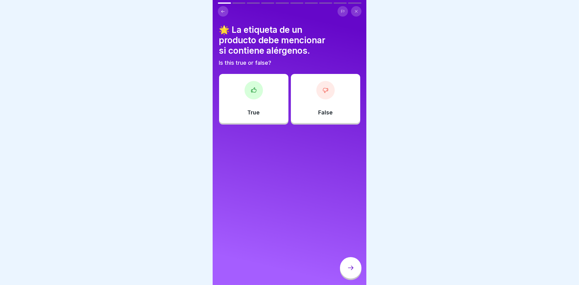
click at [321, 118] on div "False" at bounding box center [325, 98] width 69 height 49
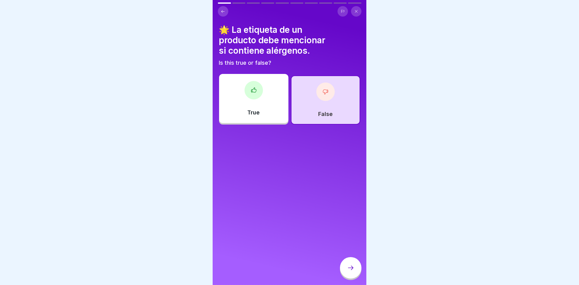
click at [347, 272] on icon at bounding box center [350, 267] width 7 height 7
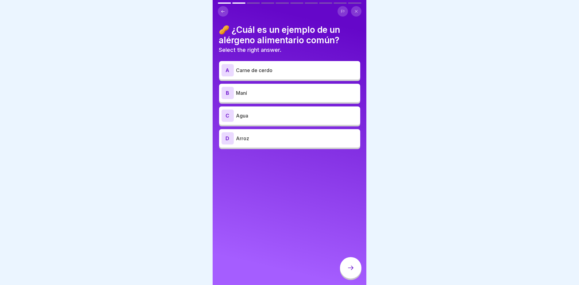
click at [272, 92] on p "Maní" at bounding box center [297, 92] width 122 height 7
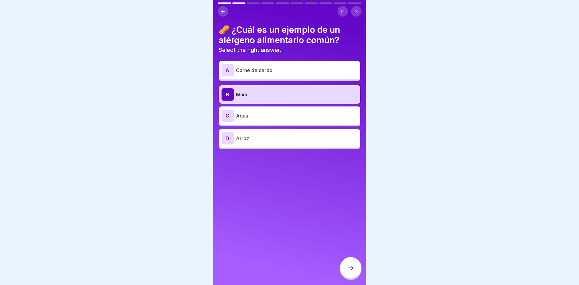
click at [349, 272] on icon at bounding box center [350, 267] width 7 height 7
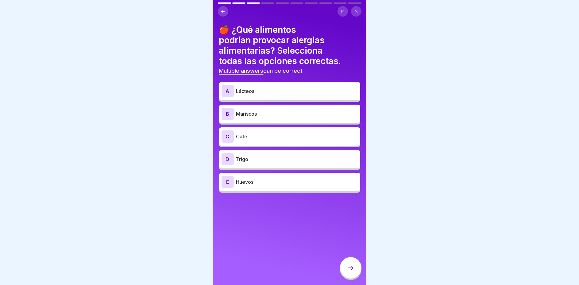
click at [265, 94] on p "Lácteos" at bounding box center [297, 91] width 122 height 7
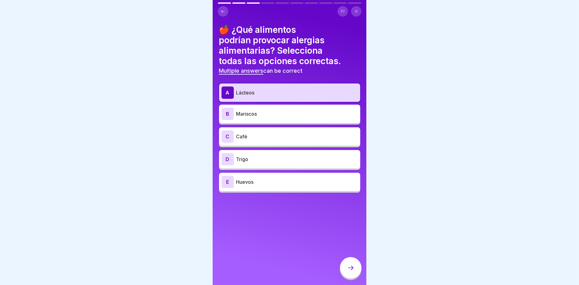
click at [281, 116] on p "Mariscos" at bounding box center [297, 113] width 122 height 7
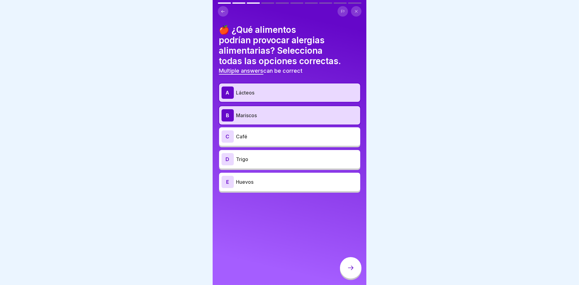
click at [350, 268] on div at bounding box center [350, 267] width 21 height 21
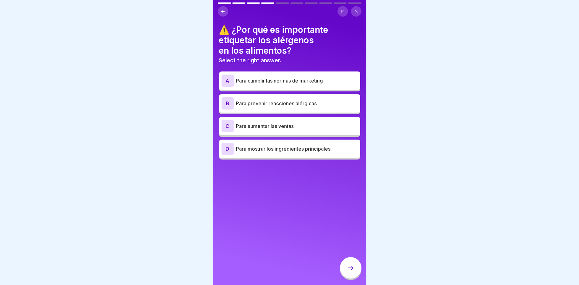
click at [280, 153] on div "D Para mostrar los ingredientes principales" at bounding box center [290, 149] width 136 height 12
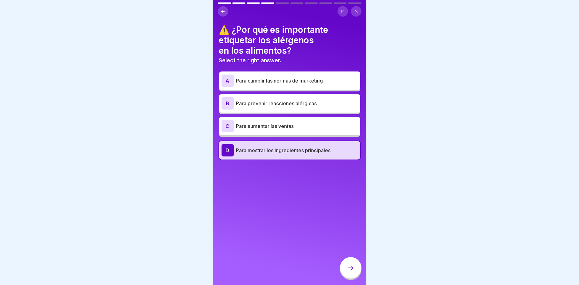
click at [353, 271] on icon at bounding box center [350, 267] width 7 height 7
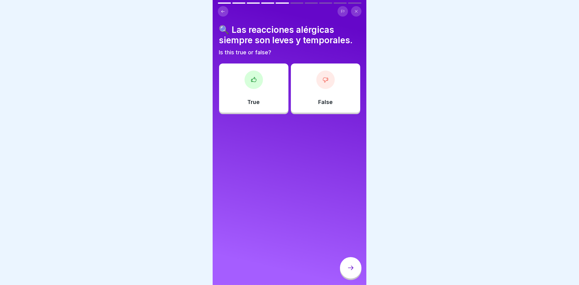
click at [317, 80] on div at bounding box center [326, 80] width 18 height 18
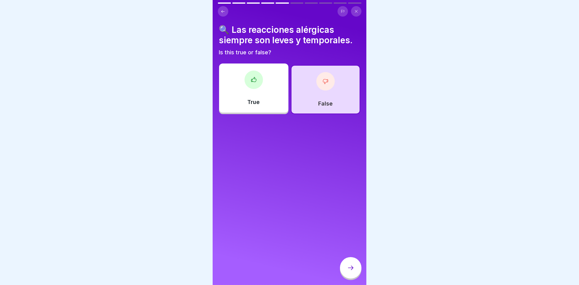
click at [352, 272] on icon at bounding box center [350, 267] width 7 height 7
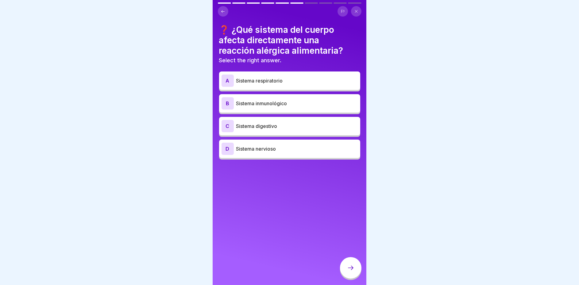
click at [273, 100] on p "Sistema inmunológico" at bounding box center [297, 103] width 122 height 7
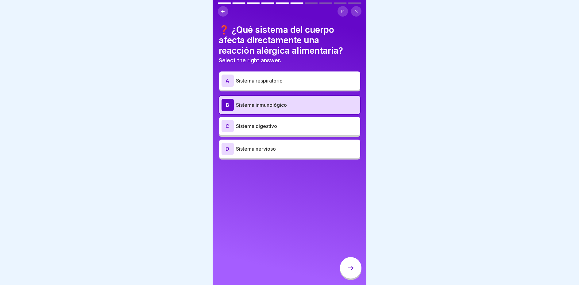
click at [353, 268] on div at bounding box center [350, 267] width 21 height 21
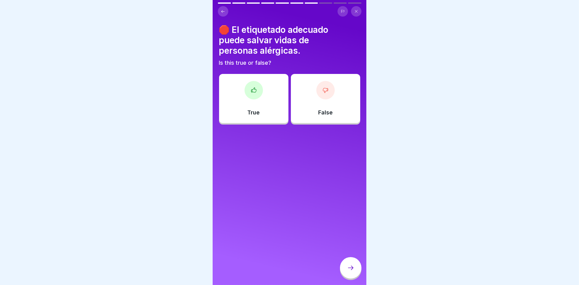
click at [266, 119] on div "True" at bounding box center [253, 98] width 69 height 49
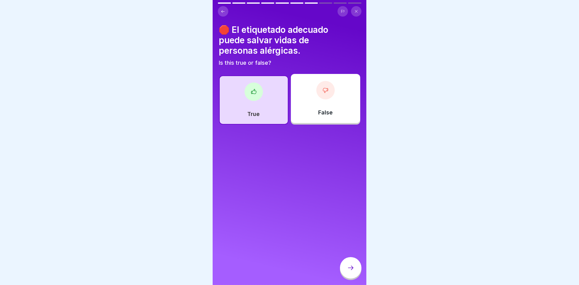
click at [353, 271] on icon at bounding box center [350, 267] width 7 height 7
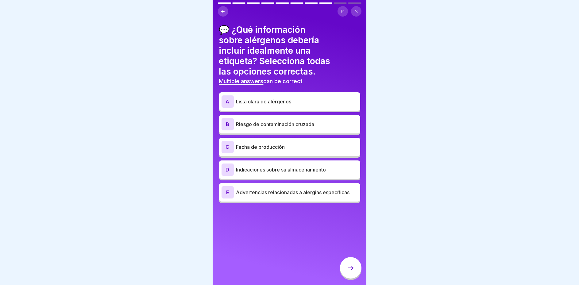
click at [282, 92] on div "A Lista clara de alérgenos" at bounding box center [289, 101] width 141 height 18
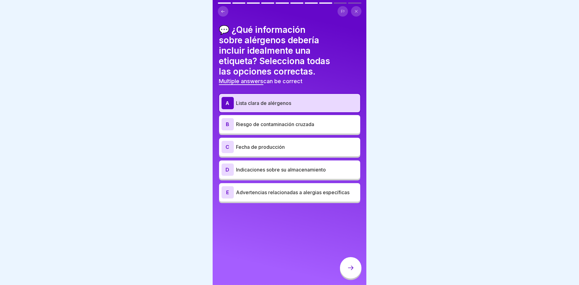
click at [276, 123] on p "Riesgo de contaminación cruzada" at bounding box center [297, 124] width 122 height 7
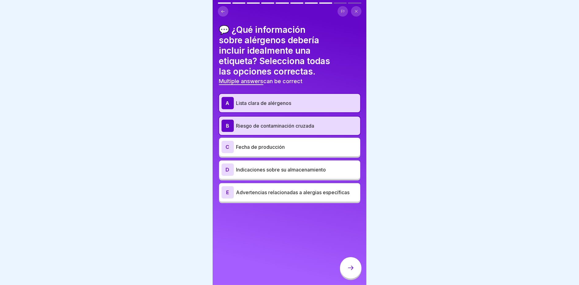
click at [347, 269] on div at bounding box center [350, 267] width 21 height 21
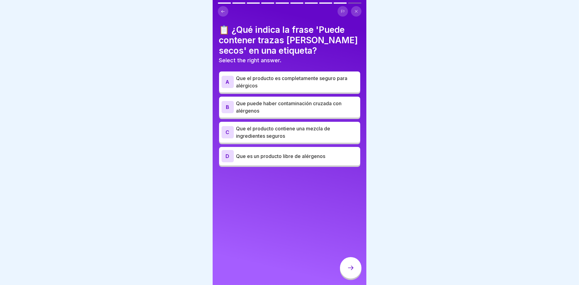
click at [325, 110] on p "Que puede haber contaminación cruzada con alérgenos" at bounding box center [297, 107] width 122 height 15
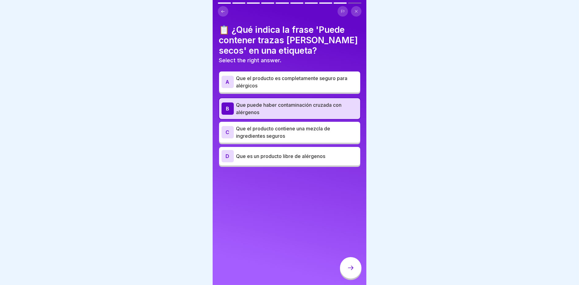
click at [351, 269] on div at bounding box center [350, 267] width 21 height 21
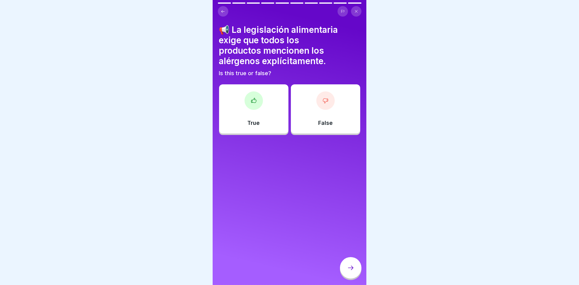
click at [321, 117] on div "False" at bounding box center [325, 108] width 69 height 49
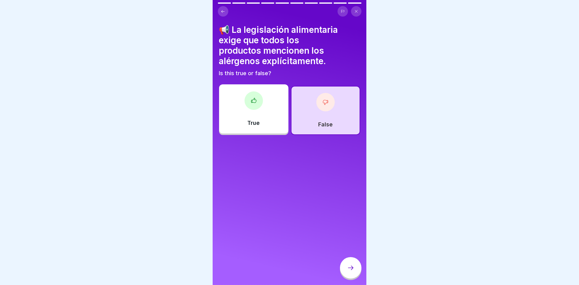
click at [351, 272] on icon at bounding box center [350, 267] width 7 height 7
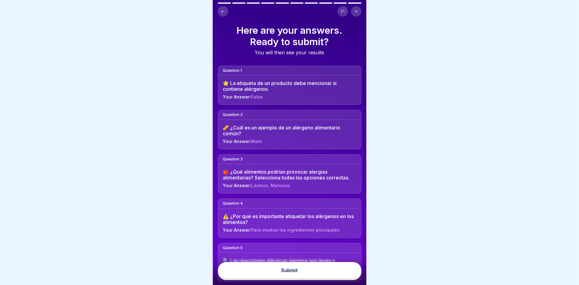
click at [318, 279] on button "Submit" at bounding box center [290, 270] width 144 height 17
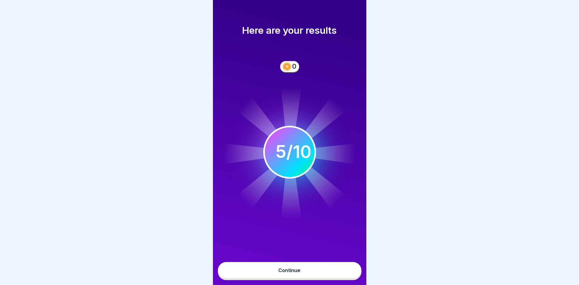
scroll to position [4, 0]
click at [286, 273] on button "Continue" at bounding box center [290, 270] width 144 height 17
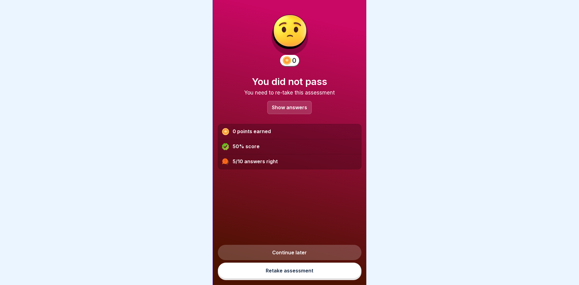
click at [302, 270] on link "Retake assessment" at bounding box center [290, 271] width 144 height 16
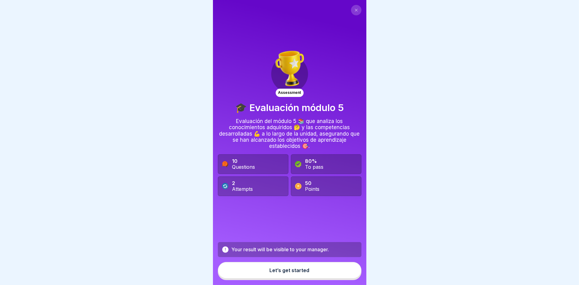
click at [288, 271] on button "Let’s get started" at bounding box center [290, 270] width 144 height 17
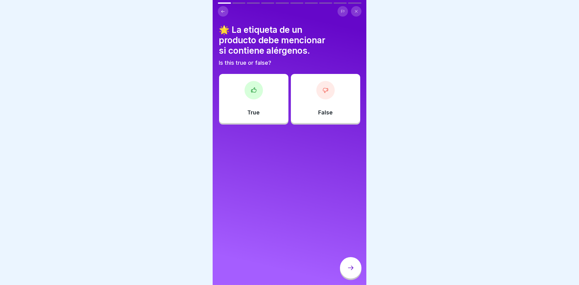
click at [255, 96] on div at bounding box center [254, 90] width 18 height 18
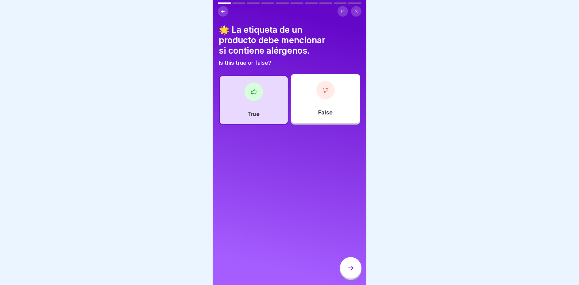
click at [357, 272] on div at bounding box center [350, 267] width 21 height 21
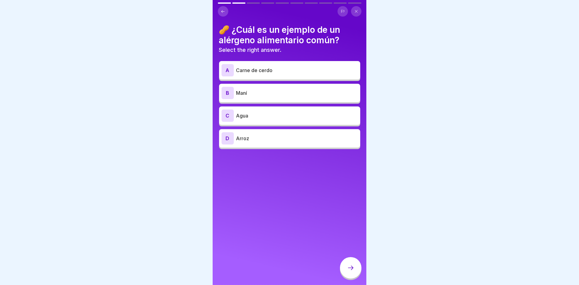
click at [248, 92] on p "Maní" at bounding box center [297, 92] width 122 height 7
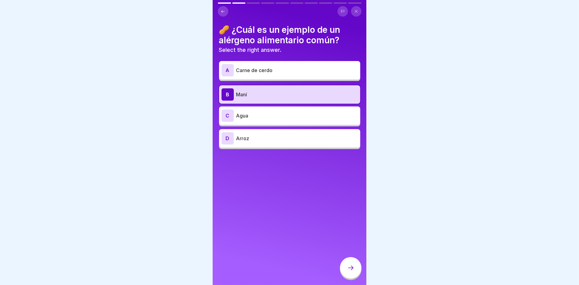
click at [353, 272] on icon at bounding box center [350, 267] width 7 height 7
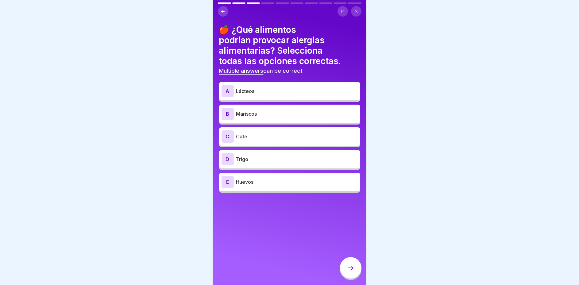
click at [255, 92] on p "Lácteos" at bounding box center [297, 91] width 122 height 7
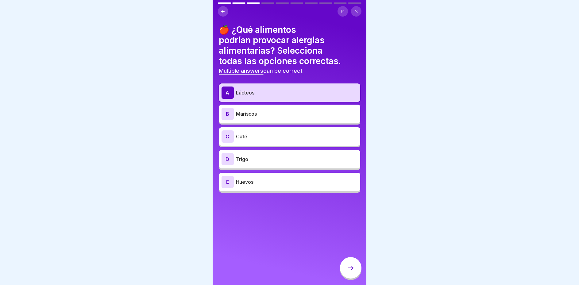
click at [249, 116] on p "Mariscos" at bounding box center [297, 113] width 122 height 7
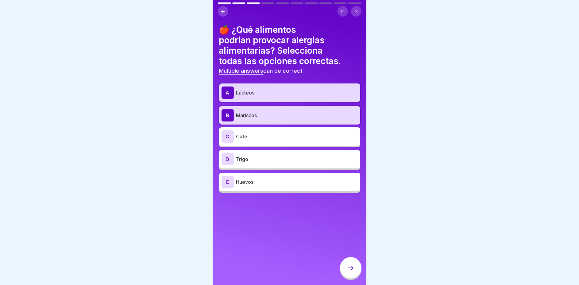
click at [265, 163] on div "D Trigo" at bounding box center [290, 159] width 136 height 12
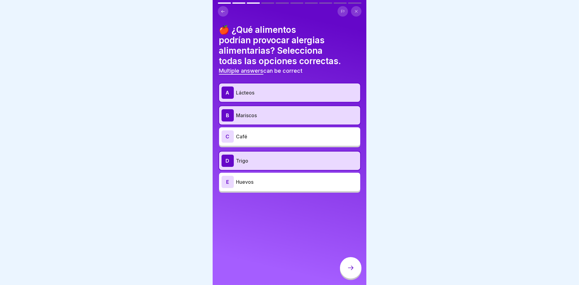
click at [240, 185] on p "Huevos" at bounding box center [297, 181] width 122 height 7
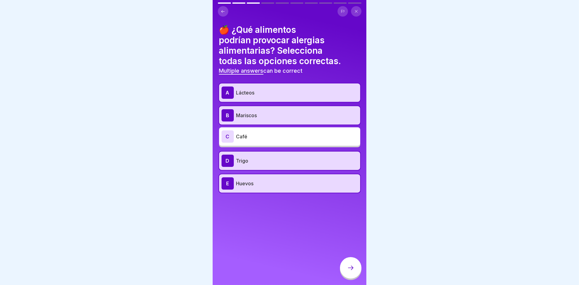
click at [350, 272] on icon at bounding box center [350, 267] width 7 height 7
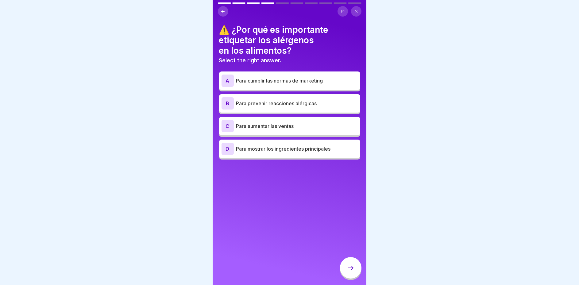
click at [252, 102] on p "Para prevenir reacciones alérgicas" at bounding box center [297, 103] width 122 height 7
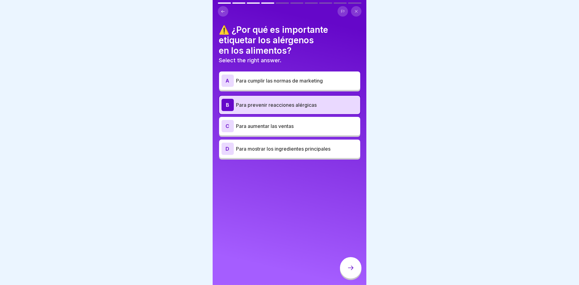
click at [270, 150] on p "Para mostrar los ingredientes principales" at bounding box center [297, 148] width 122 height 7
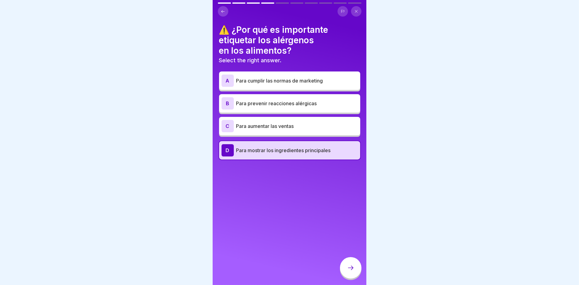
click at [269, 102] on p "Para prevenir reacciones alérgicas" at bounding box center [297, 103] width 122 height 7
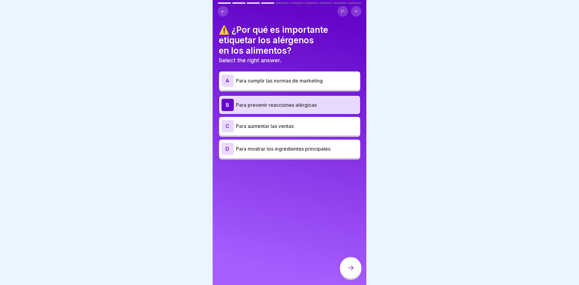
click at [357, 276] on div at bounding box center [350, 267] width 21 height 21
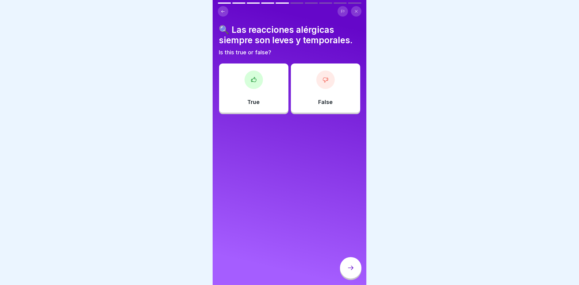
click at [327, 93] on div "False" at bounding box center [325, 88] width 69 height 49
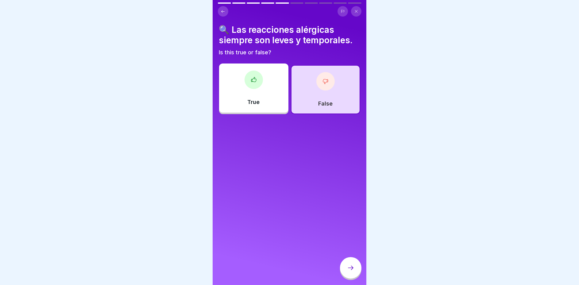
click at [350, 270] on icon at bounding box center [350, 267] width 7 height 7
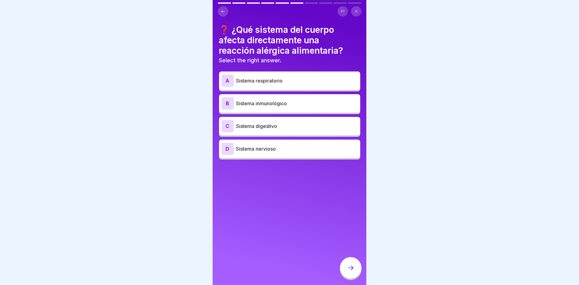
click at [265, 108] on div "B Sistema inmunológico" at bounding box center [290, 103] width 136 height 12
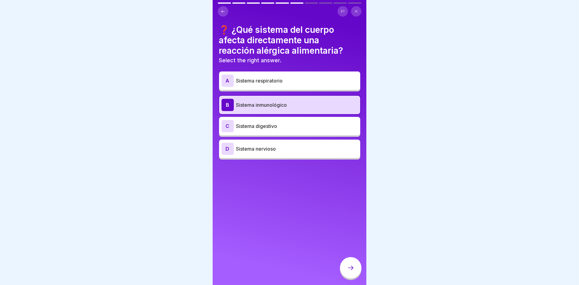
click at [351, 272] on icon at bounding box center [350, 267] width 7 height 7
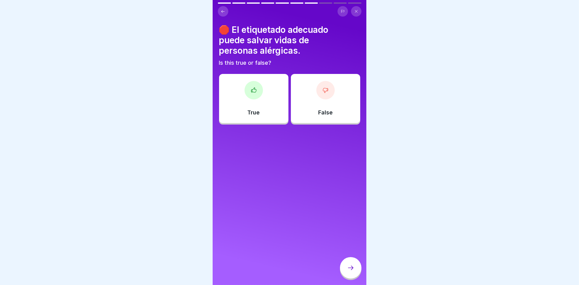
click at [236, 99] on div "True" at bounding box center [253, 98] width 69 height 49
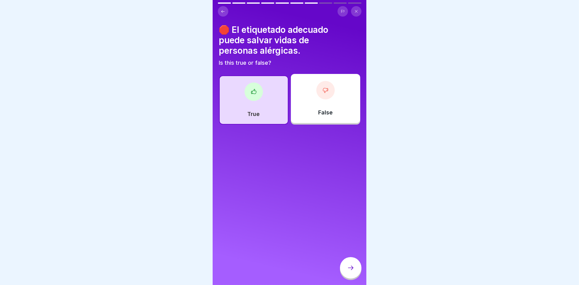
click at [354, 271] on icon at bounding box center [350, 267] width 7 height 7
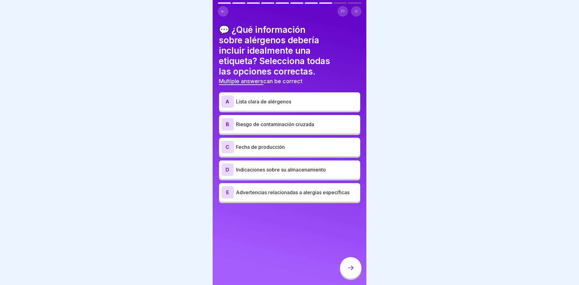
click at [281, 103] on p "Lista clara de alérgenos" at bounding box center [297, 101] width 122 height 7
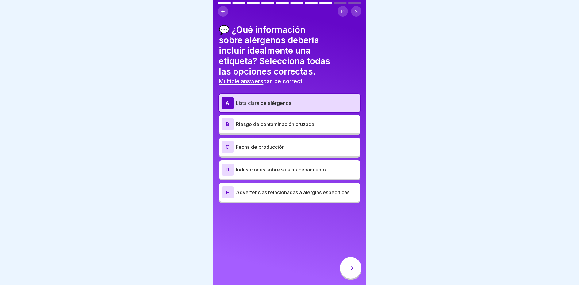
click at [279, 198] on div "E Advertencias relacionadas a alergias específicas" at bounding box center [290, 192] width 136 height 12
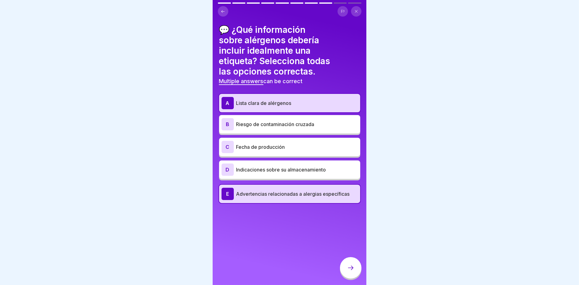
click at [352, 267] on div at bounding box center [350, 267] width 21 height 21
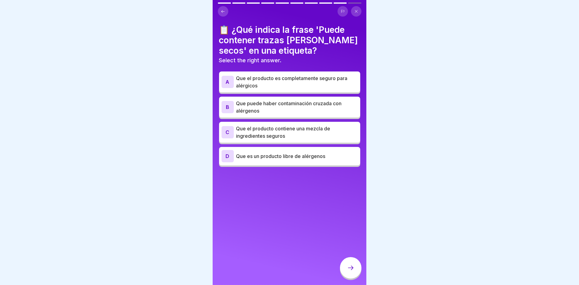
click at [295, 106] on p "Que puede haber contaminación cruzada con alérgenos" at bounding box center [297, 107] width 122 height 15
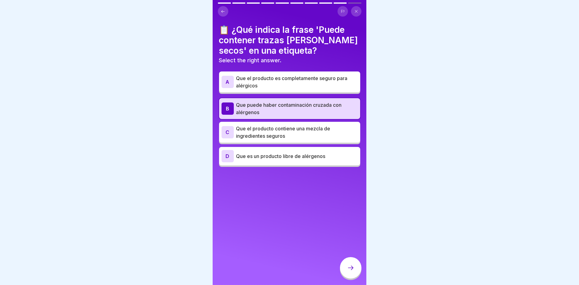
click at [349, 272] on icon at bounding box center [350, 267] width 7 height 7
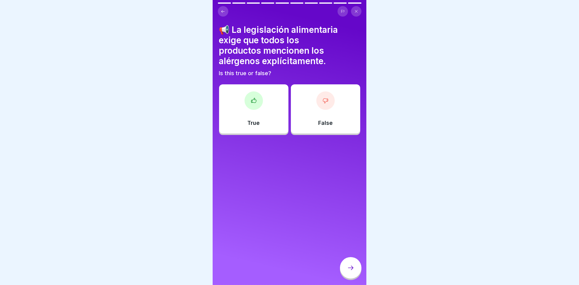
click at [325, 119] on div "False" at bounding box center [325, 108] width 69 height 49
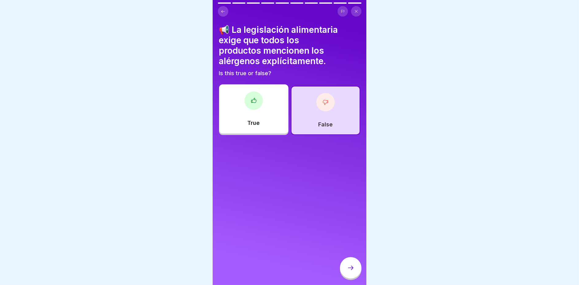
click at [352, 271] on icon at bounding box center [350, 267] width 7 height 7
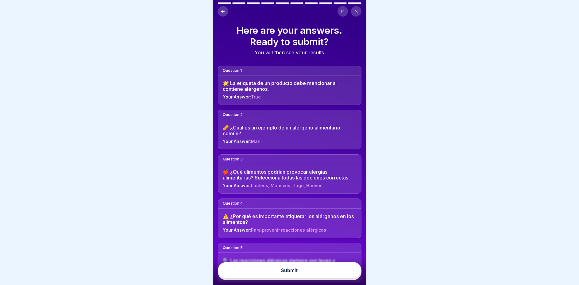
click at [223, 10] on icon at bounding box center [223, 11] width 5 height 5
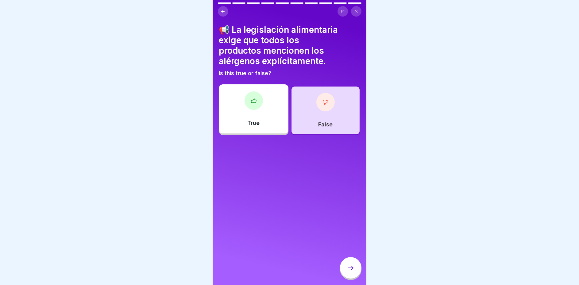
click at [348, 272] on icon at bounding box center [350, 267] width 7 height 7
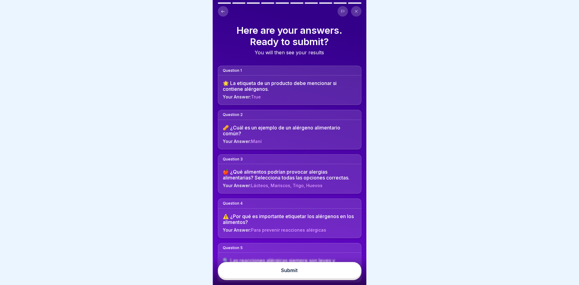
click at [276, 277] on button "Submit" at bounding box center [290, 270] width 144 height 17
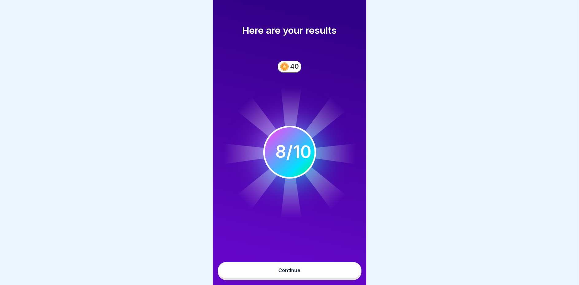
click at [278, 276] on button "Continue" at bounding box center [290, 270] width 144 height 17
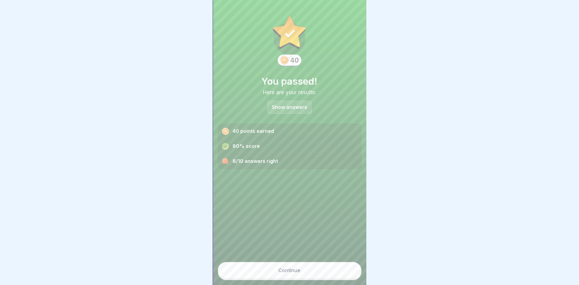
click at [300, 279] on button "Continue" at bounding box center [290, 270] width 144 height 17
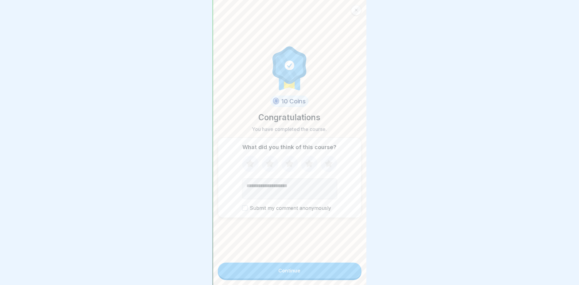
click at [306, 167] on icon at bounding box center [309, 164] width 8 height 8
click at [327, 167] on icon at bounding box center [329, 164] width 8 height 8
click at [296, 273] on div "Continue" at bounding box center [290, 271] width 22 height 6
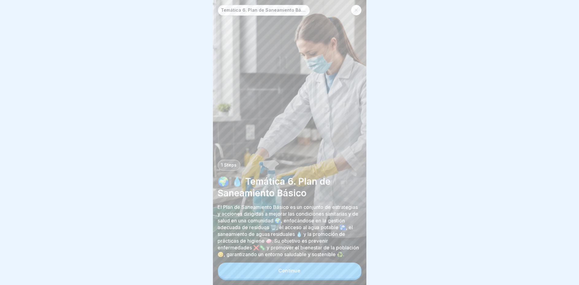
scroll to position [4, 0]
click at [300, 268] on button "Continue" at bounding box center [290, 271] width 144 height 16
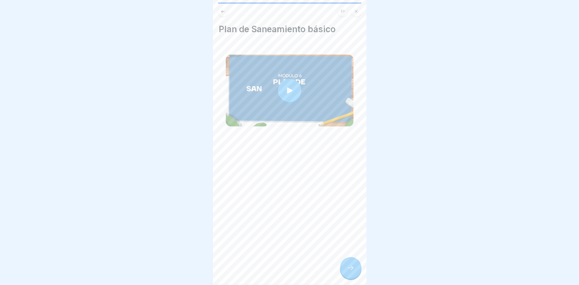
click at [287, 88] on icon at bounding box center [290, 91] width 6 height 6
click at [357, 271] on div at bounding box center [350, 267] width 21 height 21
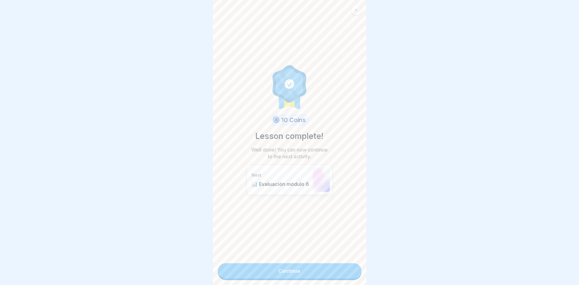
click at [299, 266] on link "Continue" at bounding box center [290, 270] width 144 height 15
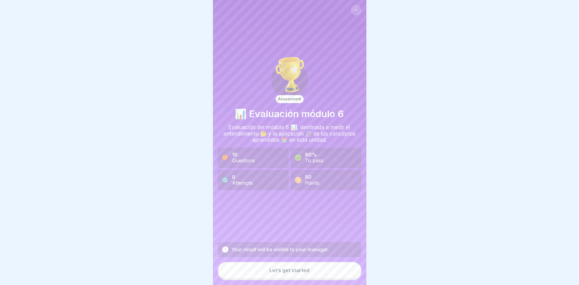
click at [287, 271] on div "Let’s get started" at bounding box center [290, 271] width 40 height 6
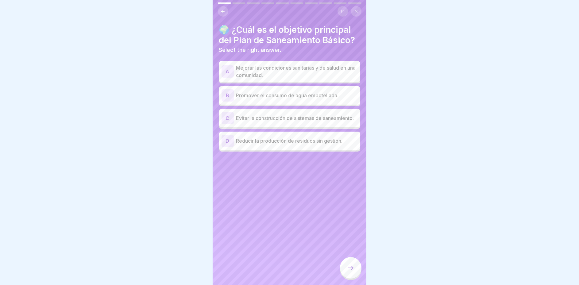
click at [253, 74] on p "Mejorar las condiciones sanitarias y de salud en una comunidad." at bounding box center [297, 71] width 122 height 15
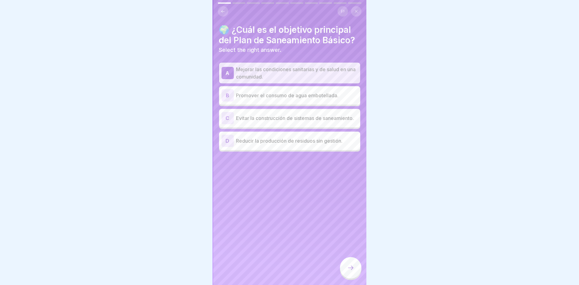
click at [351, 270] on icon at bounding box center [350, 267] width 7 height 7
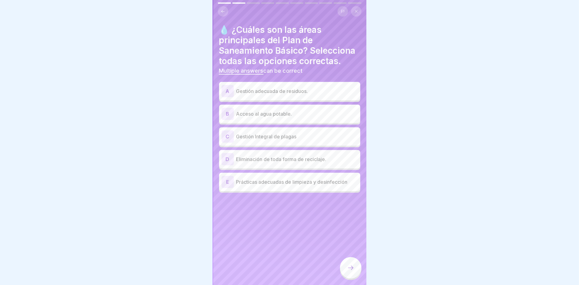
click at [276, 140] on p "Gestión Integral de plagas" at bounding box center [297, 136] width 122 height 7
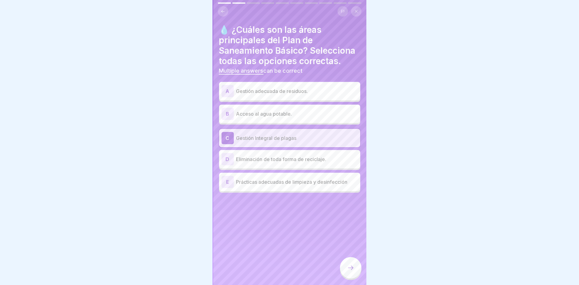
click at [275, 188] on div "E Prácticas adecuadas de limpieza y desinfección" at bounding box center [290, 182] width 136 height 12
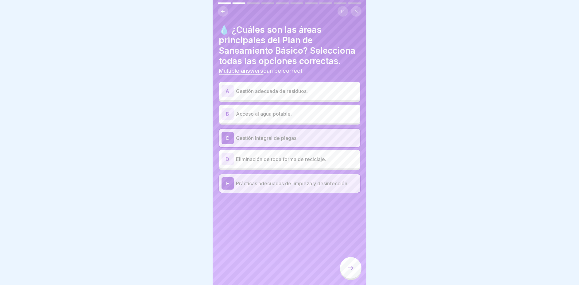
click at [255, 118] on p "Acceso al agua potable." at bounding box center [297, 113] width 122 height 7
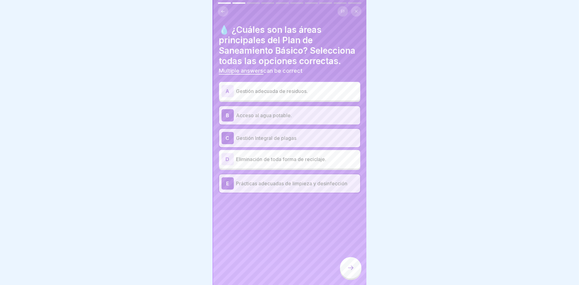
click at [350, 272] on div at bounding box center [350, 267] width 21 height 21
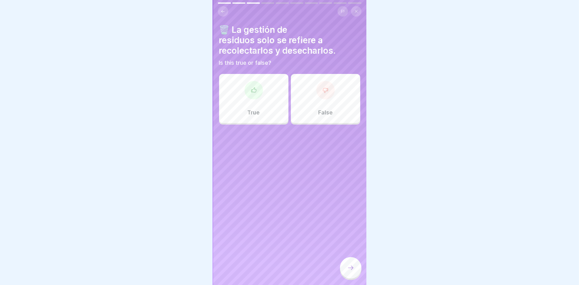
click at [307, 102] on div "False" at bounding box center [325, 98] width 69 height 49
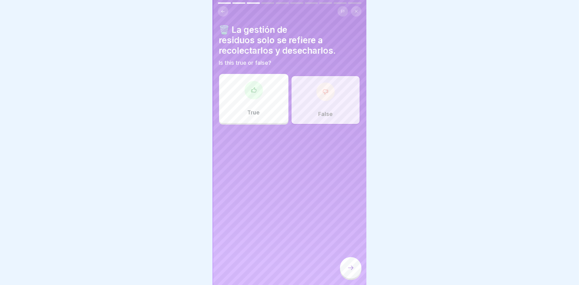
click at [317, 83] on div at bounding box center [326, 92] width 18 height 18
click at [351, 267] on icon at bounding box center [350, 267] width 7 height 7
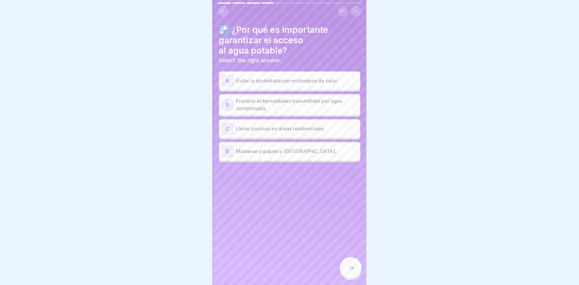
click at [276, 99] on p "Prevenir enfermedades transmitidas por agua contaminada." at bounding box center [297, 104] width 122 height 15
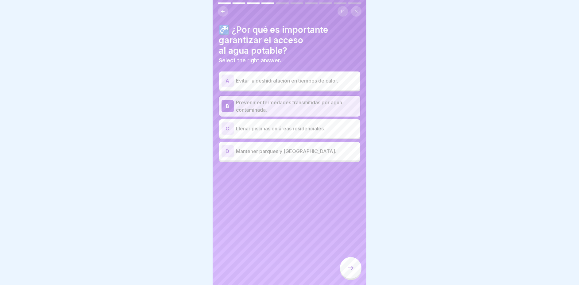
click at [351, 263] on div at bounding box center [350, 267] width 21 height 21
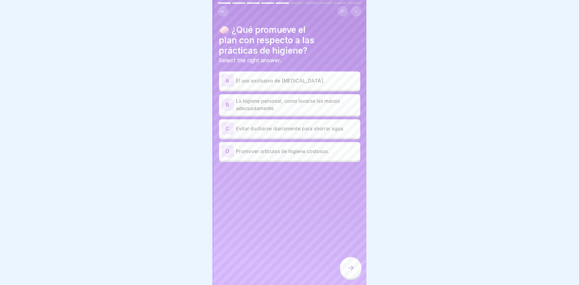
click at [310, 103] on p "La higiene personal, como lavarse las manos adecuadamente." at bounding box center [297, 104] width 122 height 15
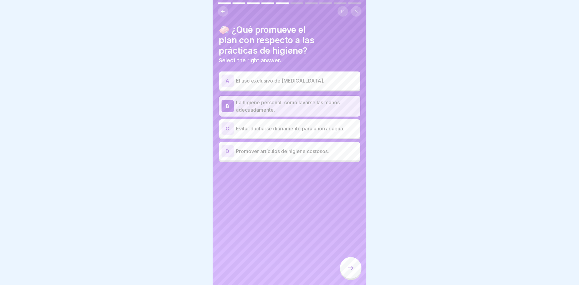
click at [298, 123] on div "C Evitar ducharse diariamente para ahorrar agua." at bounding box center [290, 129] width 136 height 12
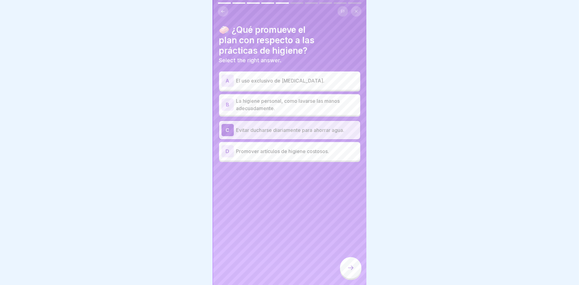
click at [279, 97] on p "La higiene personal, como lavarse las manos adecuadamente." at bounding box center [297, 104] width 122 height 15
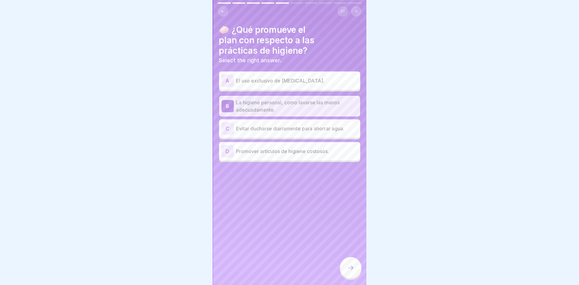
click at [349, 269] on icon at bounding box center [350, 267] width 7 height 7
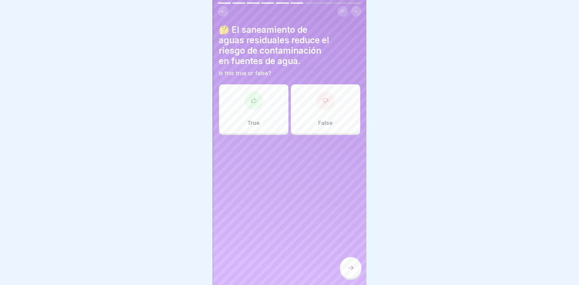
click at [267, 111] on div "True" at bounding box center [253, 108] width 69 height 49
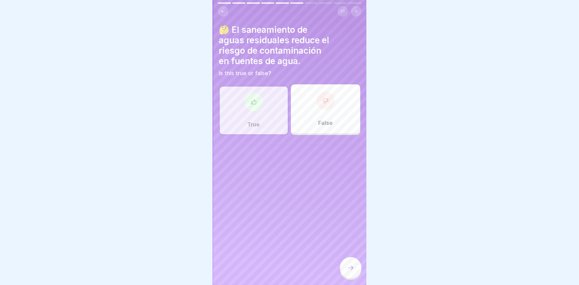
click at [349, 267] on icon at bounding box center [350, 267] width 7 height 7
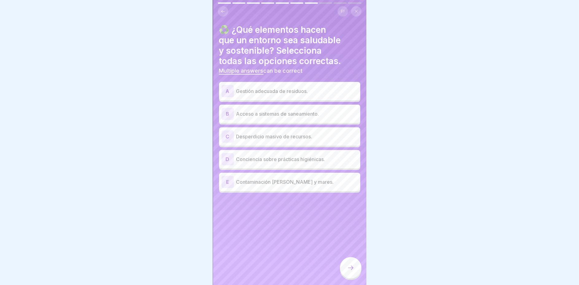
click at [296, 110] on p "Acceso a sistemas de saneamiento." at bounding box center [297, 113] width 122 height 7
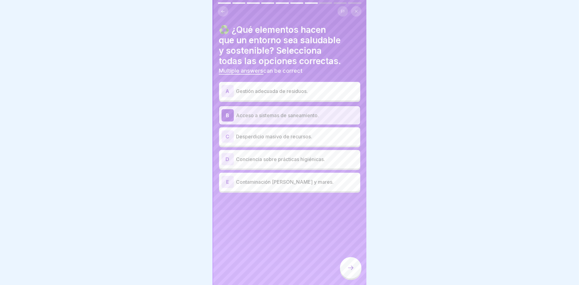
click at [314, 158] on p "Conciencia sobre prácticas higiénicas." at bounding box center [297, 159] width 122 height 7
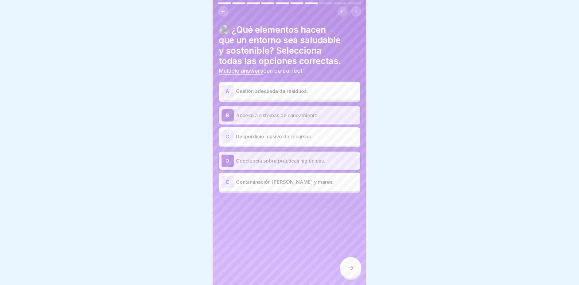
click at [249, 88] on p "Gestión adecuada de residuos." at bounding box center [297, 91] width 122 height 7
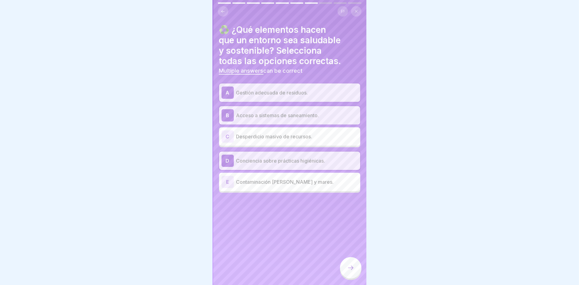
click at [349, 271] on icon at bounding box center [350, 267] width 7 height 7
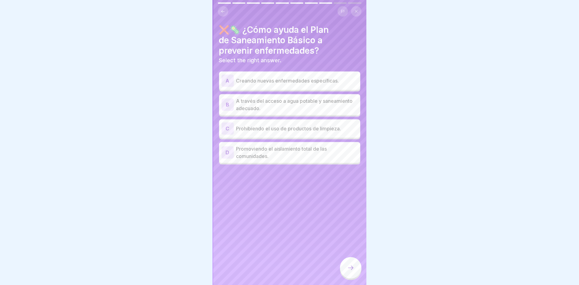
click at [309, 98] on p "A través del acceso a agua potable y saneamiento adecuado." at bounding box center [297, 104] width 122 height 15
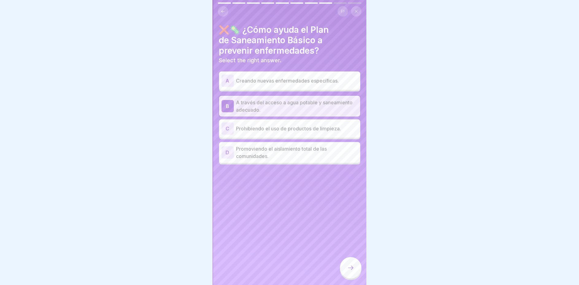
click at [347, 262] on div at bounding box center [350, 267] width 21 height 21
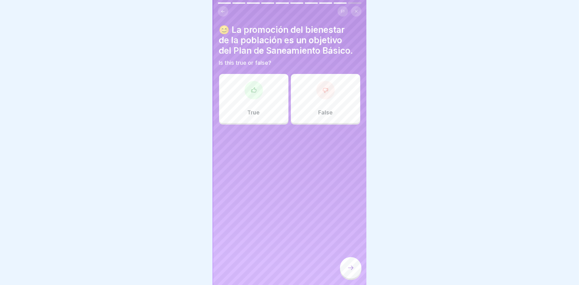
click at [252, 109] on p "True" at bounding box center [254, 112] width 12 height 7
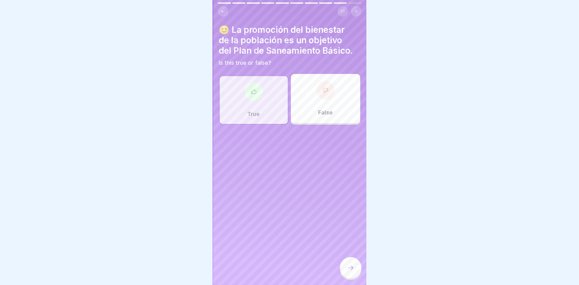
click at [344, 267] on div at bounding box center [350, 267] width 21 height 21
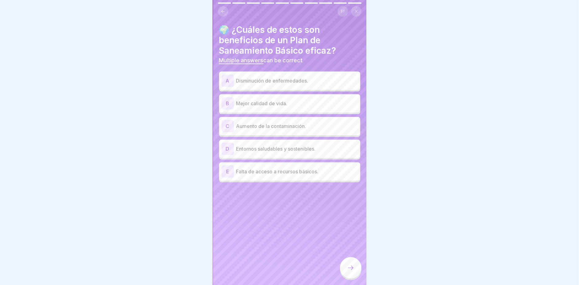
click at [261, 79] on p "Disminución de enfermedades." at bounding box center [297, 80] width 122 height 7
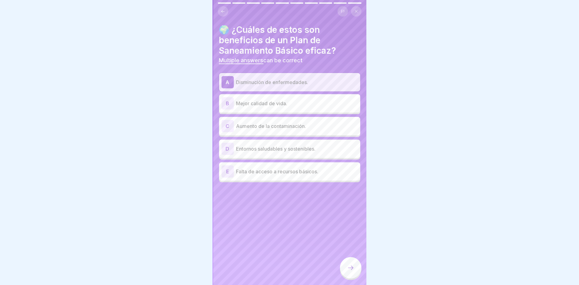
click at [262, 100] on p "Mejor calidad de vida." at bounding box center [297, 103] width 122 height 7
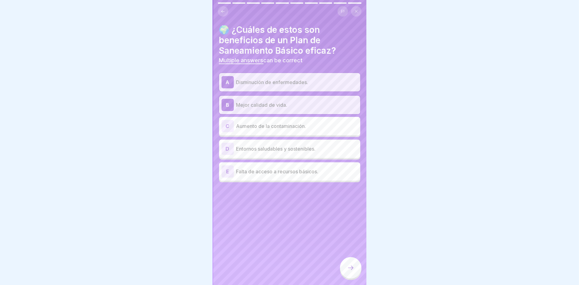
click at [282, 145] on p "Entornos saludables y sostenibles." at bounding box center [297, 148] width 122 height 7
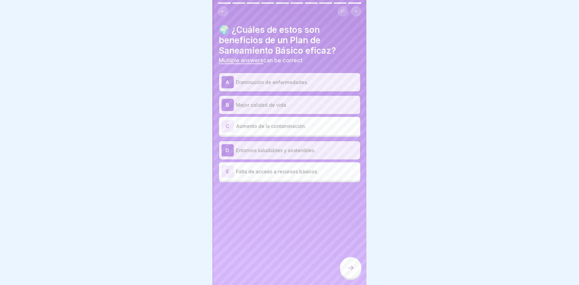
click at [347, 266] on icon at bounding box center [350, 267] width 7 height 7
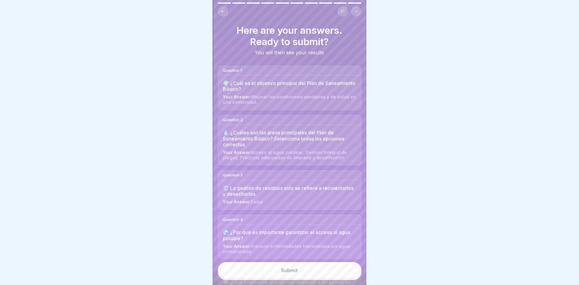
click at [314, 269] on button "Submit" at bounding box center [290, 270] width 144 height 17
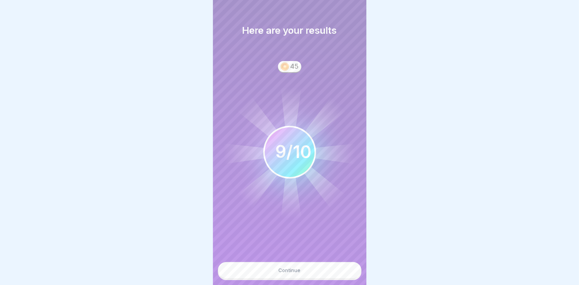
click at [298, 273] on div "Continue" at bounding box center [290, 271] width 22 height 6
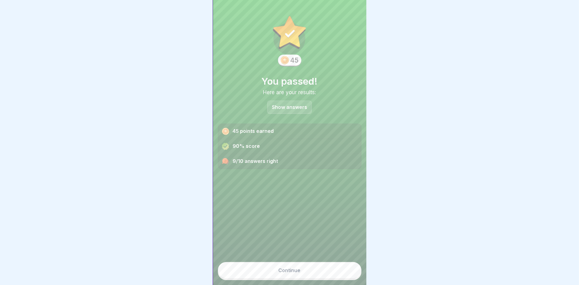
click at [298, 273] on div "Continue" at bounding box center [290, 271] width 22 height 6
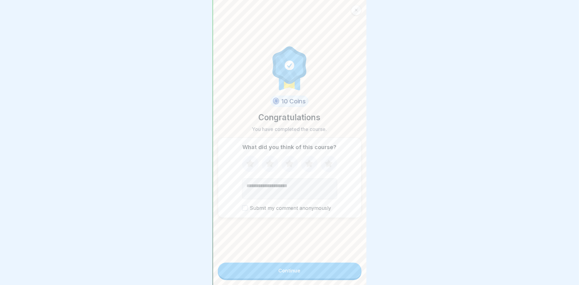
click at [324, 158] on icon at bounding box center [329, 164] width 16 height 16
click at [301, 273] on button "Continue" at bounding box center [290, 271] width 144 height 16
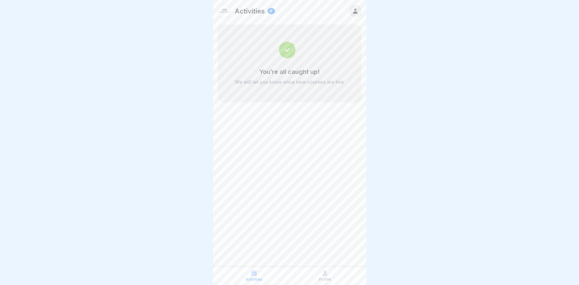
scroll to position [4, 0]
click at [324, 274] on icon at bounding box center [325, 273] width 4 height 5
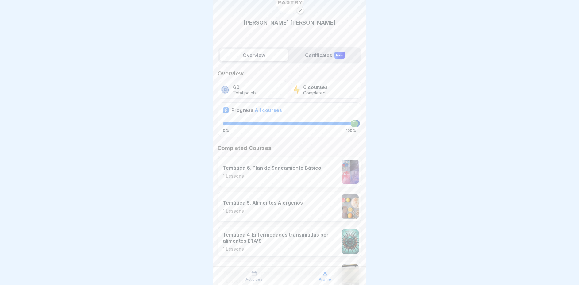
scroll to position [17, 0]
